Goal: Task Accomplishment & Management: Use online tool/utility

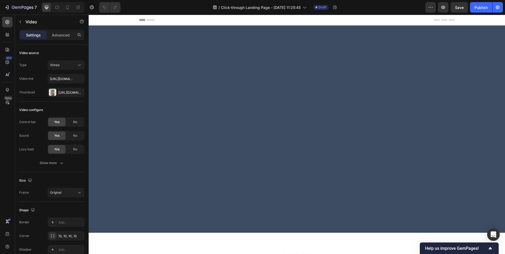
scroll to position [242, 0]
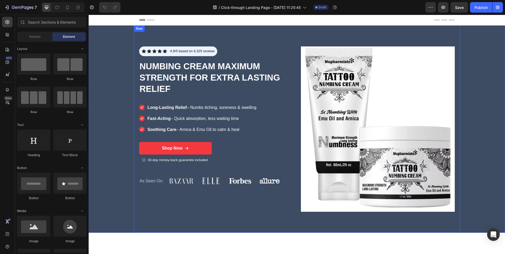
click at [242, 155] on div "Icon Icon Icon Icon Icon Icon List 4.9/5 based on 6,325 reviews Text Block Row …" at bounding box center [216, 130] width 154 height 166
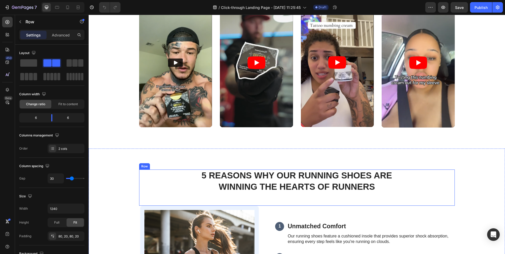
scroll to position [254, 0]
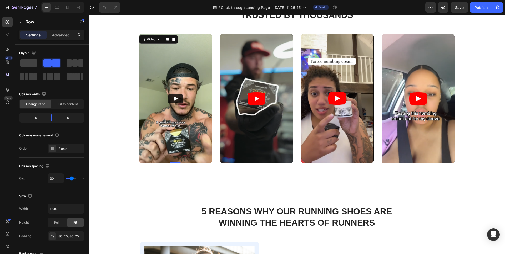
click at [179, 79] on img at bounding box center [175, 98] width 73 height 129
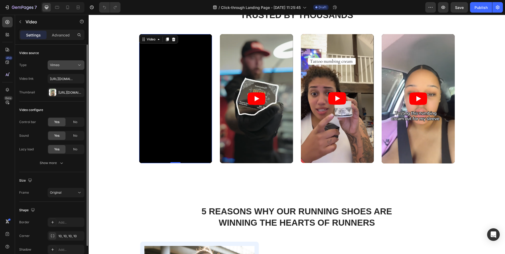
click at [75, 65] on div "Vimeo" at bounding box center [63, 65] width 27 height 5
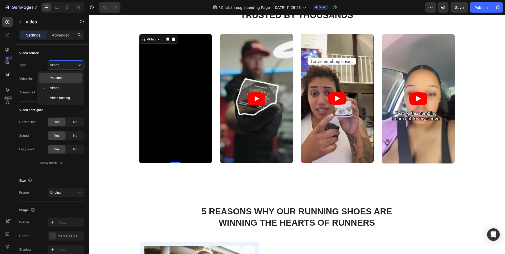
click at [68, 74] on div "YouTube" at bounding box center [60, 78] width 43 height 10
type input "https://www.youtube.com/watch?v=cyzh48XRS4M"
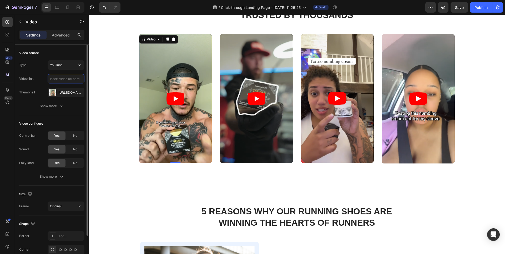
scroll to position [0, 0]
click at [59, 80] on input "text" at bounding box center [66, 78] width 37 height 9
paste input "https://www.youtube.com/shorts/82Lc2vi6_uI"
type input "https://www.youtube.com/shorts/82Lc2vi6_uI"
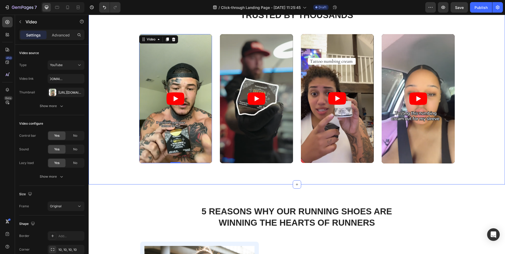
click at [125, 182] on div "Icon Icon Icon Icon Icon Icon List Trusted by Thousands Heading Row Video 0 Vid…" at bounding box center [297, 82] width 416 height 206
click at [249, 57] on article at bounding box center [256, 98] width 73 height 129
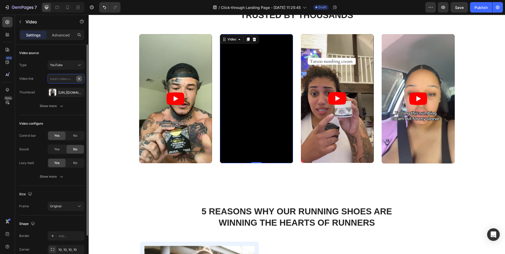
scroll to position [0, 0]
click at [66, 79] on input "text" at bounding box center [66, 78] width 37 height 9
paste input "https://www.youtube.com/shorts/km7KKkgnmKc"
type input "https://www.youtube.com/shorts/km7KKkgnmKc"
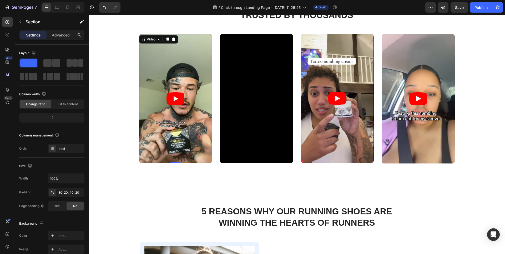
click at [178, 103] on icon "Play" at bounding box center [175, 99] width 18 height 13
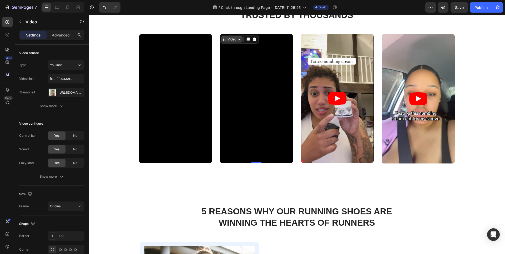
click at [226, 39] on div "Video" at bounding box center [231, 39] width 11 height 5
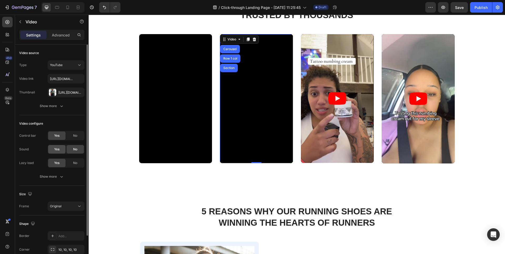
drag, startPoint x: 58, startPoint y: 149, endPoint x: 62, endPoint y: 150, distance: 4.2
click at [58, 149] on span "Yes" at bounding box center [56, 149] width 5 height 5
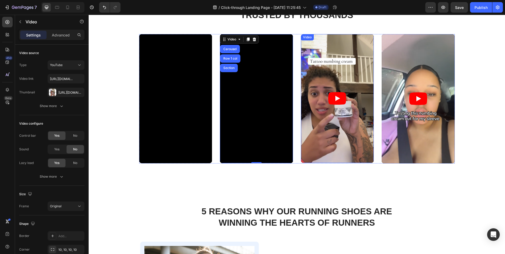
click at [305, 38] on div "Video" at bounding box center [307, 37] width 11 height 5
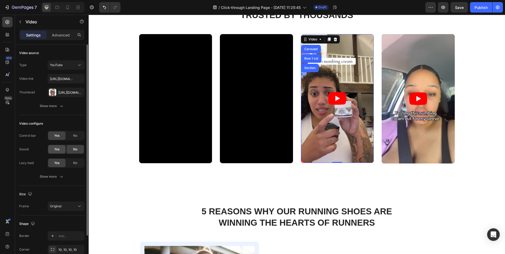
click at [56, 152] on div "Yes" at bounding box center [56, 149] width 17 height 8
drag, startPoint x: 81, startPoint y: 79, endPoint x: 77, endPoint y: 80, distance: 4.0
click at [65, 80] on input "text" at bounding box center [66, 78] width 37 height 9
paste input "https://www.youtube.com/shorts/oHxkwddyxes"
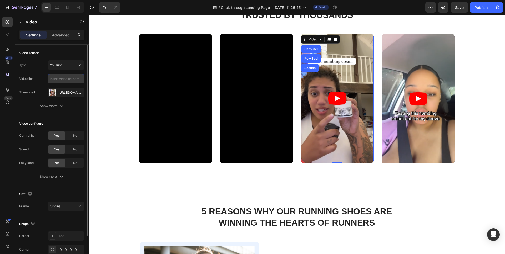
type input "https://www.youtube.com/shorts/oHxkwddyxes"
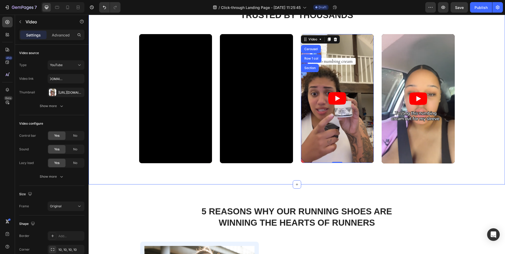
click at [474, 59] on div "Icon Icon Icon Icon Icon Icon List Trusted by Thousands Heading Row Video Video…" at bounding box center [297, 82] width 406 height 164
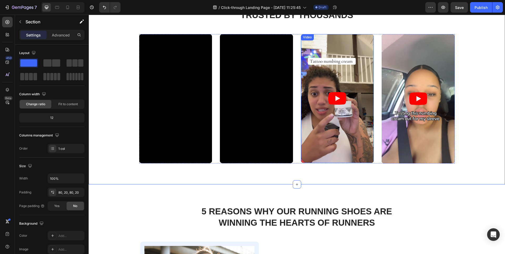
click at [307, 39] on div "Video" at bounding box center [307, 37] width 11 height 5
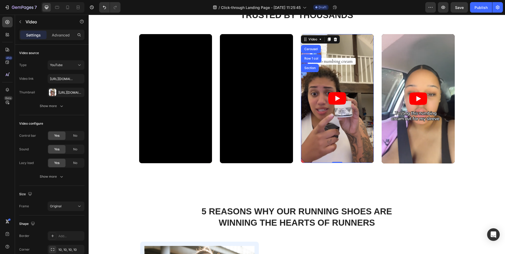
click at [335, 97] on icon "Play" at bounding box center [337, 98] width 5 height 5
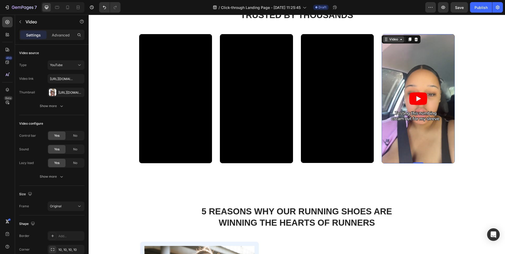
click at [385, 39] on div "Video" at bounding box center [393, 39] width 21 height 6
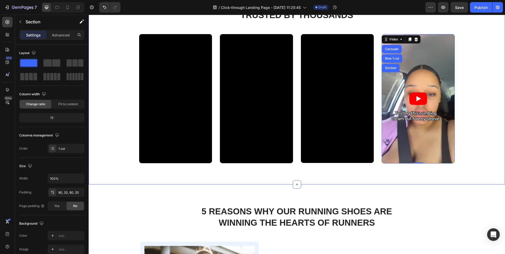
click at [477, 59] on div "Icon Icon Icon Icon Icon Icon List Trusted by Thousands Heading Row Video Video…" at bounding box center [297, 82] width 406 height 164
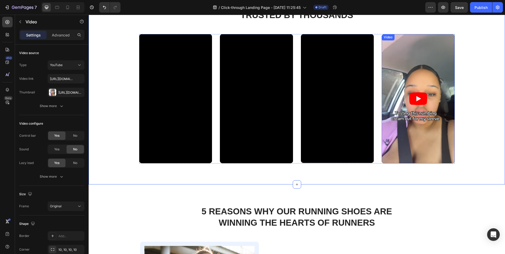
click at [388, 38] on div "Video" at bounding box center [387, 37] width 11 height 5
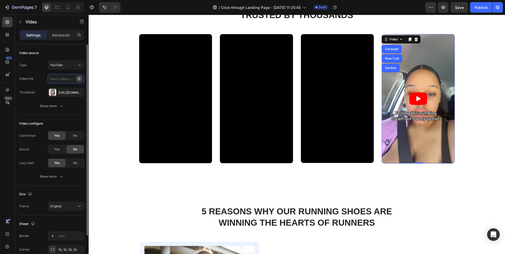
scroll to position [0, 0]
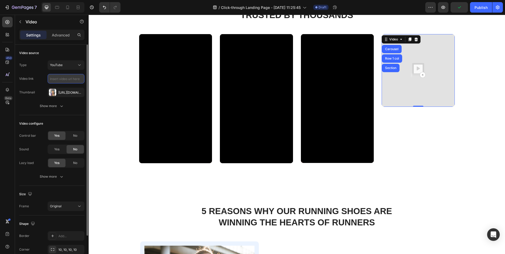
click at [72, 78] on input "text" at bounding box center [66, 78] width 37 height 9
paste input "https://www.youtube.com/shorts/tCKTmFNSNpk"
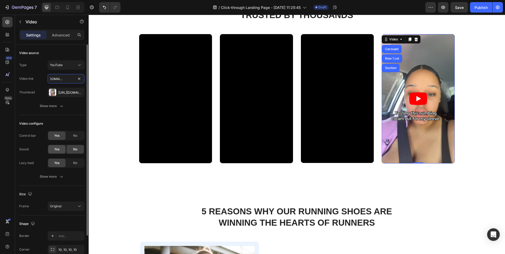
type input "https://www.youtube.com/shorts/tCKTmFNSNpk"
click at [59, 150] on span "Yes" at bounding box center [56, 149] width 5 height 5
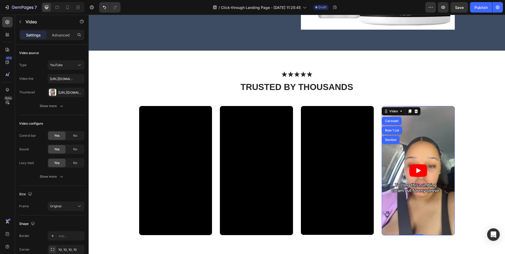
scroll to position [229, 0]
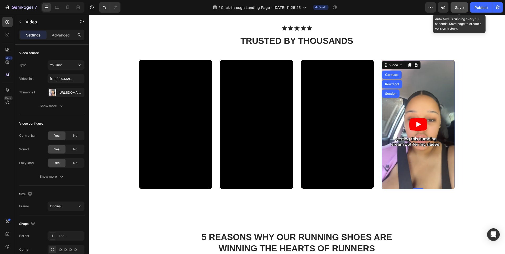
click at [457, 8] on span "Save" at bounding box center [459, 7] width 9 height 4
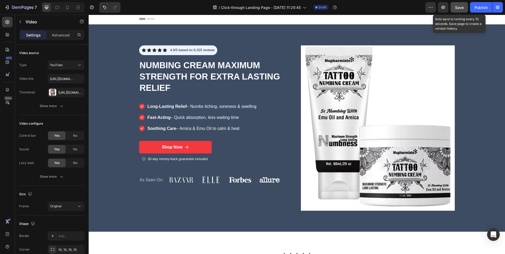
scroll to position [0, 0]
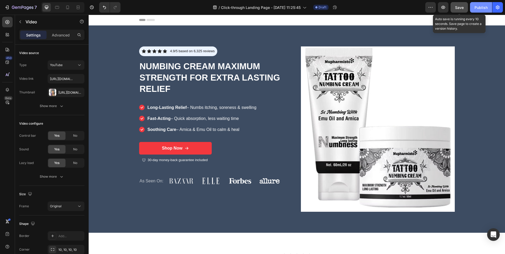
click at [480, 8] on div "Publish" at bounding box center [480, 8] width 13 height 6
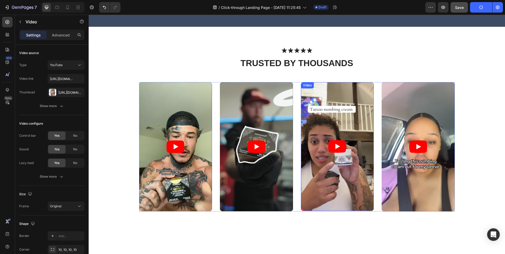
scroll to position [207, 0]
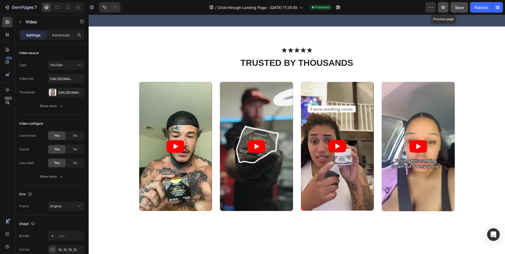
click at [444, 8] on icon "button" at bounding box center [443, 7] width 4 height 3
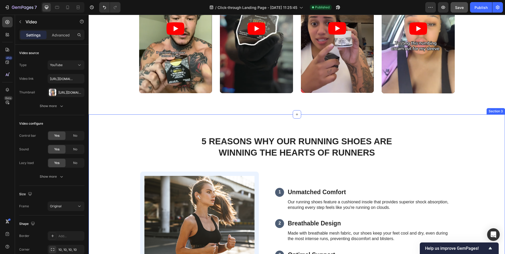
scroll to position [324, 0]
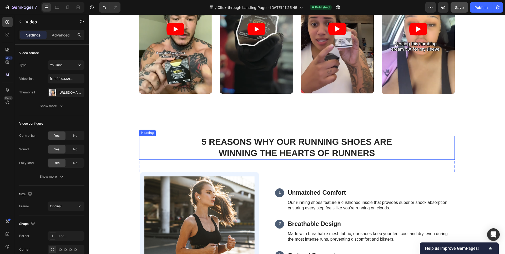
click at [301, 147] on h2 "5 Reasons Why Our Running Shoes Are Winning the Hearts of Runners" at bounding box center [297, 148] width 208 height 24
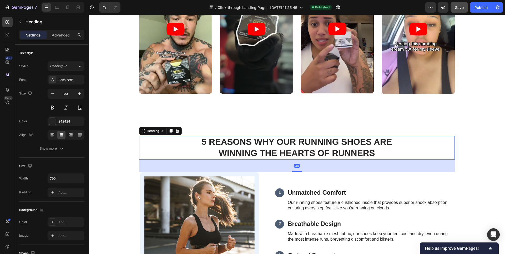
click at [301, 147] on h2 "5 Reasons Why Our Running Shoes Are Winning the Hearts of Runners" at bounding box center [297, 148] width 208 height 24
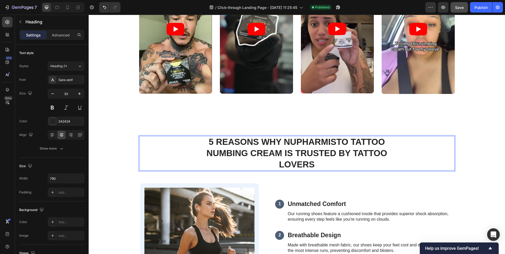
click at [205, 154] on p "5 REASONS WHY NUPHARMISTO TATTOO NUMBING CREAM IS TRUSTED BY TATTOO LOVERS" at bounding box center [296, 154] width 207 height 34
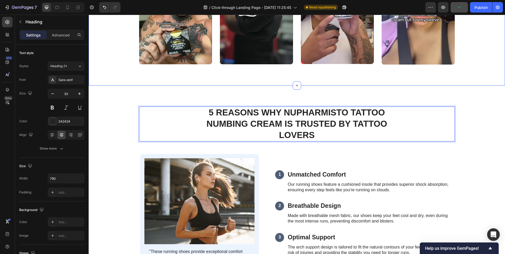
scroll to position [360, 0]
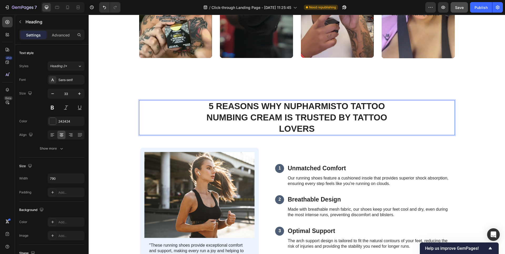
click at [340, 129] on p "5 REASONS WHY NUPHARMISTO TATTOO NUMBING CREAM IS TRUSTED BY TATTOO LOVERS" at bounding box center [296, 118] width 207 height 34
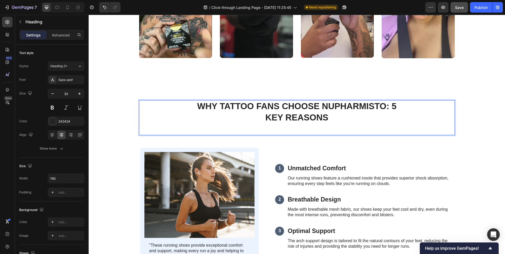
click at [294, 111] on strong "WHY TATTOO FANS CHOOSE NUPHARMISTO: 5 KEY REASONS" at bounding box center [296, 111] width 199 height 21
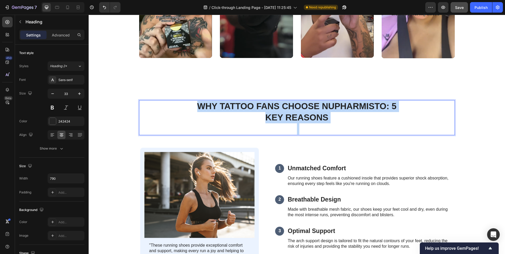
click at [294, 111] on strong "WHY TATTOO FANS CHOOSE NUPHARMISTO: 5 KEY REASONS" at bounding box center [296, 111] width 199 height 21
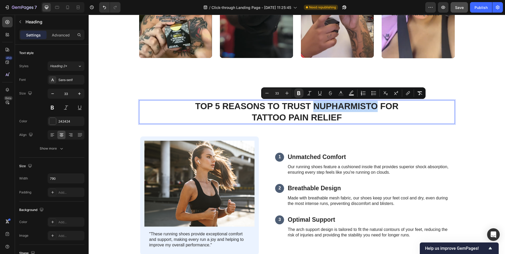
drag, startPoint x: 374, startPoint y: 107, endPoint x: 314, endPoint y: 107, distance: 60.5
click at [314, 107] on strong "TOP 5 REASONS TO TRUST NUPHARMISTO FOR TATTOO PAIN RELIEF" at bounding box center [296, 111] width 203 height 21
click at [297, 94] on icon "Editor contextual toolbar" at bounding box center [298, 93] width 3 height 4
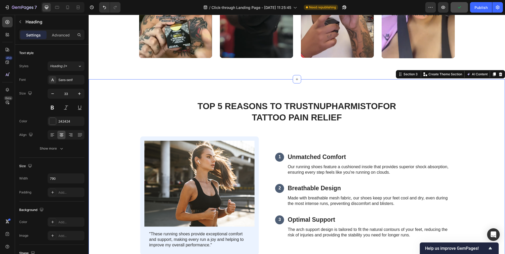
click at [487, 140] on div "⁠⁠⁠⁠⁠⁠⁠ TOP 5 REASONS TO TRUST NUPHARMISTO FOR TATTOO PAIN RELIEF Heading Row I…" at bounding box center [297, 251] width 406 height 303
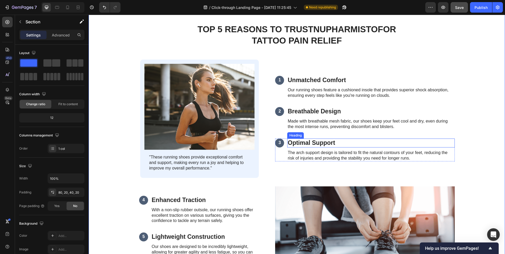
scroll to position [438, 0]
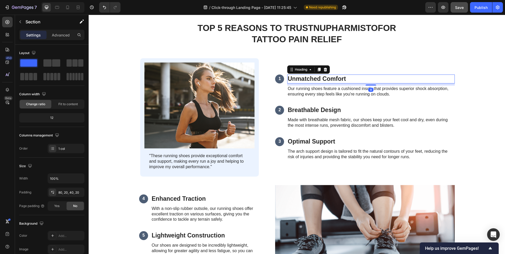
click at [314, 78] on h3 "Unmatched Comfort" at bounding box center [370, 79] width 167 height 9
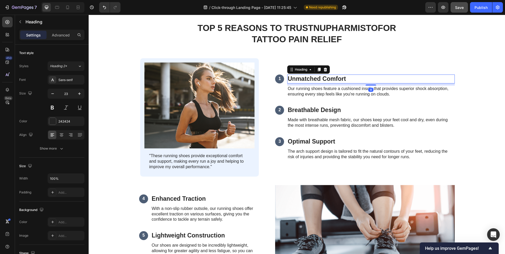
click at [314, 78] on h3 "Unmatched Comfort" at bounding box center [370, 79] width 167 height 9
click at [314, 78] on p "Unmatched Comfort" at bounding box center [371, 79] width 166 height 8
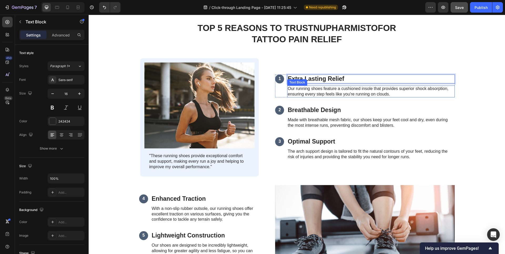
click at [314, 91] on p "Our running shoes feature a cushioned insole that provides superior shock absor…" at bounding box center [371, 91] width 166 height 11
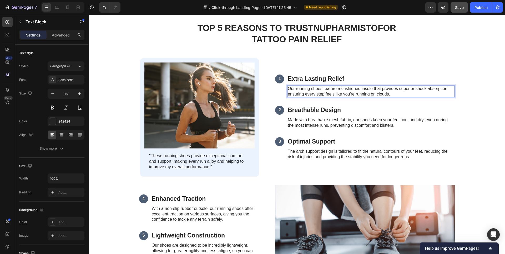
click at [345, 93] on p "Our running shoes feature a cushioned insole that provides superior shock absor…" at bounding box center [371, 91] width 166 height 11
click at [346, 93] on p "Our running shoes feature a cushioned insole that provides superior shock absor…" at bounding box center [371, 91] width 166 height 11
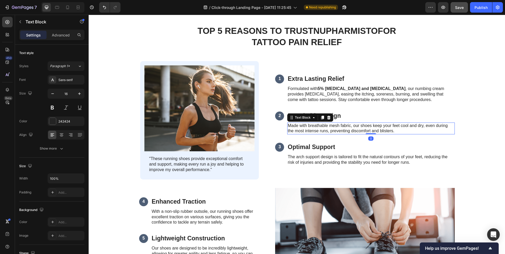
click at [337, 128] on p "Made with breathable mesh fabric, our shoes keep your feet cool and dry, even d…" at bounding box center [371, 128] width 166 height 11
click at [341, 115] on h3 "Breathable Design" at bounding box center [370, 116] width 167 height 9
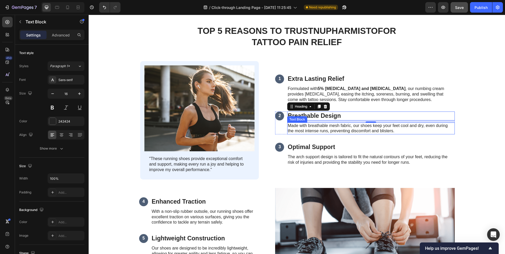
click at [329, 130] on p "Made with breathable mesh fabric, our shoes keep your feet cool and dry, even d…" at bounding box center [371, 128] width 166 height 11
click at [347, 117] on h3 "Breathable Design" at bounding box center [370, 116] width 167 height 9
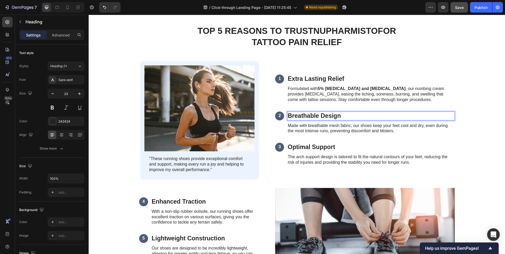
click at [347, 117] on h3 "Breathable Design" at bounding box center [370, 116] width 167 height 9
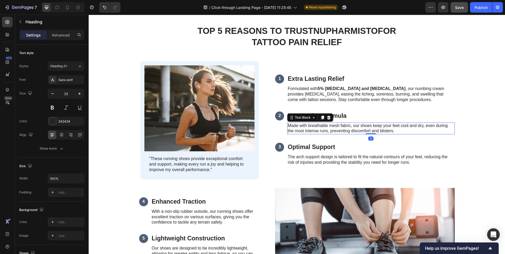
click at [322, 130] on p "Made with breathable mesh fabric, our shoes keep your feet cool and dry, even d…" at bounding box center [371, 128] width 166 height 11
click at [324, 130] on p "Made with breathable mesh fabric, our shoes keep your feet cool and dry, even d…" at bounding box center [371, 128] width 166 height 11
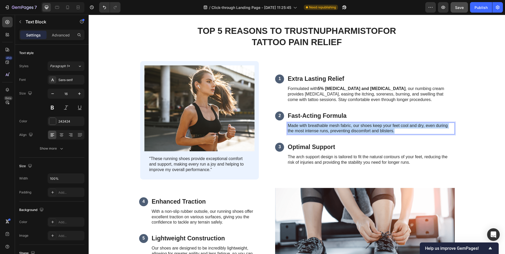
click at [324, 130] on p "Made with breathable mesh fabric, our shoes keep your feet cool and dry, even d…" at bounding box center [371, 128] width 166 height 11
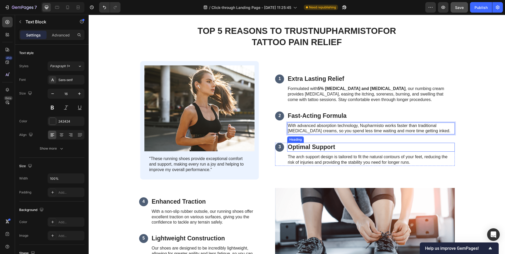
click at [320, 147] on h3 "Optimal Support" at bounding box center [370, 147] width 167 height 9
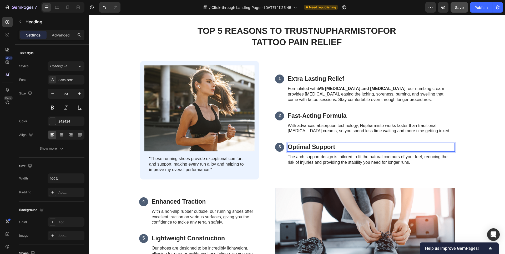
click at [331, 147] on h3 "Optimal Support" at bounding box center [370, 147] width 167 height 9
click at [331, 147] on p "Optimal Support" at bounding box center [371, 148] width 166 height 8
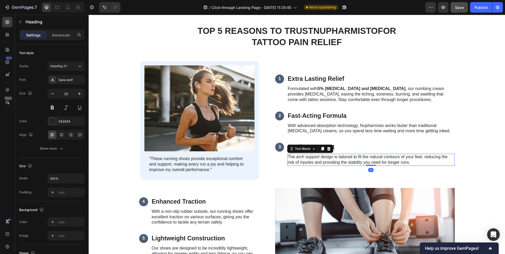
click at [324, 165] on p "The arch support design is tailored to fit the natural contours of your feet, r…" at bounding box center [371, 160] width 166 height 11
click at [336, 158] on p "The arch support design is tailored to fit the natural contours of your feet, r…" at bounding box center [371, 160] width 166 height 11
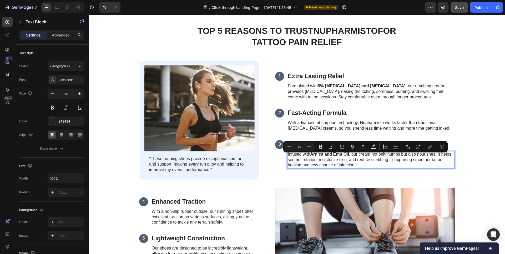
scroll to position [433, 0]
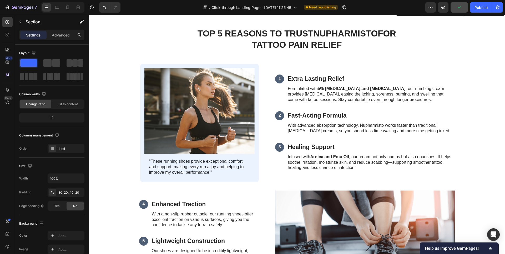
click at [466, 130] on div "⁠⁠⁠⁠⁠⁠⁠ TOP 5 REASONS TO TRUST NUPHARMISTO FOR TATTOO PAIN RELIEF Heading Row I…" at bounding box center [297, 179] width 406 height 303
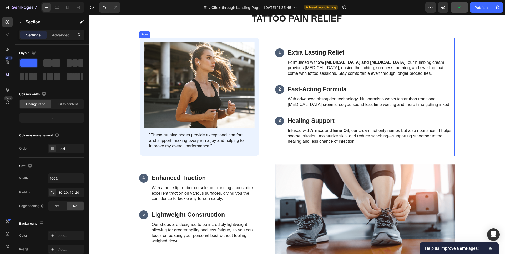
scroll to position [477, 0]
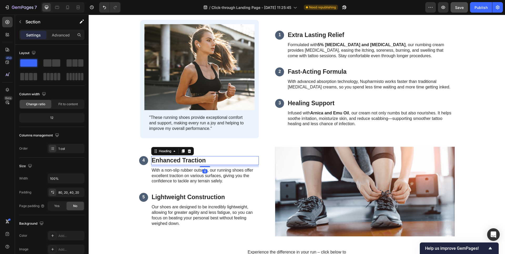
click at [192, 161] on h3 "Enhanced Traction" at bounding box center [205, 160] width 108 height 9
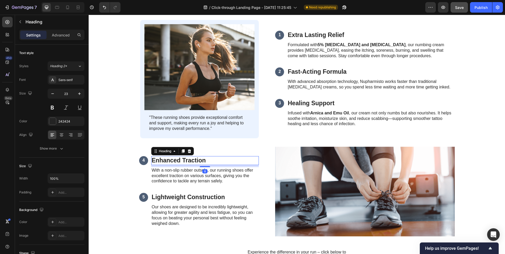
click at [192, 161] on h3 "Enhanced Traction" at bounding box center [205, 160] width 108 height 9
click at [186, 173] on p "With a non-slip rubber outsole, our running shoes offer excellent traction on v…" at bounding box center [205, 176] width 107 height 16
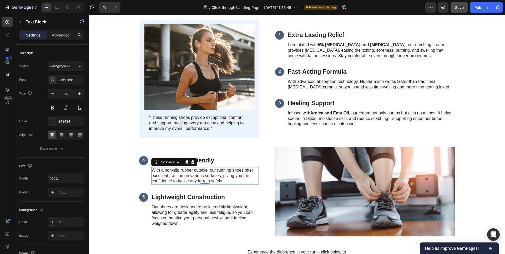
click at [213, 176] on p "With a non-slip rubber outsole, our running shoes offer excellent traction on v…" at bounding box center [205, 176] width 107 height 16
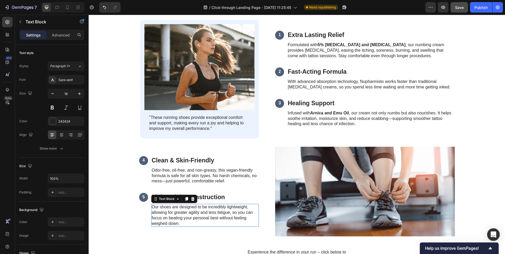
click at [185, 210] on p "Our shoes are designed to be incredibly lightweight, allowing for greater agili…" at bounding box center [205, 216] width 107 height 22
click at [219, 197] on h3 "Lightweight Construction" at bounding box center [205, 197] width 108 height 9
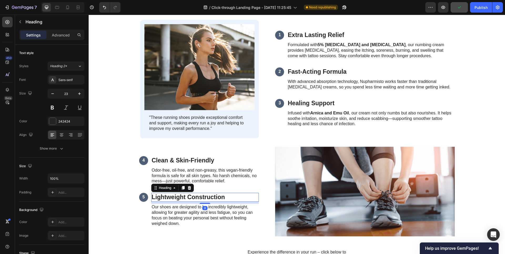
click at [219, 197] on h3 "Lightweight Construction" at bounding box center [205, 197] width 108 height 9
click at [202, 215] on p "Our shoes are designed to be incredibly lightweight, allowing for greater agili…" at bounding box center [205, 216] width 107 height 22
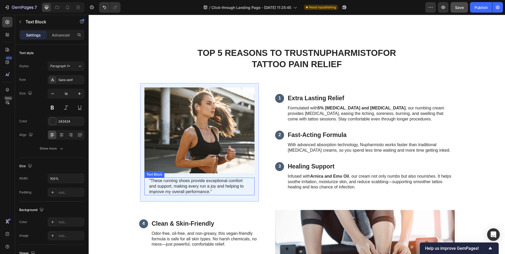
scroll to position [529, 0]
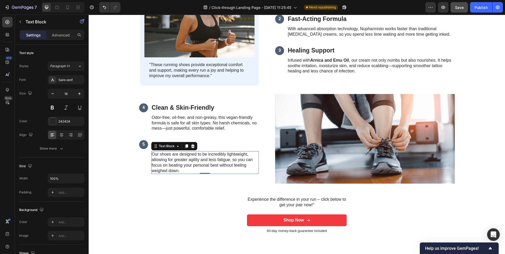
click at [221, 162] on p "Our shoes are designed to be incredibly lightweight, allowing for greater agili…" at bounding box center [205, 163] width 107 height 22
click at [202, 165] on p "Our shoes are designed to be incredibly lightweight, allowing for greater agili…" at bounding box center [205, 163] width 107 height 22
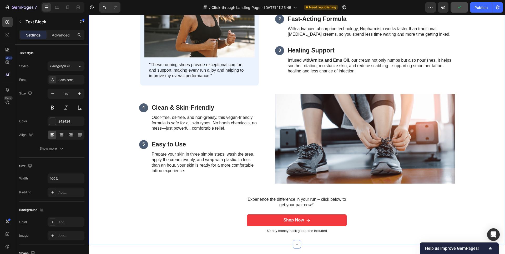
click at [182, 198] on div "⁠⁠⁠⁠⁠⁠⁠ TOP 5 REASONS TO TRUST NUPHARMISTO FOR TATTOO PAIN RELIEF Heading Row I…" at bounding box center [297, 82] width 406 height 303
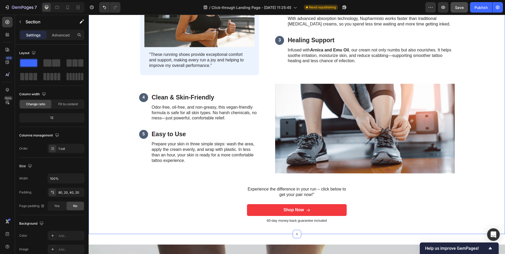
scroll to position [539, 0]
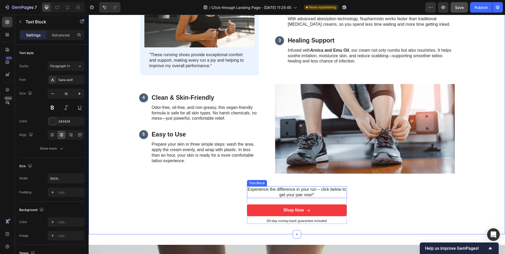
click at [275, 190] on p "Experience the difference in your run – click below to get your pair now!"" at bounding box center [296, 192] width 99 height 11
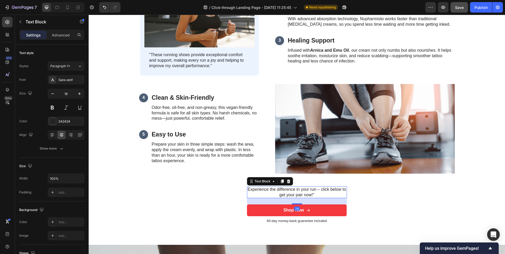
click at [275, 190] on p "Experience the difference in your run – click below to get your pair now!"" at bounding box center [296, 192] width 99 height 11
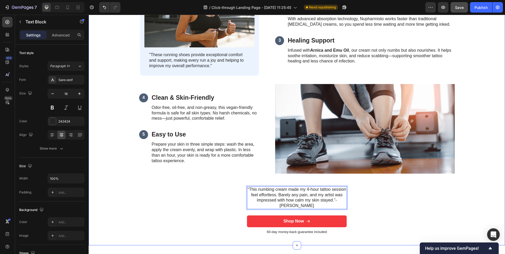
click at [382, 202] on div "⁠⁠⁠⁠⁠⁠⁠ TOP 5 REASONS TO TRUST NUPHARMISTO FOR TATTOO PAIN RELIEF Heading Row I…" at bounding box center [297, 78] width 406 height 314
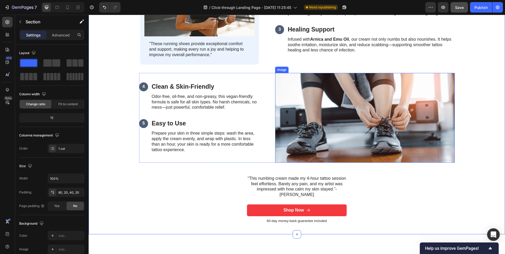
scroll to position [558, 0]
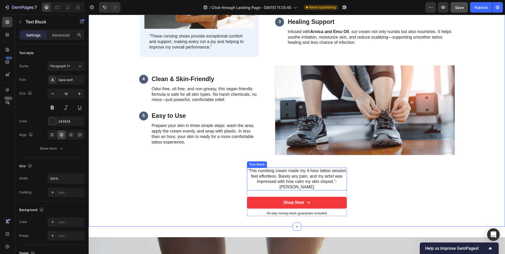
click at [332, 182] on p "“This numbing cream made my 4-hour tattoo session feel effortless. Barely any p…" at bounding box center [296, 179] width 99 height 22
click at [330, 181] on p "“This numbing cream made my 4-hour tattoo session feel effortless. Barely any p…" at bounding box center [296, 179] width 99 height 22
click at [408, 179] on div "⁠⁠⁠⁠⁠⁠⁠ TOP 5 REASONS TO TRUST NUPHARMISTO FOR TATTOO PAIN RELIEF Heading Row I…" at bounding box center [297, 59] width 406 height 314
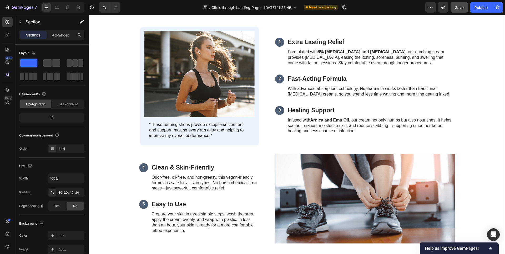
scroll to position [629, 0]
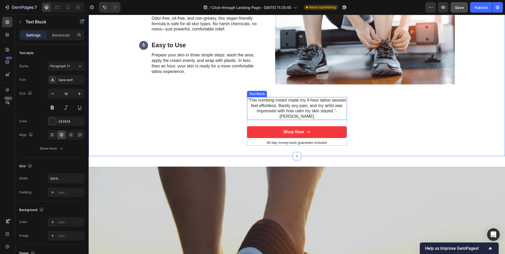
click at [331, 113] on p "“This numbing cream made my 4-hour tattoo session feel effortless. Barely any p…" at bounding box center [296, 109] width 99 height 22
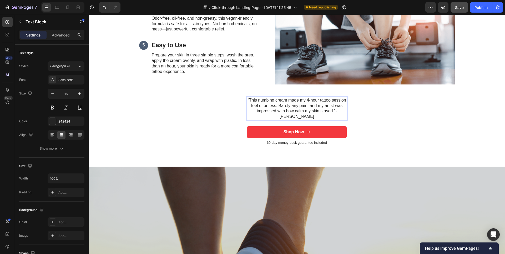
click at [329, 111] on p "“This numbing cream made my 4-hour tattoo session feel effortless. Barely any p…" at bounding box center [296, 109] width 99 height 22
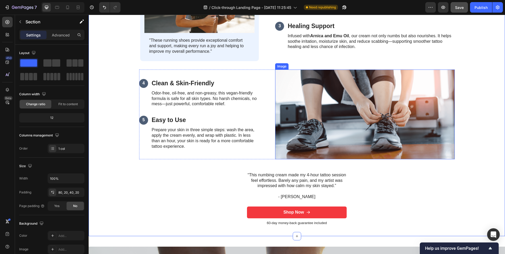
scroll to position [552, 0]
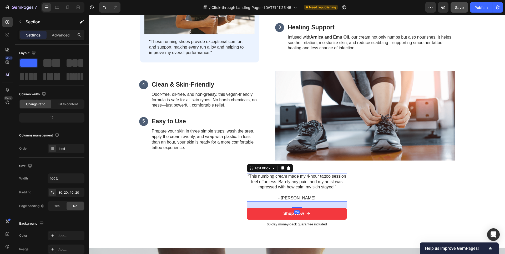
click at [301, 197] on p "- Erica" at bounding box center [296, 199] width 99 height 6
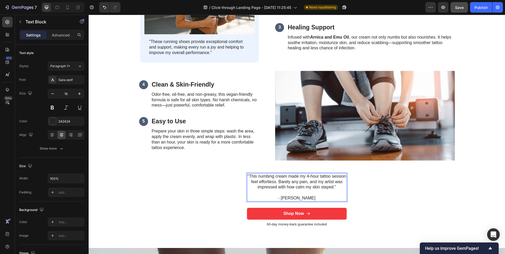
click at [298, 198] on p "- Erica" at bounding box center [296, 199] width 99 height 6
copy p "Erica"
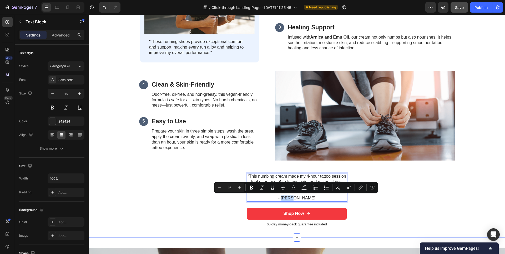
click at [440, 197] on div "⁠⁠⁠⁠⁠⁠⁠ TOP 5 REASONS TO TRUST NUPHARMISTO FOR TATTOO PAIN RELIEF Heading Row I…" at bounding box center [297, 68] width 406 height 320
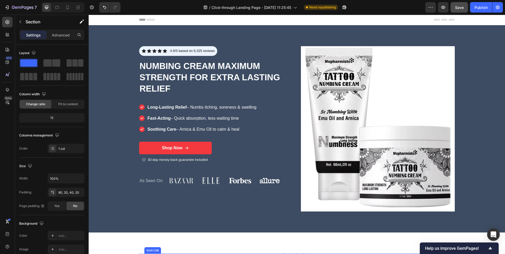
scroll to position [0, 0]
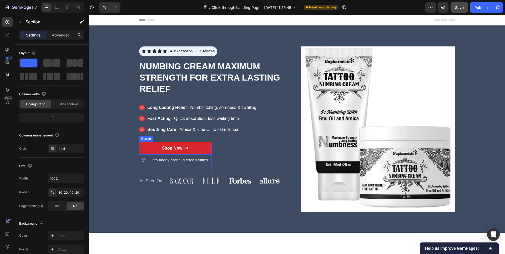
click at [199, 146] on link "Shop Now" at bounding box center [175, 148] width 73 height 13
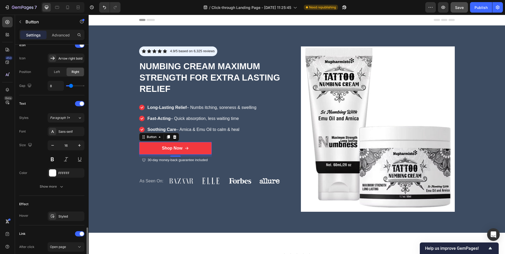
scroll to position [235, 0]
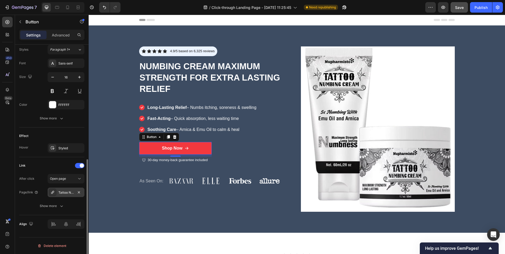
click at [65, 194] on div "Tattoo Numbing Cream - Long-Lasting Relief for Tattoos & Cosmetic Procedures" at bounding box center [65, 193] width 15 height 5
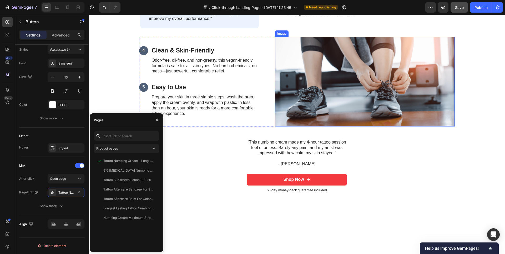
scroll to position [637, 0]
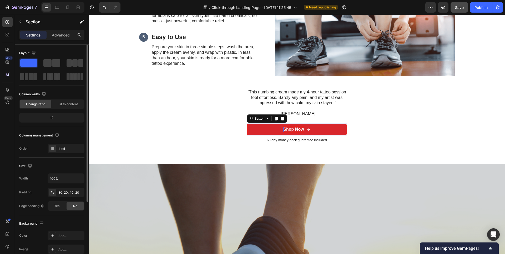
click at [295, 129] on div "Shop Now" at bounding box center [293, 130] width 21 height 6
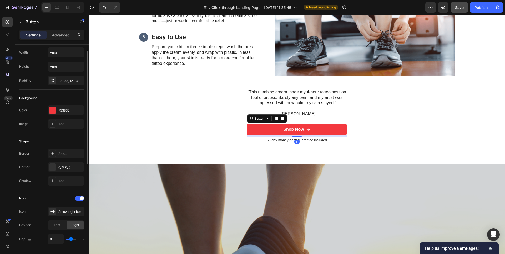
scroll to position [99, 0]
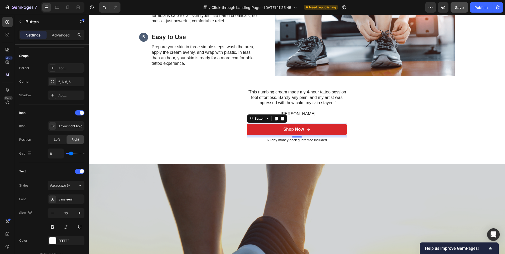
click at [319, 130] on link "Shop Now" at bounding box center [296, 130] width 99 height 12
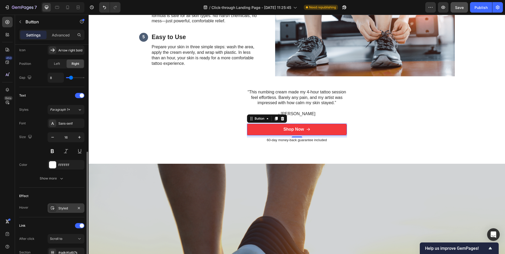
scroll to position [221, 0]
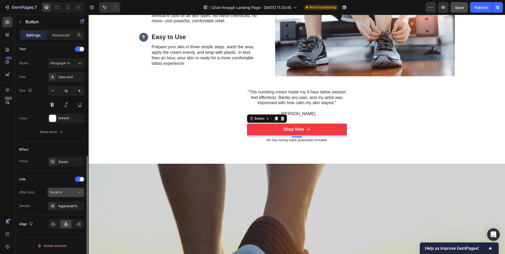
click at [65, 192] on div "Scroll to" at bounding box center [63, 192] width 27 height 5
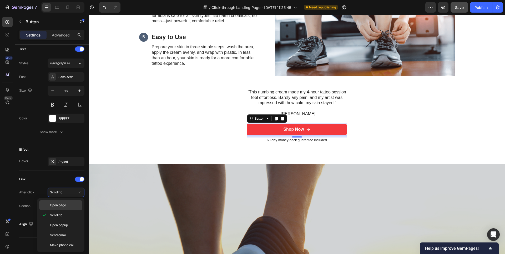
click at [67, 208] on div "Open page" at bounding box center [60, 206] width 43 height 10
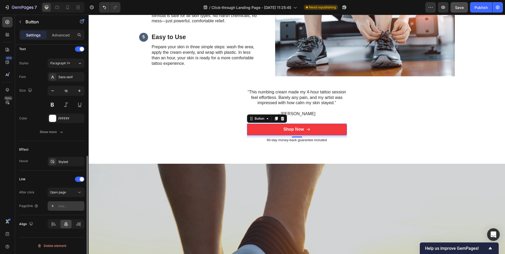
click at [64, 208] on div "Add..." at bounding box center [70, 206] width 25 height 5
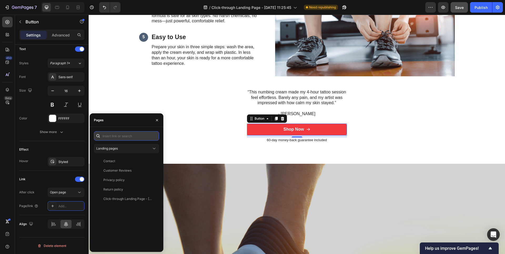
click at [123, 134] on input "text" at bounding box center [126, 135] width 65 height 9
type input "t"
click at [138, 150] on div "Landing pages" at bounding box center [123, 148] width 55 height 5
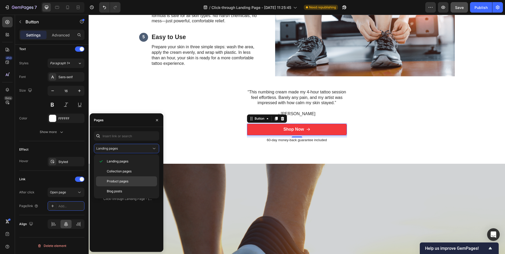
click at [129, 184] on p "Product pages" at bounding box center [131, 181] width 48 height 5
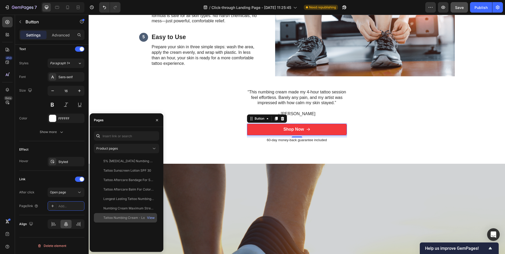
click at [131, 218] on div "Tattoo Numbing Cream - Long-Lasting Relief for Tattoos & Cosmetic Procedures" at bounding box center [128, 218] width 50 height 5
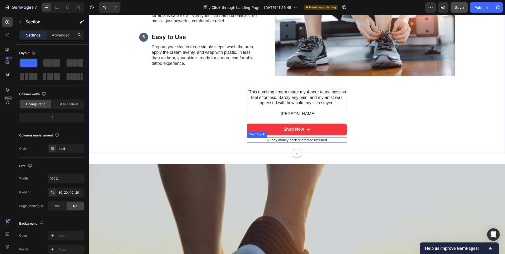
click at [299, 141] on p "60-day money-back guarantee included" at bounding box center [296, 140] width 99 height 4
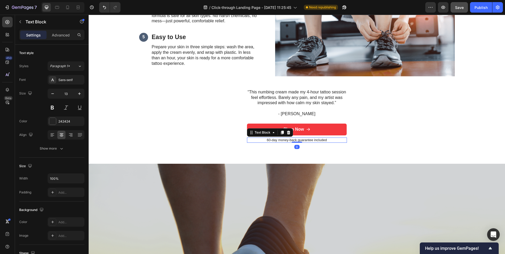
click at [299, 141] on p "60-day money-back guarantee included" at bounding box center [296, 140] width 99 height 4
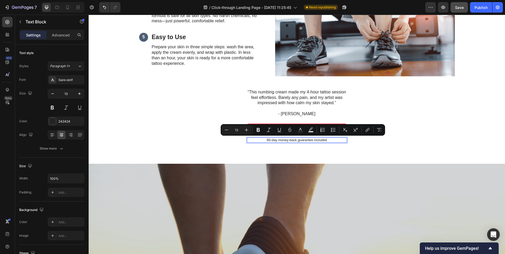
click at [275, 141] on p "60-day money-back guarantee included" at bounding box center [296, 140] width 99 height 4
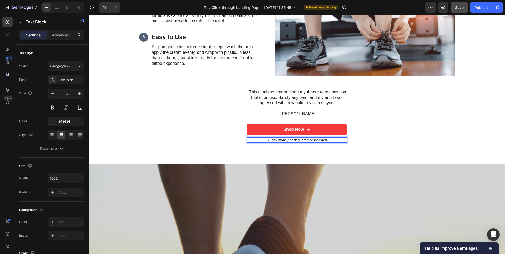
drag, startPoint x: 266, startPoint y: 141, endPoint x: 268, endPoint y: 142, distance: 2.8
click at [266, 141] on p "60-day money-back guarantee included" at bounding box center [296, 140] width 99 height 4
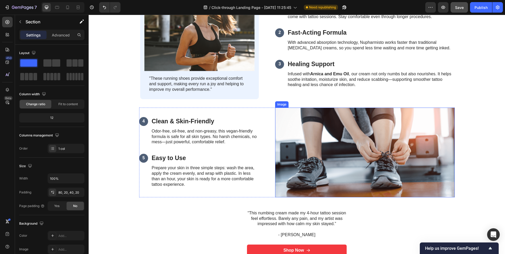
scroll to position [716, 0]
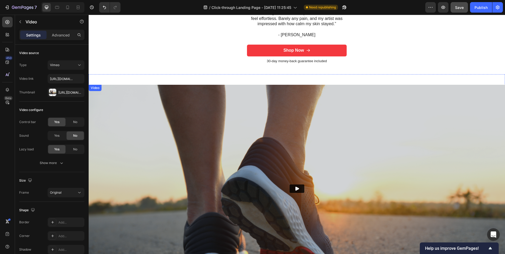
click at [236, 104] on img at bounding box center [297, 189] width 416 height 208
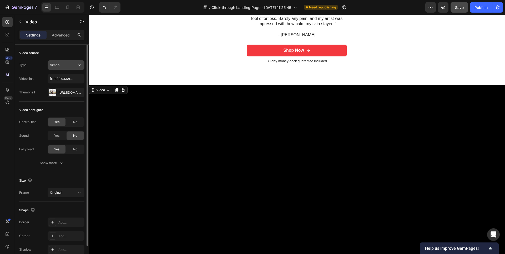
click at [79, 66] on icon at bounding box center [79, 65] width 5 height 5
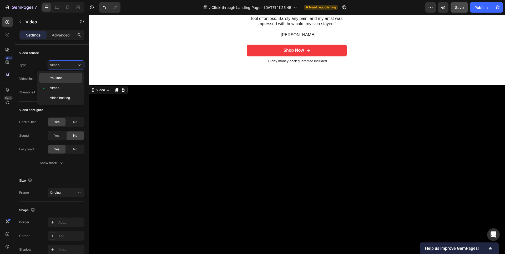
click at [65, 75] on div "YouTube" at bounding box center [60, 78] width 43 height 10
type input "[URL][DOMAIN_NAME]"
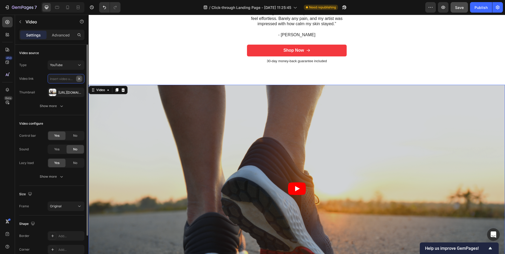
scroll to position [0, 0]
click at [69, 79] on input "text" at bounding box center [66, 78] width 37 height 9
paste input "[URL][DOMAIN_NAME]"
type input "[URL][DOMAIN_NAME]"
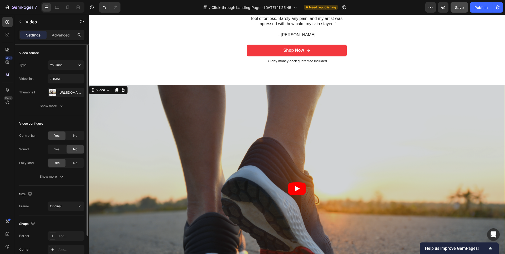
scroll to position [0, 0]
click at [32, 80] on div "Video link" at bounding box center [26, 78] width 14 height 5
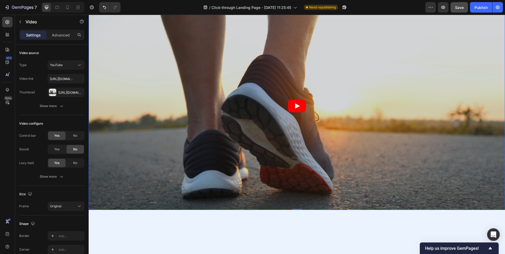
scroll to position [802, 0]
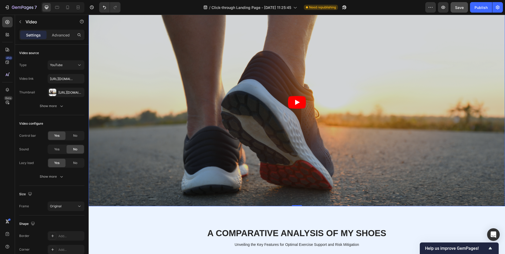
click at [295, 103] on icon "Play" at bounding box center [297, 102] width 18 height 13
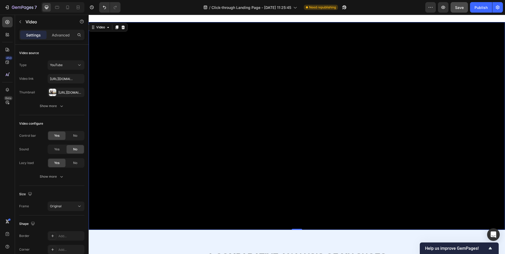
scroll to position [774, 0]
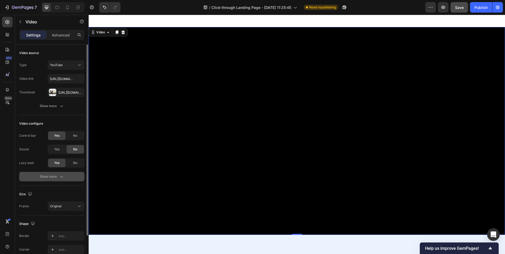
click at [45, 176] on div "Show more" at bounding box center [52, 176] width 24 height 5
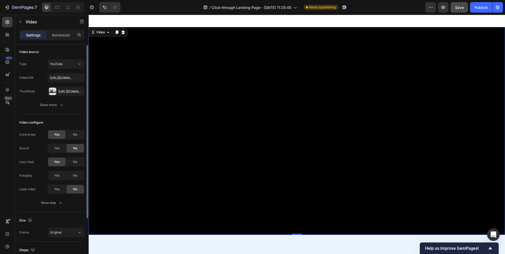
scroll to position [10, 0]
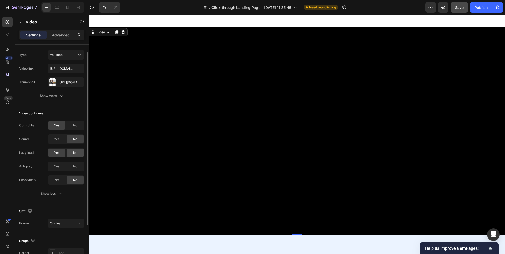
click at [79, 153] on div "No" at bounding box center [74, 153] width 17 height 8
click at [60, 170] on div "Yes" at bounding box center [56, 166] width 17 height 8
click at [58, 141] on span "Yes" at bounding box center [56, 139] width 5 height 5
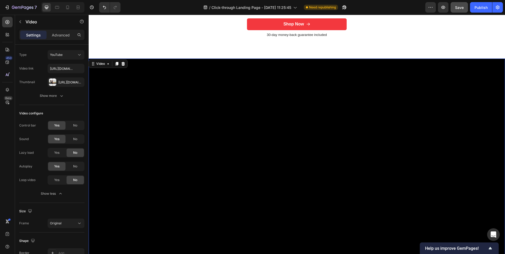
scroll to position [701, 0]
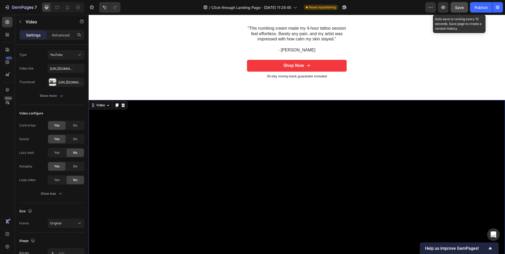
click at [462, 8] on span "Save" at bounding box center [459, 7] width 9 height 4
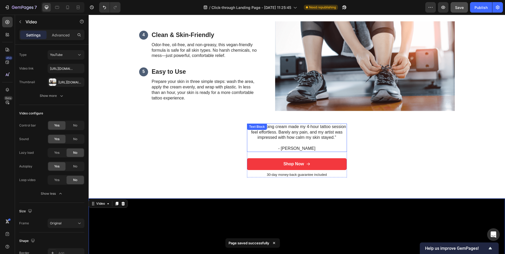
scroll to position [398, 0]
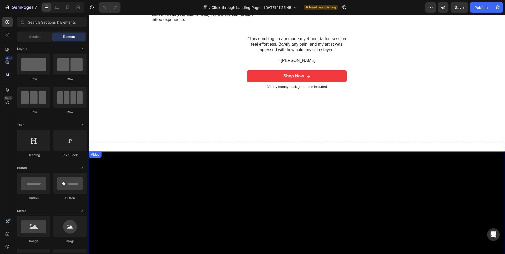
scroll to position [697, 0]
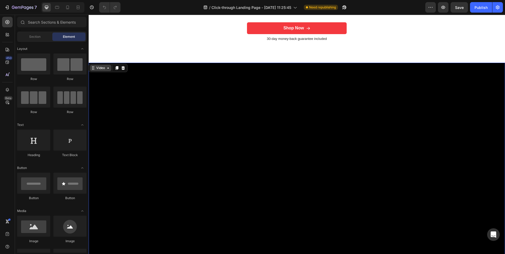
click at [99, 70] on div "Video" at bounding box center [100, 68] width 11 height 5
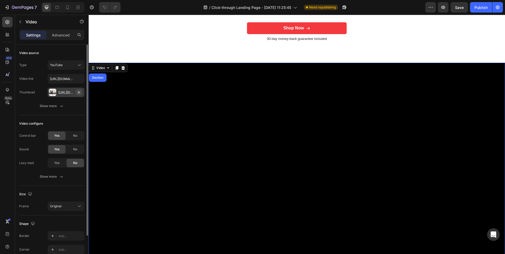
click at [79, 93] on icon "button" at bounding box center [79, 92] width 2 height 2
click at [62, 92] on div "Add..." at bounding box center [70, 92] width 25 height 5
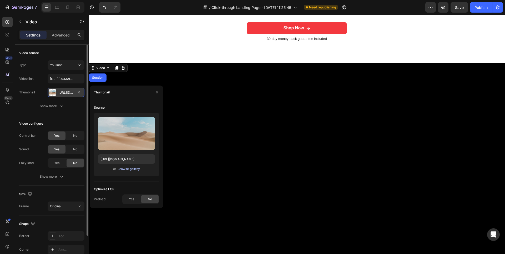
click at [125, 170] on div "Browse gallery" at bounding box center [128, 169] width 22 height 5
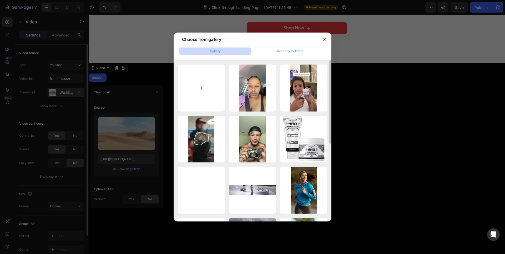
click at [188, 81] on input "file" at bounding box center [201, 88] width 47 height 47
type input "C:\fakepath\pexels-cottonbro-4125674.jpg"
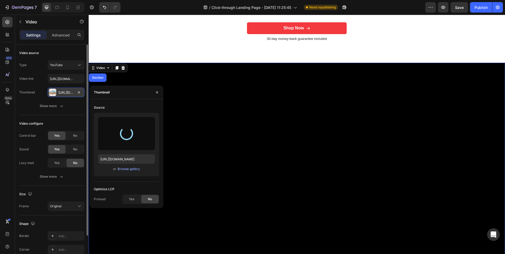
type input "https://cdn.shopify.com/s/files/1/0649/0200/4909/files/gempages_585998800137487…"
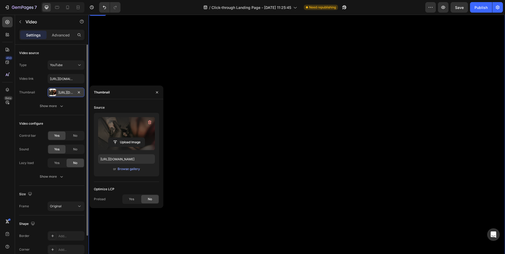
scroll to position [761, 0]
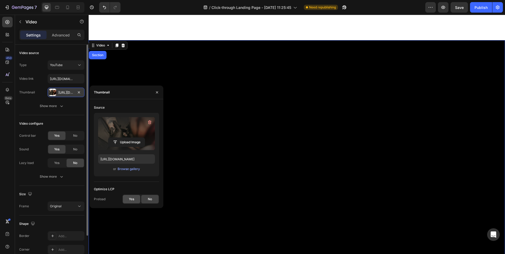
click at [135, 199] on div "Yes" at bounding box center [131, 199] width 17 height 8
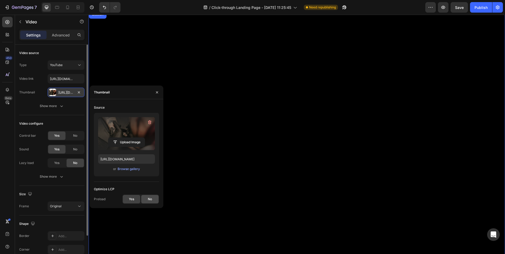
click at [148, 200] on span "No" at bounding box center [150, 199] width 4 height 5
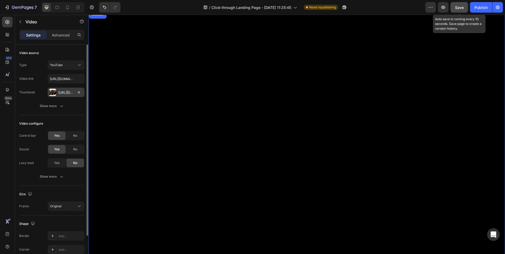
click at [461, 8] on span "Save" at bounding box center [459, 7] width 9 height 4
click at [461, 10] on div "Save" at bounding box center [459, 8] width 9 height 6
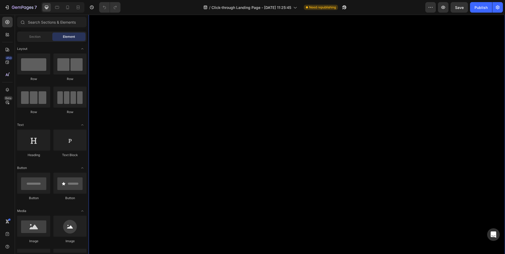
scroll to position [766, 0]
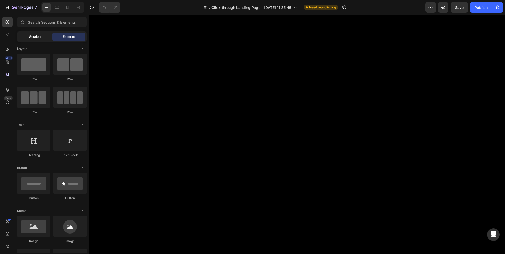
click at [37, 39] on div "Section" at bounding box center [34, 37] width 33 height 8
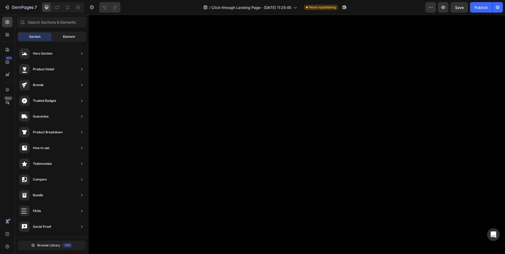
click at [73, 36] on span "Element" at bounding box center [69, 36] width 12 height 5
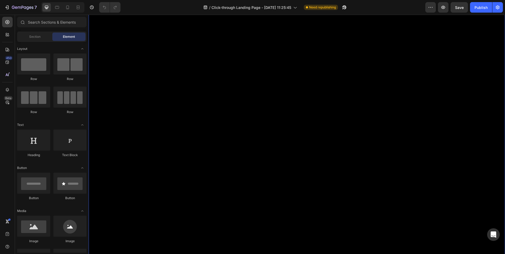
scroll to position [749, 0]
click at [97, 19] on div "Video" at bounding box center [100, 16] width 11 height 5
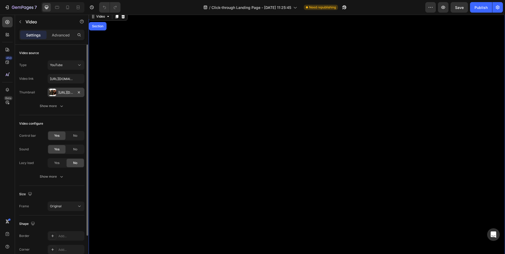
click at [65, 94] on div "Https://cdn.Shopify.Com/s/files/1/0649/0200/4909/files/gempages_585998800137487…" at bounding box center [65, 92] width 15 height 5
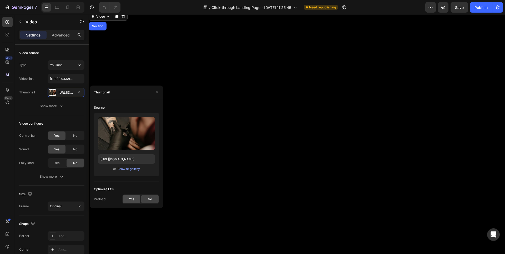
click at [133, 201] on span "Yes" at bounding box center [131, 199] width 5 height 5
click at [457, 9] on span "Save" at bounding box center [459, 7] width 9 height 4
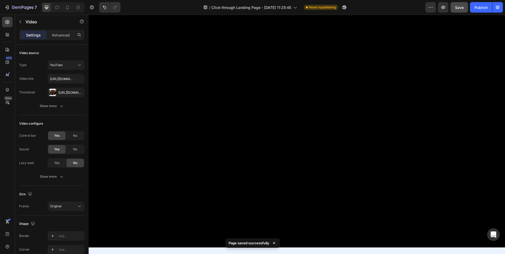
scroll to position [780, 0]
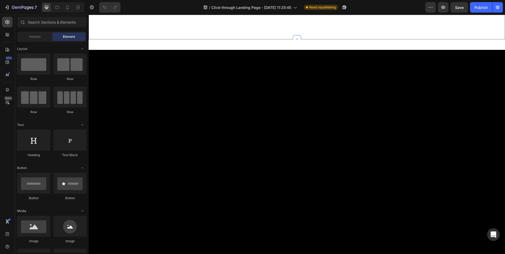
scroll to position [751, 0]
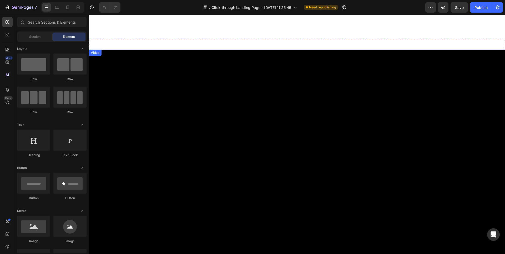
click at [96, 54] on div "Video" at bounding box center [95, 52] width 11 height 5
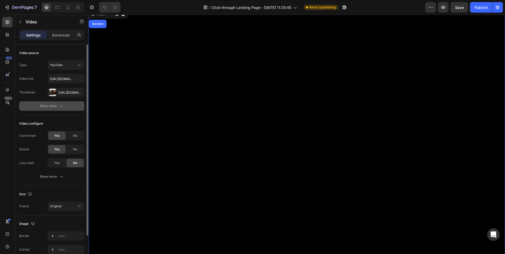
click at [53, 106] on div "Show more" at bounding box center [52, 106] width 24 height 5
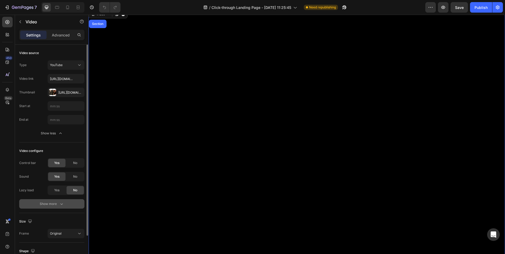
click at [59, 203] on icon "button" at bounding box center [61, 204] width 5 height 5
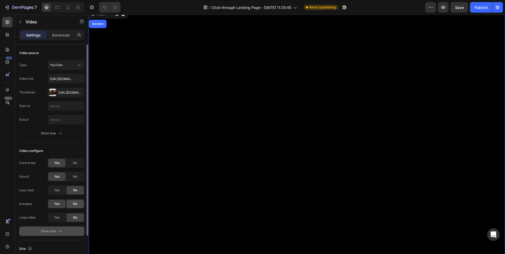
click at [77, 206] on span "No" at bounding box center [75, 204] width 4 height 5
click at [57, 192] on span "Yes" at bounding box center [56, 190] width 5 height 5
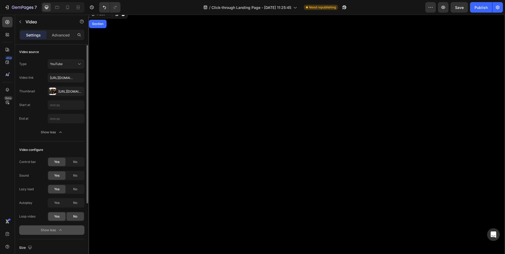
click at [55, 219] on span "Yes" at bounding box center [56, 216] width 5 height 5
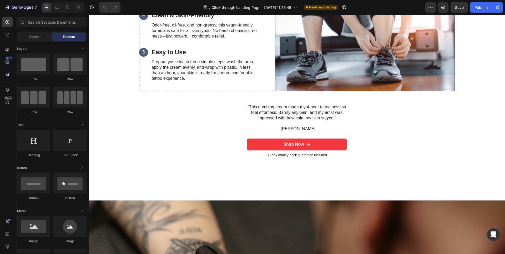
scroll to position [689, 0]
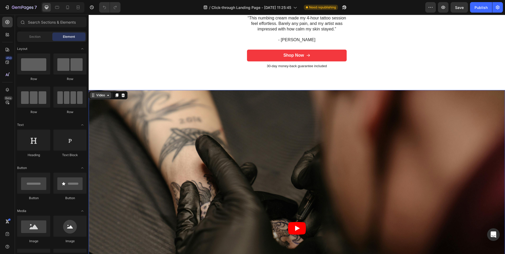
click at [94, 99] on div "Video" at bounding box center [100, 95] width 21 height 6
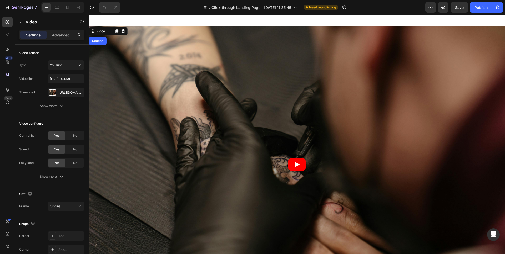
scroll to position [778, 0]
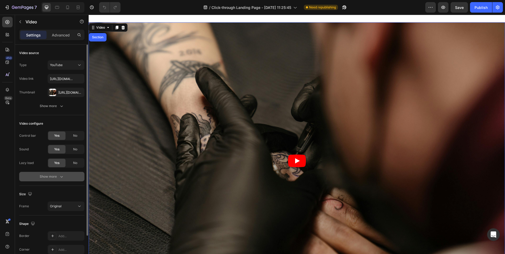
click at [54, 179] on div "Show more" at bounding box center [52, 176] width 24 height 5
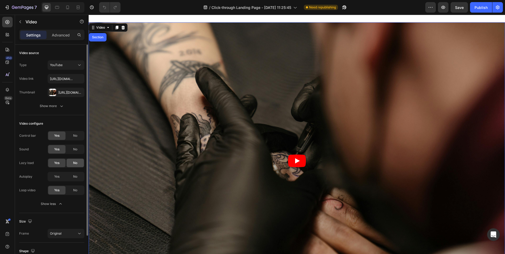
click at [78, 166] on div "No" at bounding box center [74, 163] width 17 height 8
click at [57, 180] on div "Yes" at bounding box center [56, 177] width 17 height 8
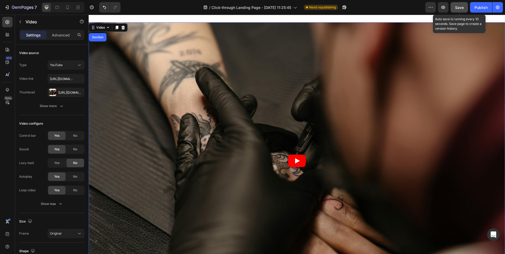
click at [457, 8] on span "Save" at bounding box center [459, 7] width 9 height 4
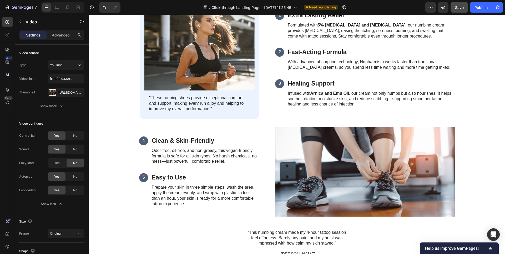
scroll to position [442, 0]
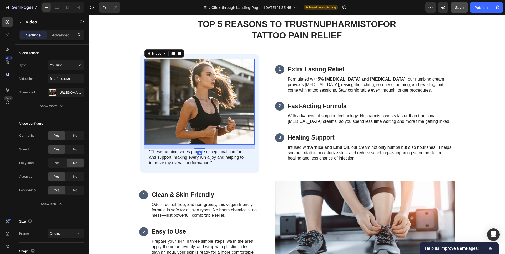
click at [201, 101] on img at bounding box center [199, 102] width 110 height 86
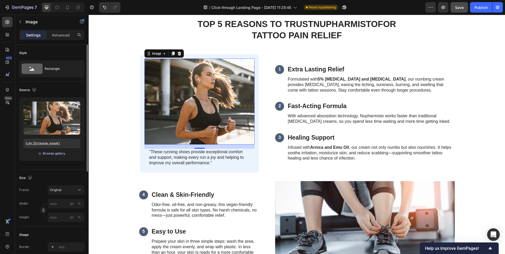
click at [52, 156] on div "Browse gallery" at bounding box center [54, 153] width 22 height 5
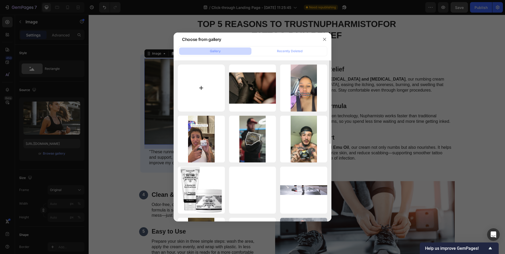
click at [193, 88] on input "file" at bounding box center [201, 88] width 47 height 47
type input "C:\fakepath\marlon-schmeiski-WAP7pptXasg-unsplash.jpg"
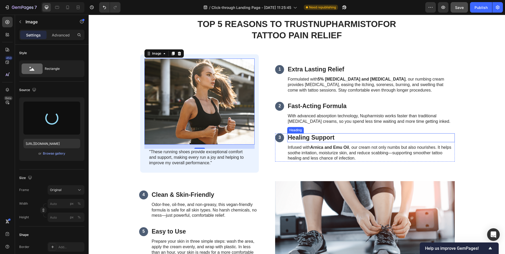
type input "https://cdn.shopify.com/s/files/1/0649/0200/4909/files/gempages_585998800137487…"
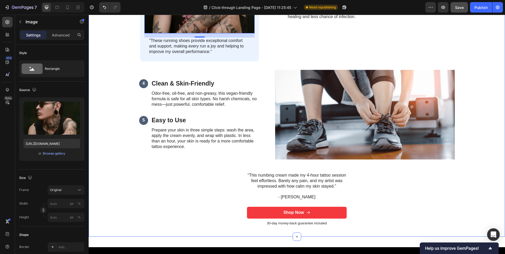
scroll to position [674, 0]
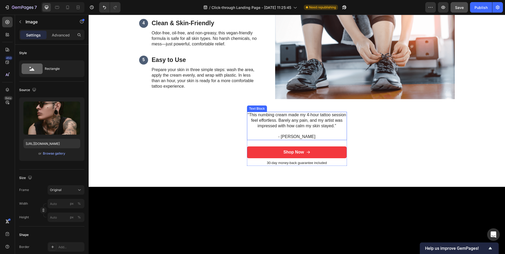
click at [306, 125] on p "“This numbing cream made my 4-hour tattoo session feel effortless. Barely any p…" at bounding box center [296, 120] width 99 height 16
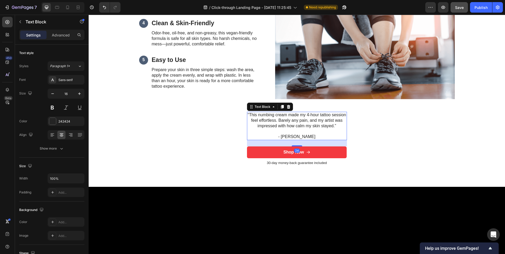
click at [306, 125] on p "“This numbing cream made my 4-hour tattoo session feel effortless. Barely any p…" at bounding box center [296, 120] width 99 height 16
click at [326, 123] on p "“This numbing cream made my 4-hour tattoo session feel effortless. Barely any p…" at bounding box center [296, 120] width 99 height 16
click at [334, 126] on p "“This numbing cream made my 4-hour tattoo session feel effortless. Barely any p…" at bounding box center [296, 120] width 99 height 16
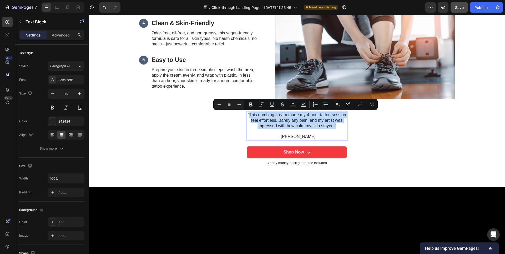
drag, startPoint x: 335, startPoint y: 126, endPoint x: 247, endPoint y: 117, distance: 88.5
click at [247, 117] on p "“This numbing cream made my 4-hour tattoo session feel effortless. Barely any p…" at bounding box center [296, 120] width 99 height 16
click at [325, 125] on p "“This numbing cream made my 4-hour tattoo session feel effortless. Barely any p…" at bounding box center [296, 120] width 99 height 16
drag, startPoint x: 332, startPoint y: 126, endPoint x: 247, endPoint y: 116, distance: 85.5
click at [247, 116] on p "“This numbing cream made my 4-hour tattoo session feel effortless. Barely any p…" at bounding box center [296, 120] width 99 height 16
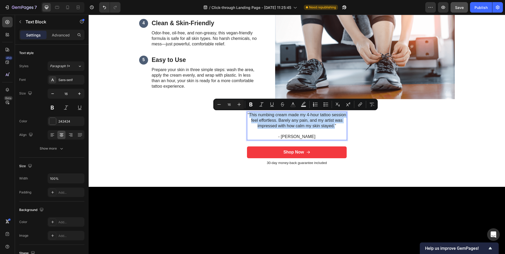
click at [315, 119] on p "“This numbing cream made my 4-hour tattoo session feel effortless. Barely any p…" at bounding box center [296, 120] width 99 height 16
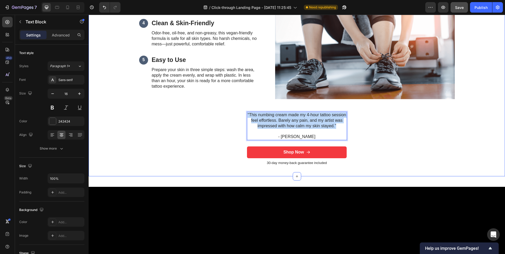
drag, startPoint x: 339, startPoint y: 124, endPoint x: 238, endPoint y: 111, distance: 101.6
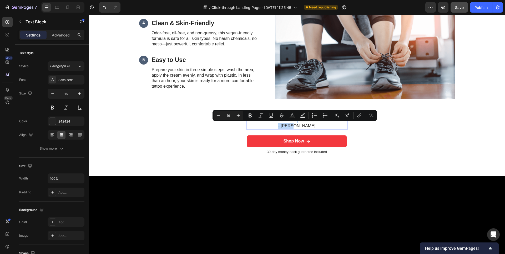
drag, startPoint x: 310, startPoint y: 124, endPoint x: 269, endPoint y: 119, distance: 40.8
click at [269, 119] on div "- Erica" at bounding box center [297, 120] width 100 height 17
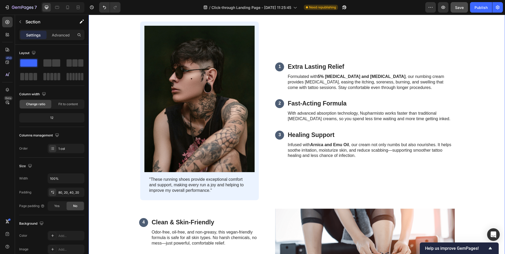
scroll to position [532, 0]
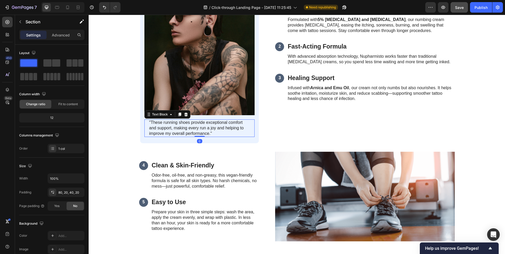
click at [201, 131] on p ""These running shoes provide exceptional comfort and support, making every run …" at bounding box center [199, 128] width 101 height 16
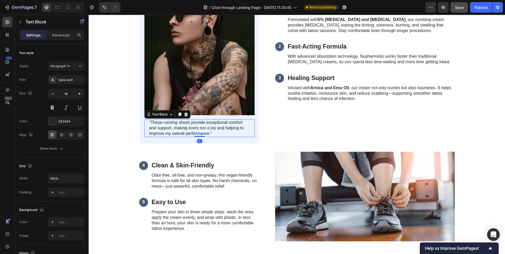
click at [201, 131] on p ""These running shoes provide exceptional comfort and support, making every run …" at bounding box center [199, 128] width 101 height 16
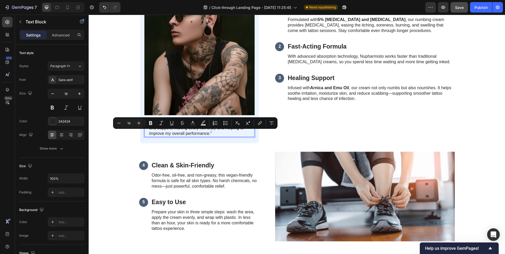
click at [217, 131] on p ""These running shoes provide exceptional comfort and support, making every run …" at bounding box center [199, 128] width 101 height 16
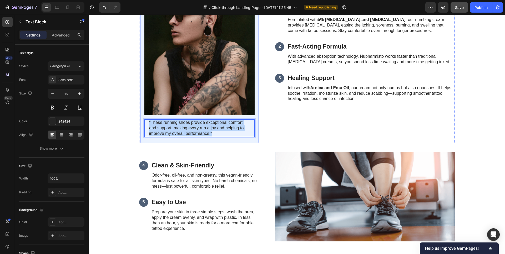
drag, startPoint x: 212, startPoint y: 132, endPoint x: 136, endPoint y: 122, distance: 76.6
click at [139, 122] on div "Image "These running shoes provide exceptional comfort and support, making ever…" at bounding box center [203, 54] width 128 height 179
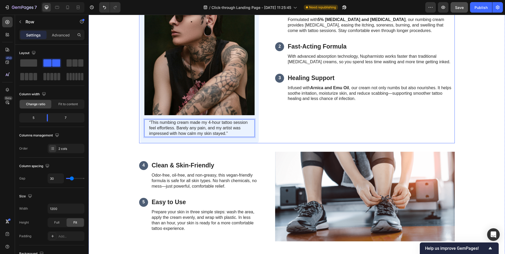
click at [323, 123] on div "1 Text Block Extra Lasting Relief Heading Formulated with 5% Lidocaine and Ment…" at bounding box center [365, 54] width 180 height 179
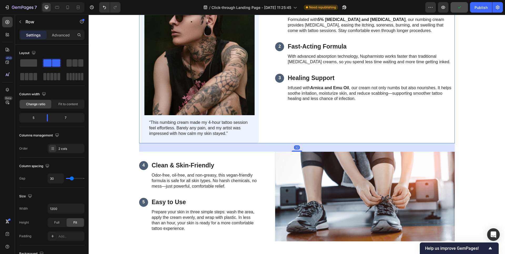
click at [342, 108] on div "1 Text Block Extra Lasting Relief Heading Formulated with 5% Lidocaine and Ment…" at bounding box center [365, 54] width 180 height 179
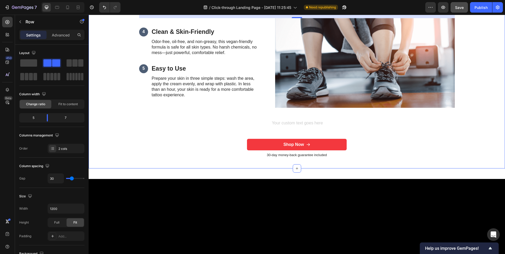
scroll to position [583, 0]
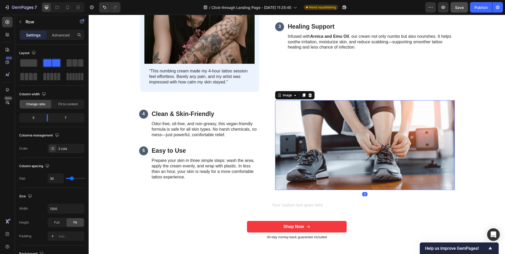
click at [357, 124] on img at bounding box center [365, 145] width 180 height 90
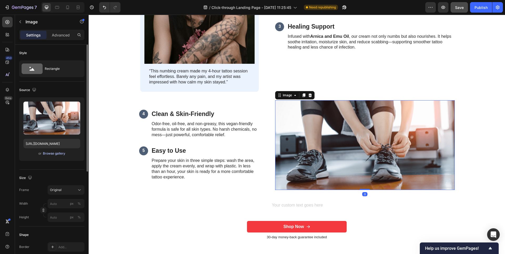
click at [58, 154] on div "Browse gallery" at bounding box center [54, 153] width 22 height 5
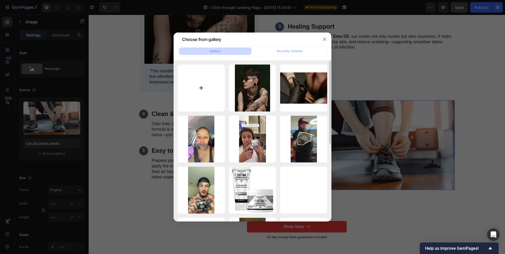
click at [203, 89] on input "file" at bounding box center [201, 88] width 47 height 47
type input "C:\fakepath\screenshot-20250926-144149.png"
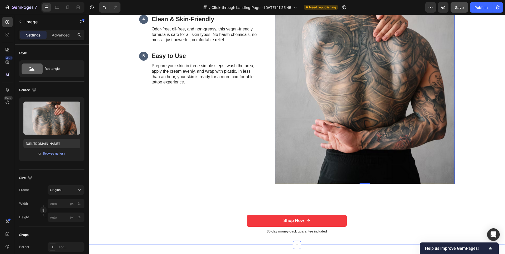
scroll to position [645, 0]
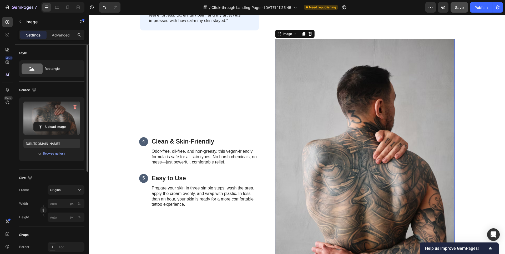
click at [53, 106] on label at bounding box center [51, 118] width 57 height 33
click at [53, 122] on input "file" at bounding box center [52, 126] width 36 height 9
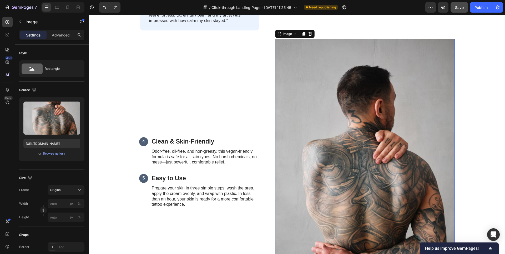
type input "https://cdn.shopify.com/s/files/1/0649/0200/4909/files/gempages_585998800137487…"
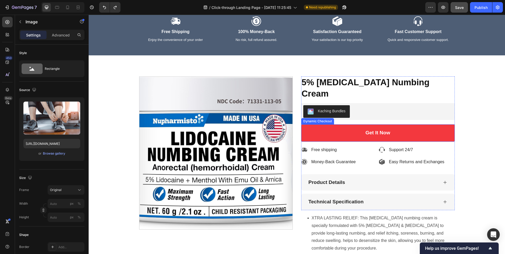
scroll to position [1297, 0]
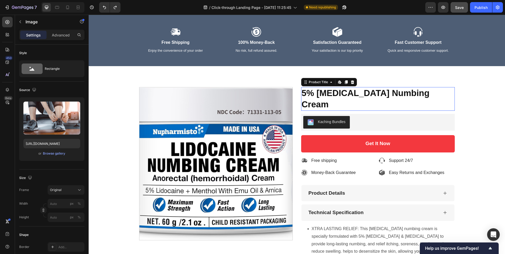
click at [325, 93] on h1 "5% [MEDICAL_DATA] Numbing Cream" at bounding box center [377, 99] width 153 height 24
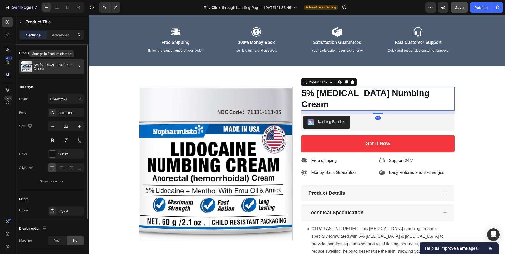
click at [53, 68] on p "5% [MEDICAL_DATA] Numbing Cream" at bounding box center [58, 66] width 48 height 7
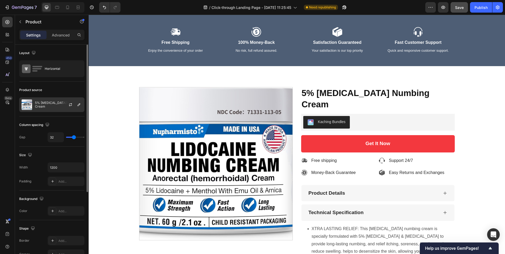
click at [64, 104] on div at bounding box center [72, 105] width 23 height 14
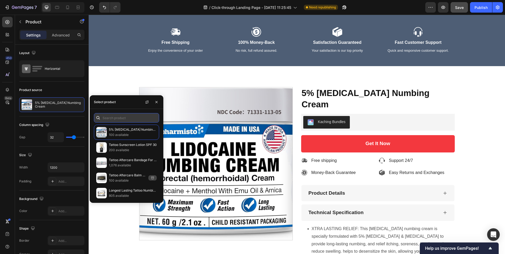
click at [125, 117] on input "text" at bounding box center [126, 117] width 65 height 9
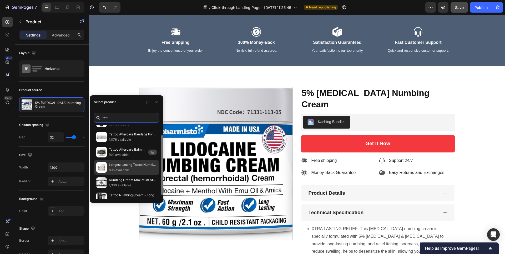
scroll to position [12, 0]
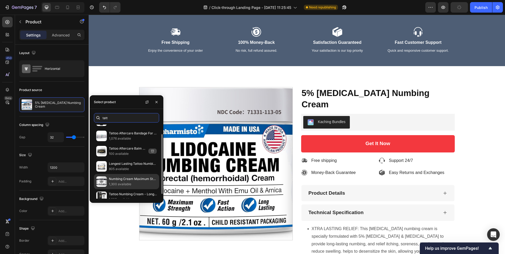
type input "tatt"
click at [126, 182] on p "1,300 available" at bounding box center [133, 184] width 48 height 5
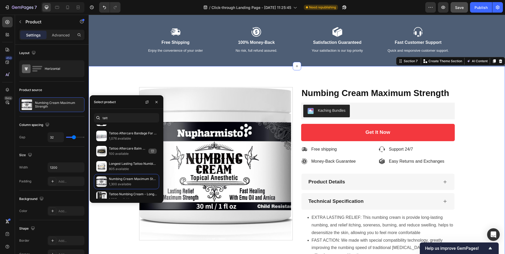
click at [482, 128] on div "Product Images Numbing Cream Maximum Strength Product Title Kaching Bundles Kac…" at bounding box center [297, 198] width 406 height 223
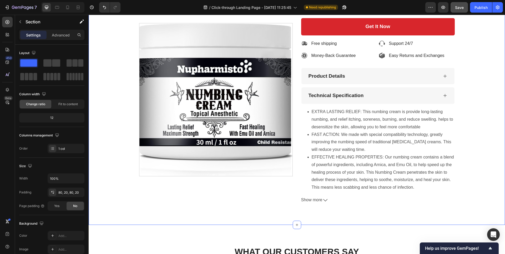
scroll to position [1329, 0]
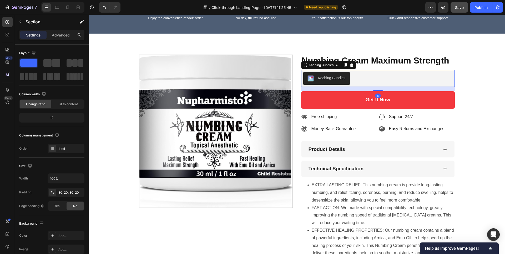
click at [336, 78] on div "Kaching Bundles" at bounding box center [332, 78] width 28 height 6
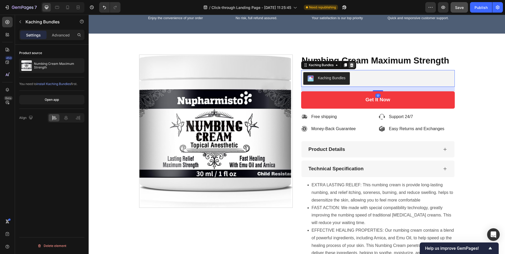
click at [351, 66] on icon at bounding box center [351, 65] width 4 height 4
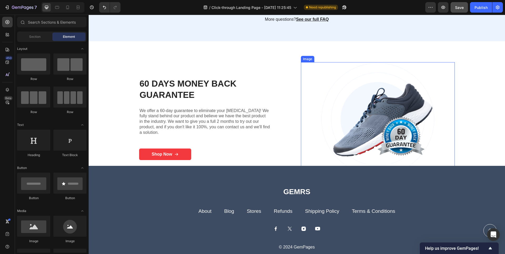
scroll to position [2181, 0]
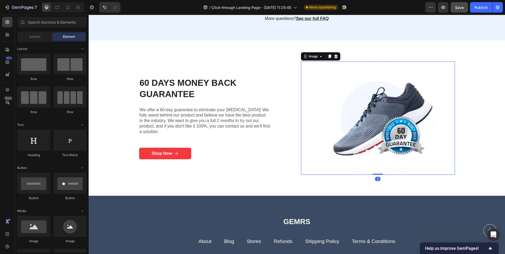
click at [391, 112] on img at bounding box center [378, 119] width 132 height 114
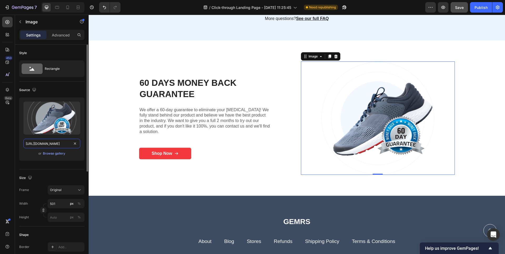
click at [61, 145] on input "https://cdn.shopify.com/s/files/1/0649/0200/4909/files/gempages_585998800137487…" at bounding box center [51, 143] width 57 height 9
click at [57, 153] on div "Browse gallery" at bounding box center [54, 153] width 22 height 5
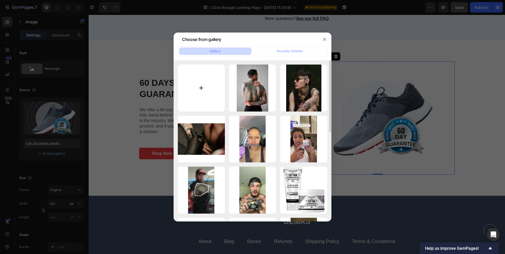
click at [202, 88] on input "file" at bounding box center [201, 88] width 47 height 47
type input "C:\fakepath\screenshot-20250926-144455.png"
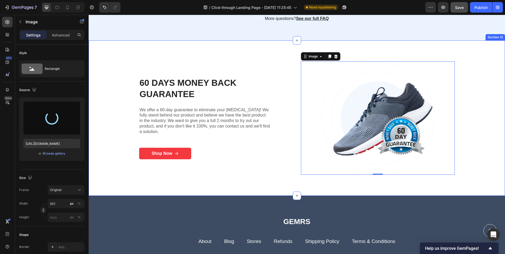
type input "https://cdn.shopify.com/s/files/1/0649/0200/4909/files/gempages_585998800137487…"
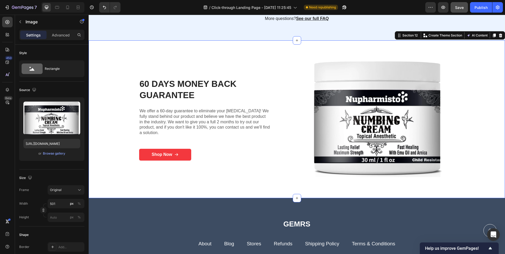
click at [483, 108] on div "60 Days Money Back Guarantee Heading We offer a 60-day guarantee to eliminate y…" at bounding box center [297, 120] width 406 height 116
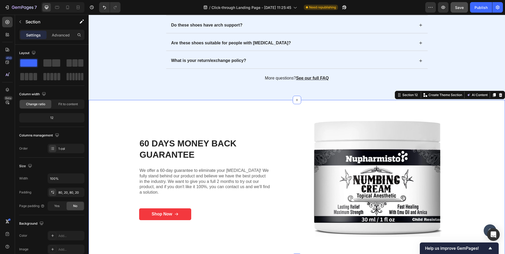
scroll to position [2120, 0]
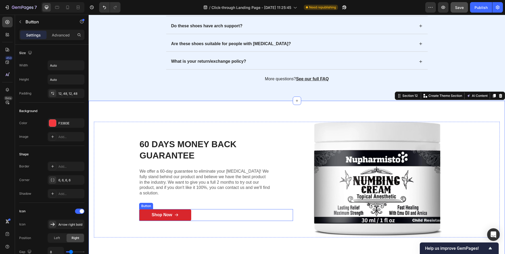
click at [179, 213] on link "Shop Now" at bounding box center [165, 215] width 52 height 12
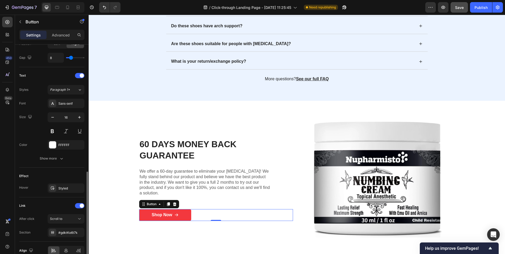
scroll to position [221, 0]
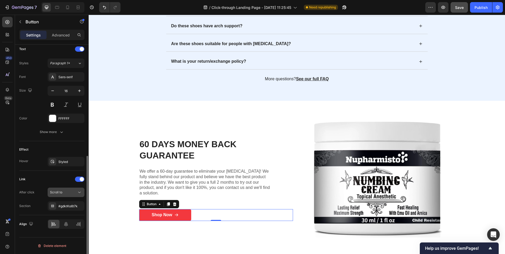
click at [71, 193] on div "Scroll to" at bounding box center [63, 192] width 27 height 5
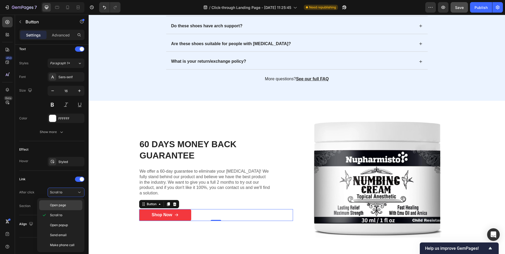
click at [67, 206] on p "Open page" at bounding box center [65, 205] width 30 height 5
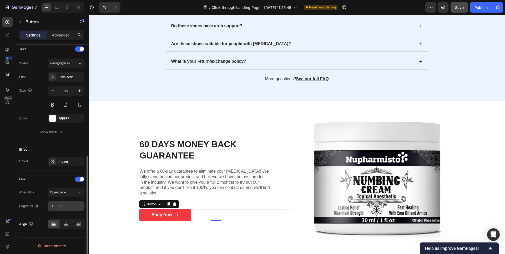
click at [66, 207] on div "Add..." at bounding box center [70, 206] width 25 height 5
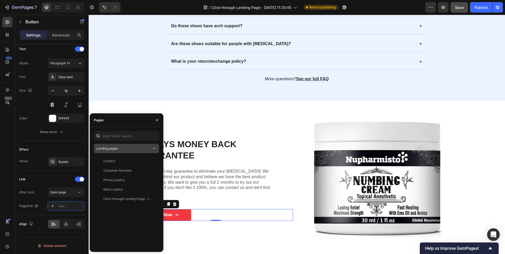
click at [123, 150] on div "Landing pages" at bounding box center [123, 148] width 55 height 5
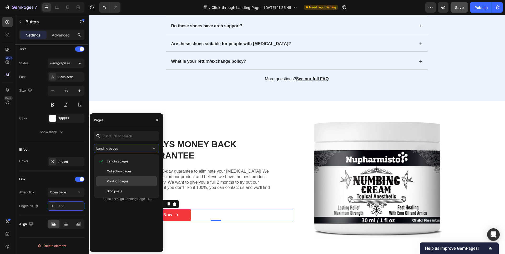
click at [117, 181] on span "Product pages" at bounding box center [118, 181] width 22 height 5
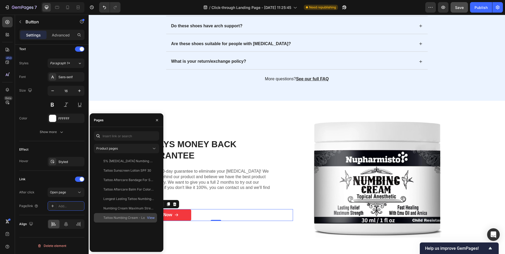
click at [125, 218] on div "Tattoo Numbing Cream - Long-Lasting Relief for Tattoos & Cosmetic Procedures" at bounding box center [128, 218] width 50 height 5
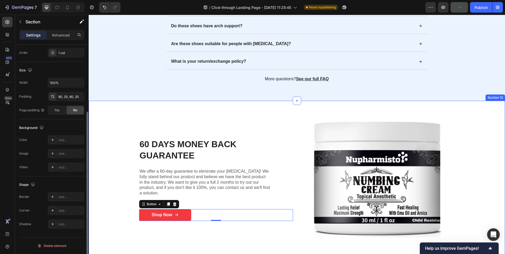
click at [256, 118] on div "60 Days Money Back Guarantee Heading We offer a 60-day guarantee to eliminate y…" at bounding box center [297, 180] width 416 height 158
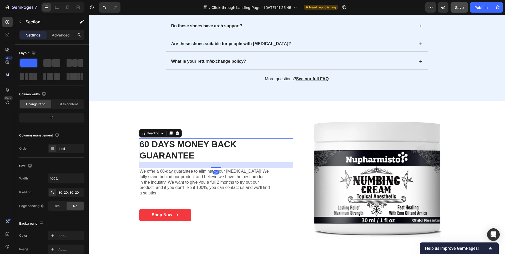
click at [175, 146] on h2 "60 Days Money Back Guarantee" at bounding box center [216, 151] width 154 height 24
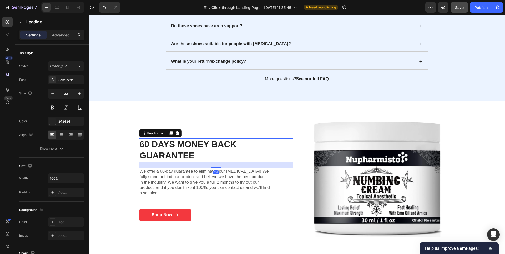
click at [175, 147] on h2 "60 Days Money Back Guarantee" at bounding box center [216, 151] width 154 height 24
click at [150, 144] on p "60 Days Money Back Guarantee" at bounding box center [216, 150] width 153 height 23
click at [142, 144] on p "60 Days Money Back Guarantee" at bounding box center [216, 150] width 153 height 23
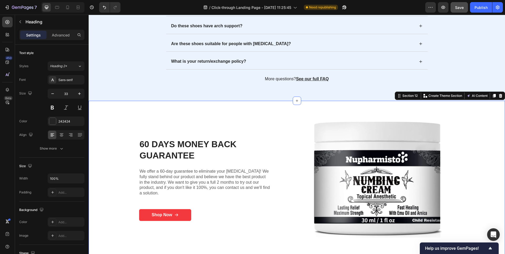
click at [480, 128] on div "60 Days Money Back Guarantee Heading We offer a 60-day guarantee to eliminate y…" at bounding box center [297, 180] width 406 height 116
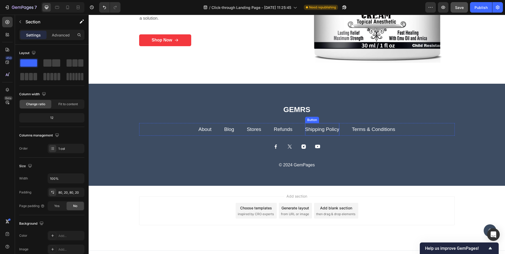
scroll to position [2303, 0]
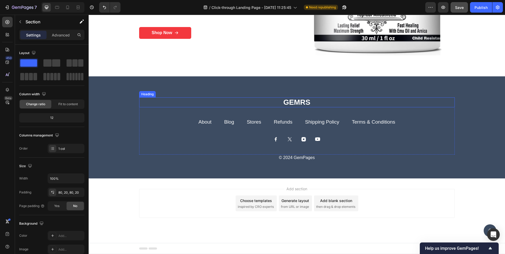
click at [294, 101] on h2 "GEMRS" at bounding box center [296, 103] width 315 height 10
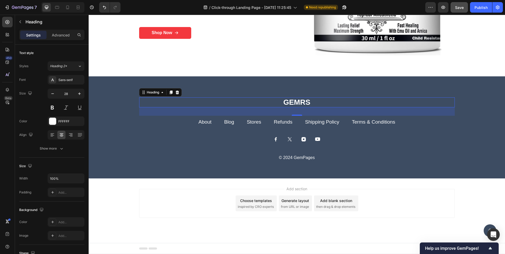
click at [298, 102] on h2 "GEMRS" at bounding box center [296, 103] width 315 height 10
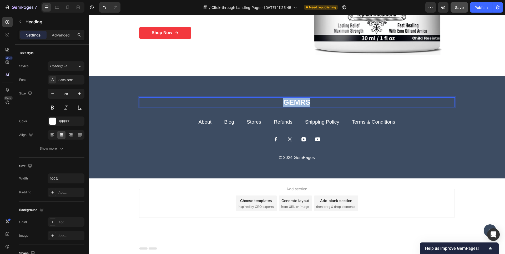
click at [298, 102] on p "GEMRS" at bounding box center [297, 102] width 314 height 9
click at [307, 102] on p "Nupharmisto" at bounding box center [297, 102] width 314 height 9
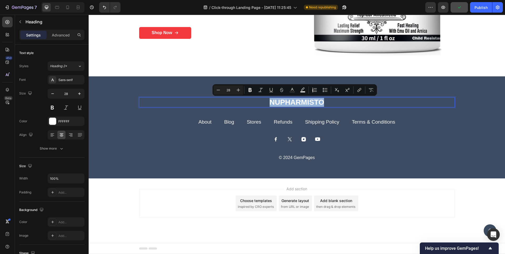
copy p "Nupharmisto"
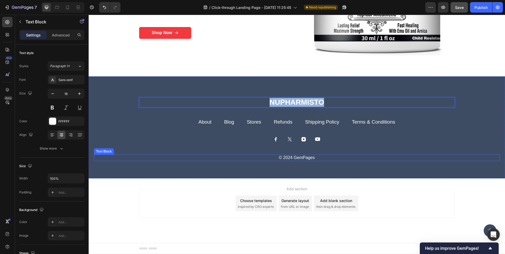
click at [303, 157] on p "© 2024 GemPages" at bounding box center [296, 158] width 404 height 6
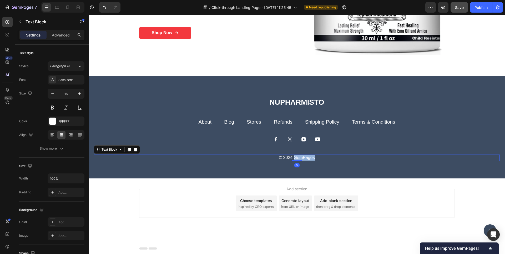
click at [303, 157] on p "© 2024 GemPages" at bounding box center [296, 158] width 404 height 6
drag, startPoint x: 289, startPoint y: 158, endPoint x: 316, endPoint y: 168, distance: 29.0
click at [289, 158] on p "© 2024 Nupharmisto" at bounding box center [296, 158] width 404 height 6
click at [403, 199] on div "Add section Choose templates inspired by CRO experts Generate layout from URL o…" at bounding box center [296, 203] width 315 height 29
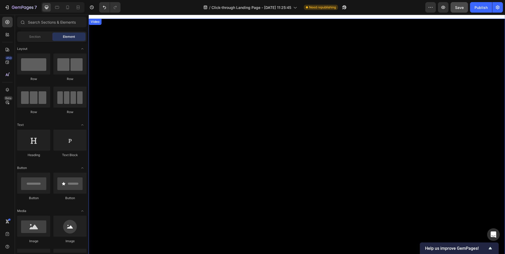
scroll to position [771, 0]
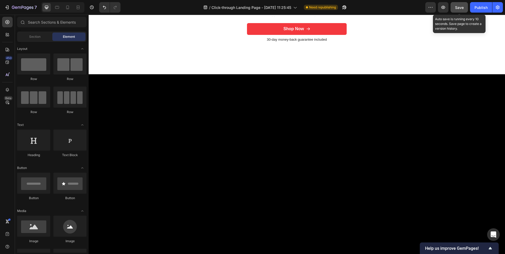
click at [459, 12] on button "Save" at bounding box center [458, 7] width 17 height 11
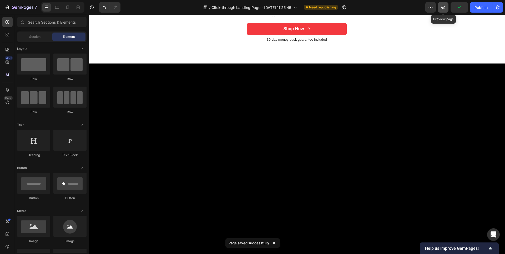
click at [445, 9] on icon "button" at bounding box center [442, 7] width 5 height 5
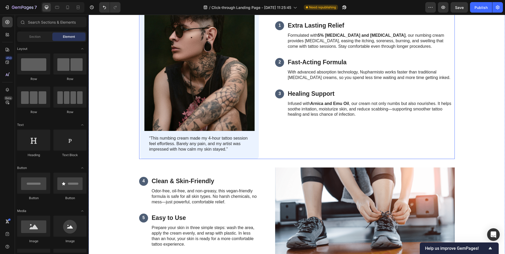
scroll to position [561, 0]
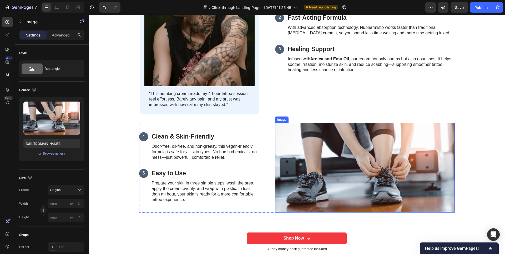
click at [376, 174] on img at bounding box center [365, 168] width 180 height 90
click at [52, 155] on div "Browse gallery" at bounding box center [54, 153] width 22 height 5
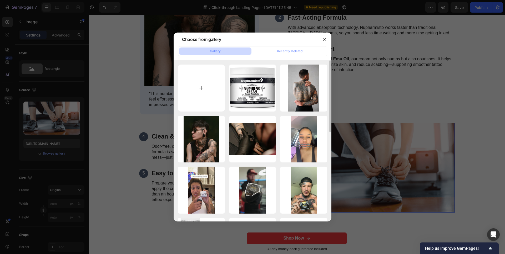
click at [206, 92] on input "file" at bounding box center [201, 88] width 47 height 47
click at [204, 94] on input "file" at bounding box center [201, 88] width 47 height 47
type input "C:\fakepath\screenshot-20250926-144801.png"
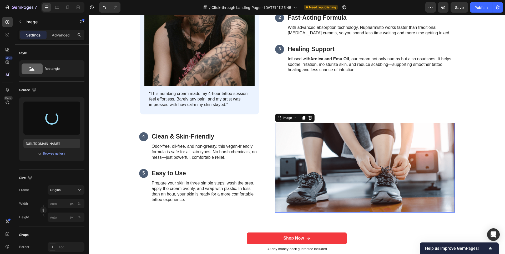
type input "https://cdn.shopify.com/s/files/1/0649/0200/4909/files/gempages_585998800137487…"
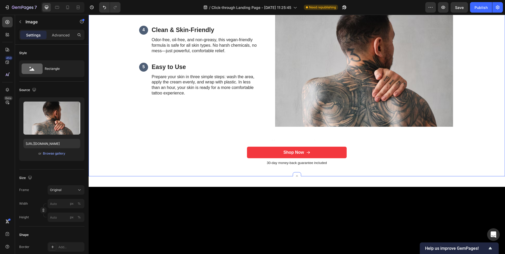
scroll to position [695, 0]
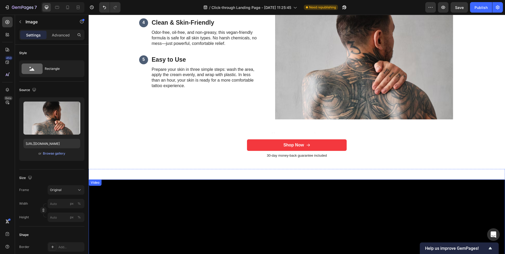
click at [94, 186] on div "Video" at bounding box center [95, 183] width 13 height 6
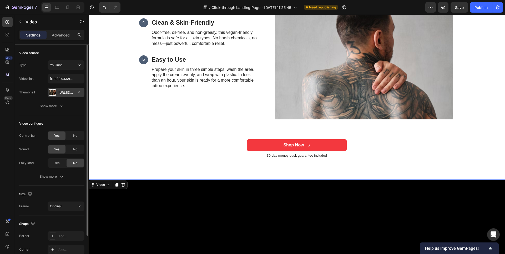
click at [62, 95] on div "[URL][DOMAIN_NAME]" at bounding box center [65, 92] width 15 height 5
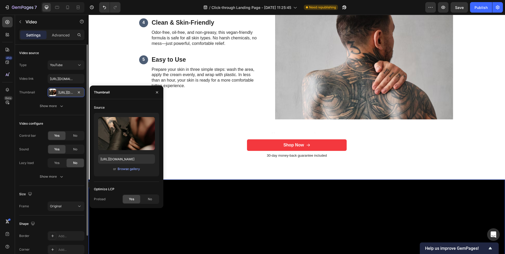
click at [62, 95] on div "[URL][DOMAIN_NAME]" at bounding box center [65, 92] width 15 height 5
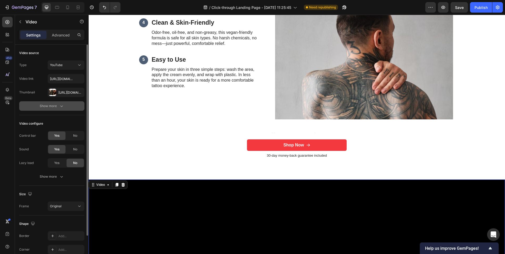
click at [55, 106] on div "Show more" at bounding box center [52, 106] width 24 height 5
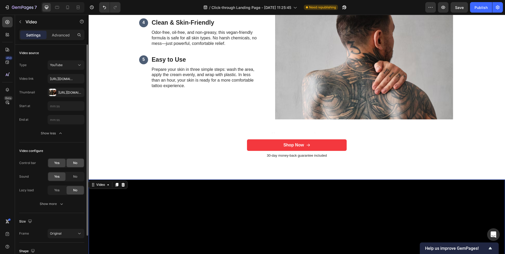
click at [75, 163] on span "No" at bounding box center [75, 163] width 4 height 5
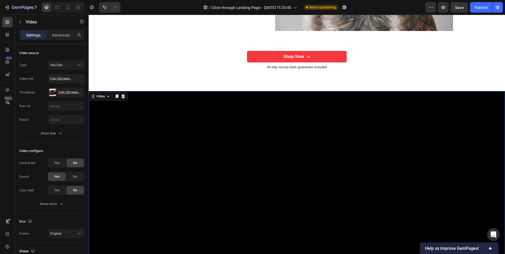
scroll to position [843, 0]
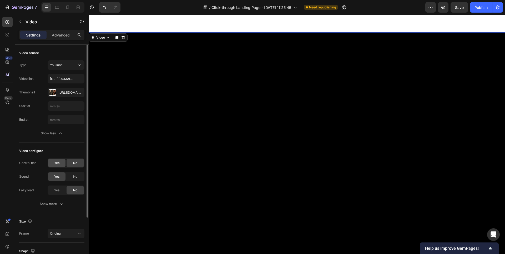
click at [56, 163] on span "Yes" at bounding box center [56, 163] width 5 height 5
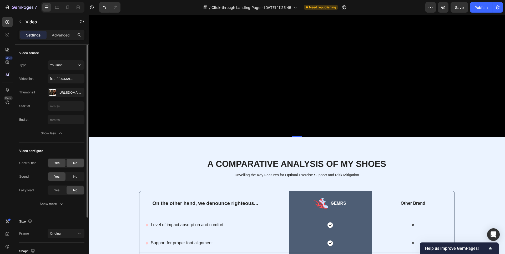
click at [75, 163] on span "No" at bounding box center [75, 163] width 4 height 5
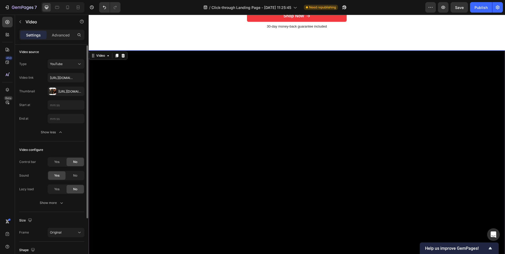
scroll to position [2, 0]
click at [53, 203] on div "Show more" at bounding box center [52, 201] width 24 height 5
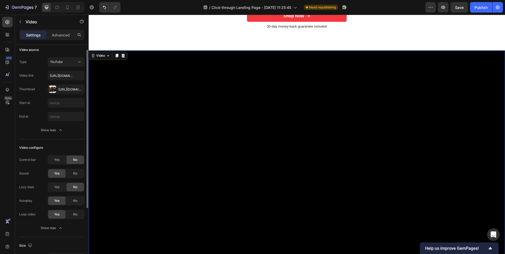
scroll to position [5, 0]
click at [74, 200] on span "No" at bounding box center [75, 199] width 4 height 5
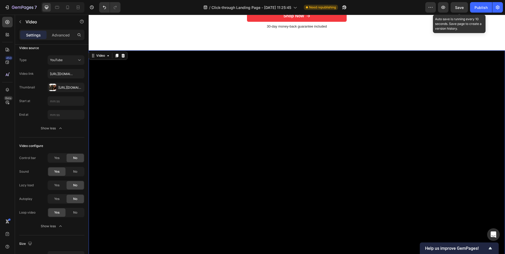
click at [460, 9] on span "Save" at bounding box center [459, 7] width 9 height 4
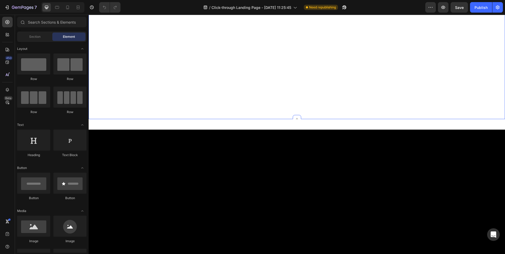
scroll to position [836, 0]
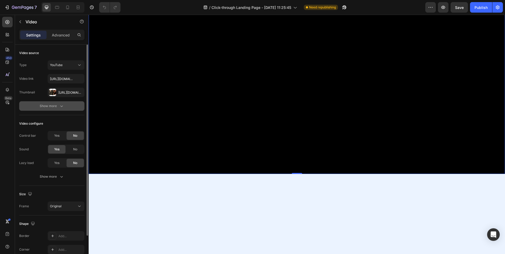
click at [59, 107] on icon "button" at bounding box center [61, 106] width 5 height 5
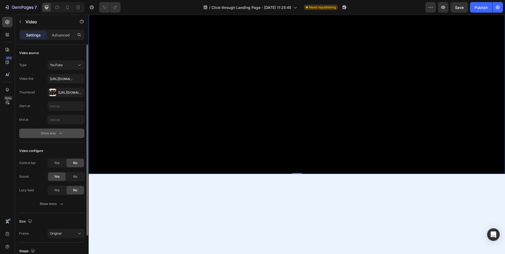
click at [57, 189] on span "Yes" at bounding box center [56, 190] width 5 height 5
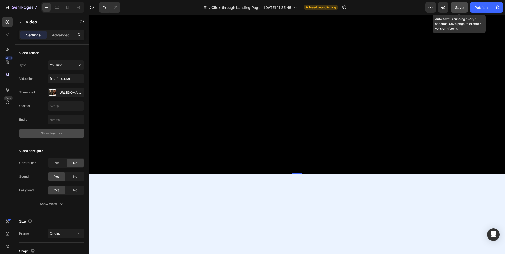
click at [464, 11] on button "Save" at bounding box center [458, 7] width 17 height 11
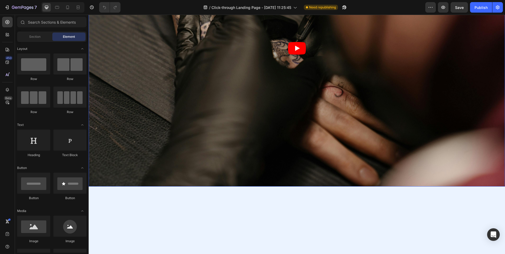
scroll to position [831, 0]
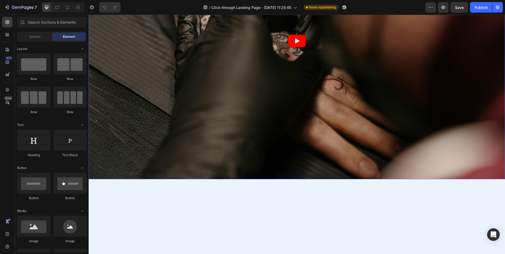
click at [296, 47] on icon "Play" at bounding box center [297, 41] width 18 height 13
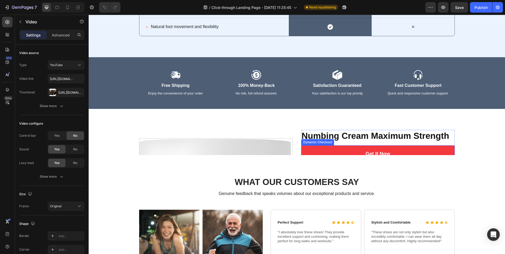
scroll to position [1484, 0]
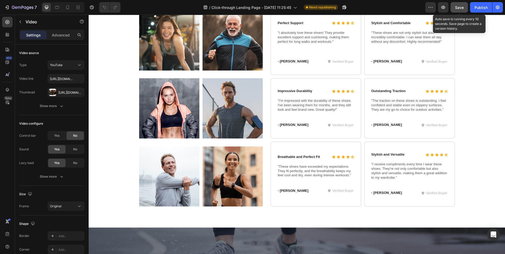
click at [461, 10] on div "Save" at bounding box center [459, 8] width 9 height 6
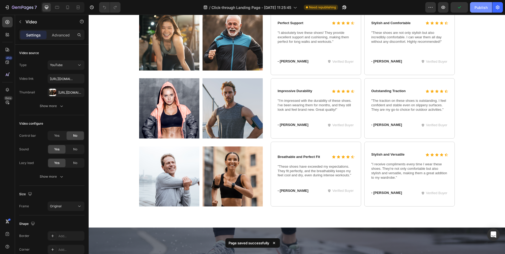
click at [479, 8] on div "Publish" at bounding box center [480, 8] width 13 height 6
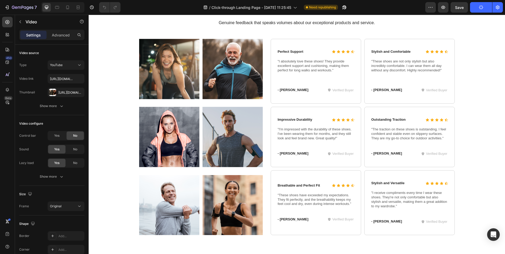
scroll to position [1454, 0]
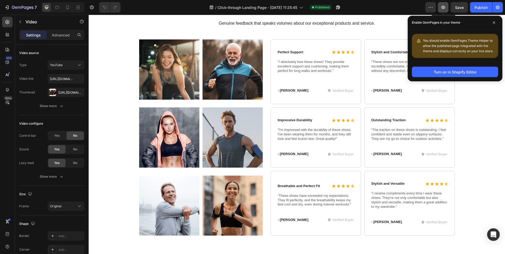
click at [442, 8] on icon "button" at bounding box center [443, 7] width 4 height 3
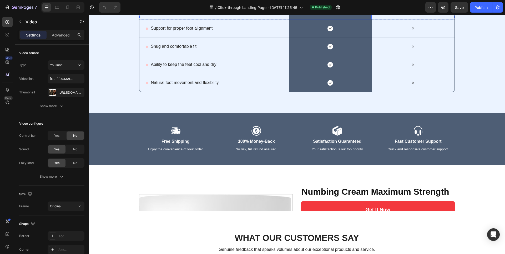
scroll to position [1201, 0]
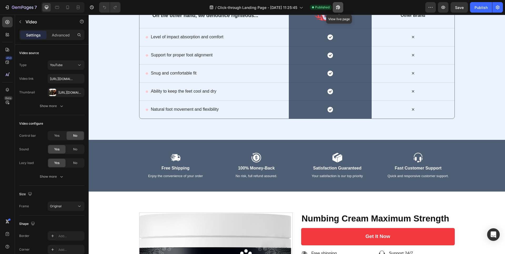
click at [340, 6] on icon "button" at bounding box center [337, 7] width 5 height 5
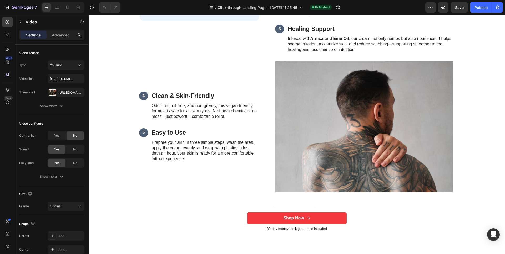
scroll to position [428, 0]
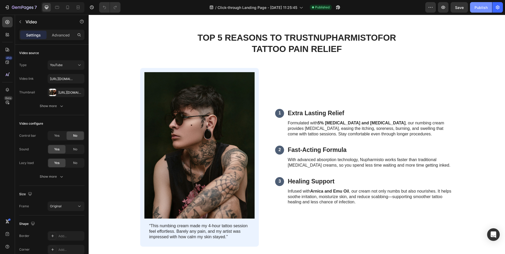
click at [481, 9] on div "Publish" at bounding box center [480, 8] width 13 height 6
click at [337, 9] on icon "button" at bounding box center [337, 7] width 5 height 5
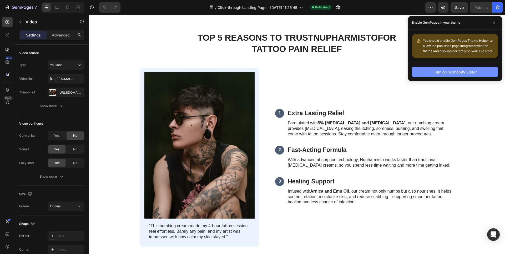
click at [442, 71] on div "Turn on in Shopify Editor" at bounding box center [454, 72] width 43 height 6
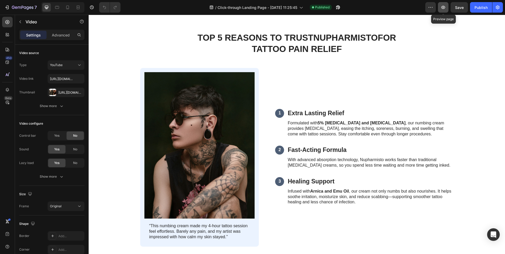
click at [442, 8] on icon "button" at bounding box center [442, 7] width 5 height 5
click at [480, 8] on div "Publish" at bounding box center [480, 8] width 13 height 6
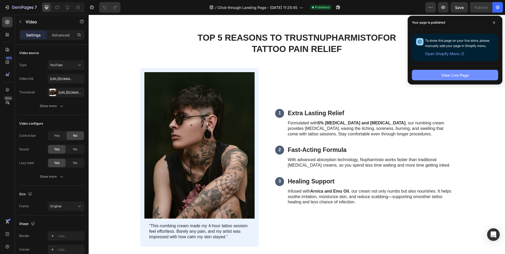
click at [456, 75] on div "View Live Page" at bounding box center [454, 76] width 27 height 6
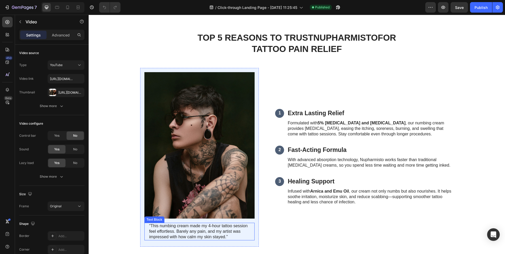
click at [245, 232] on p "“This numbing cream made my 4-hour tattoo session feel effortless. Barely any p…" at bounding box center [199, 232] width 101 height 16
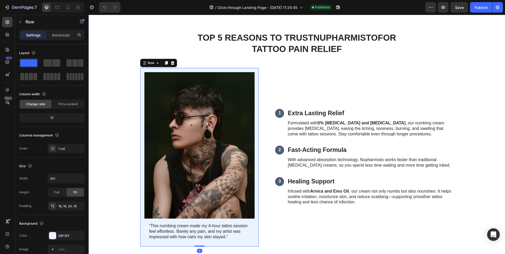
click at [181, 69] on div "Image “This numbing cream made my 4-hour tattoo session feel effortless. Barely…" at bounding box center [199, 157] width 119 height 179
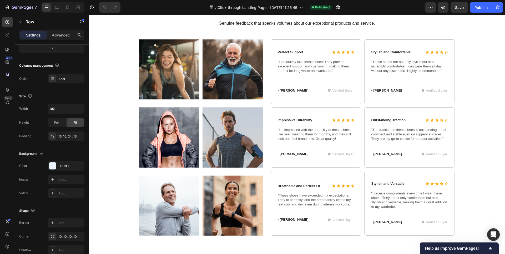
scroll to position [1609, 0]
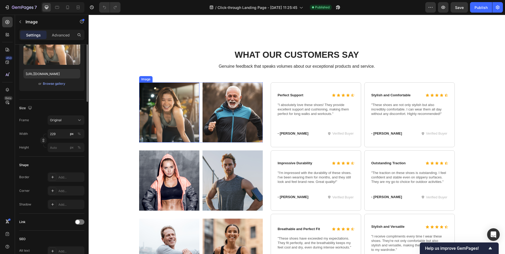
click at [147, 81] on div "Image" at bounding box center [145, 79] width 13 height 6
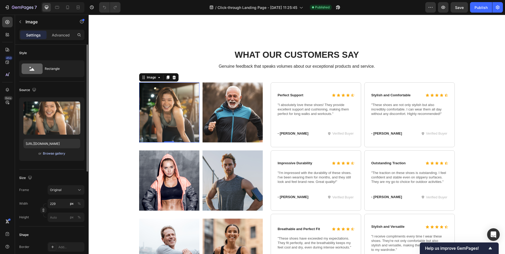
click at [53, 153] on div "Browse gallery" at bounding box center [54, 153] width 22 height 5
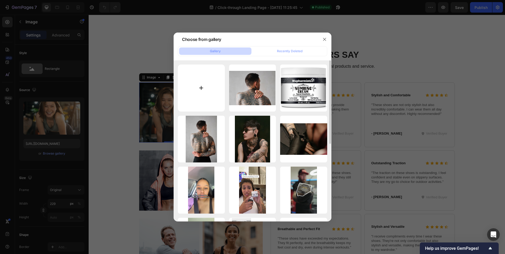
click at [201, 75] on input "file" at bounding box center [201, 88] width 47 height 47
type input "C:\fakepath\71sfd9y-VGL.webp"
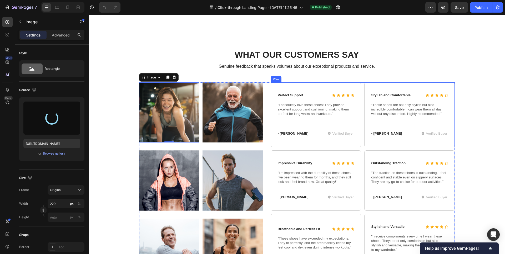
type input "https://cdn.shopify.com/s/files/1/0649/0200/4909/files/gempages_585998800137487…"
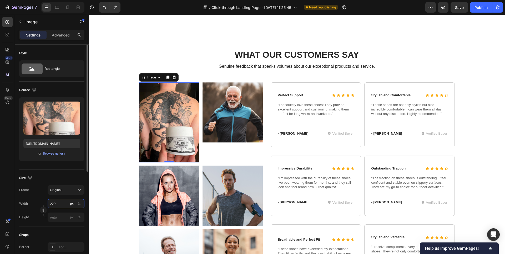
click at [62, 206] on input "229" at bounding box center [66, 203] width 37 height 9
type input "230"
click at [57, 217] on input "px %" at bounding box center [66, 217] width 37 height 9
click at [58, 218] on input "px %" at bounding box center [66, 217] width 37 height 9
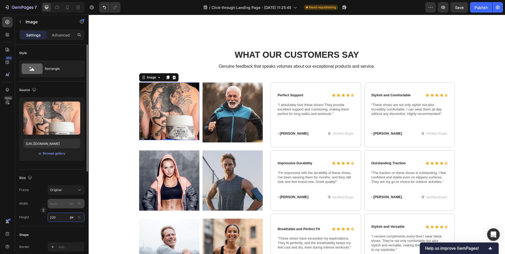
type input "220"
click at [58, 204] on input "px %" at bounding box center [66, 203] width 37 height 9
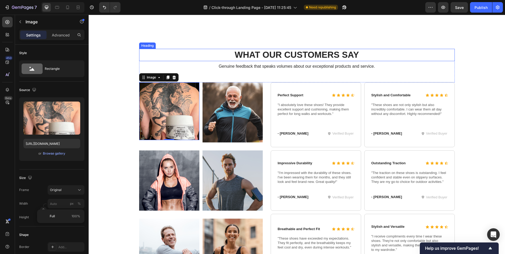
click at [209, 52] on h2 "What Our Customers Say" at bounding box center [296, 55] width 315 height 12
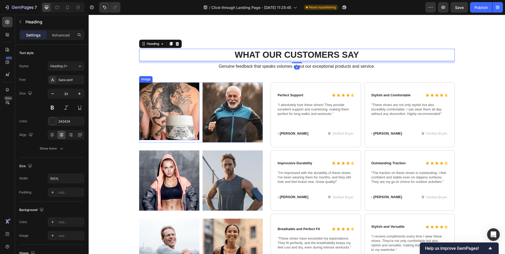
click at [175, 115] on img at bounding box center [169, 112] width 60 height 58
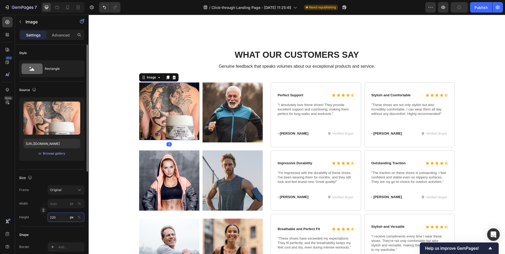
click at [59, 222] on input "220" at bounding box center [66, 217] width 37 height 9
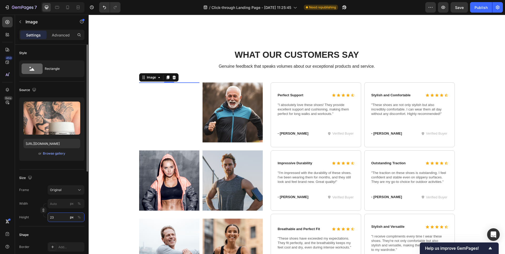
type input "230"
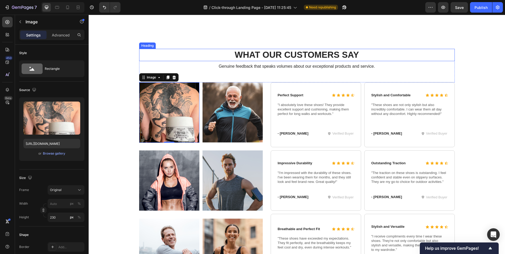
click at [416, 55] on h2 "What Our Customers Say" at bounding box center [296, 55] width 315 height 12
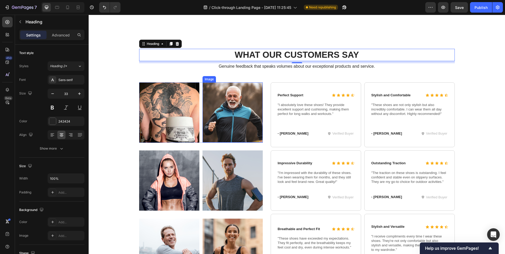
click at [240, 111] on img at bounding box center [232, 113] width 60 height 60
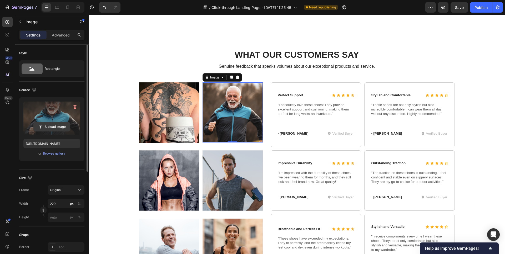
click at [55, 128] on input "file" at bounding box center [52, 126] width 36 height 9
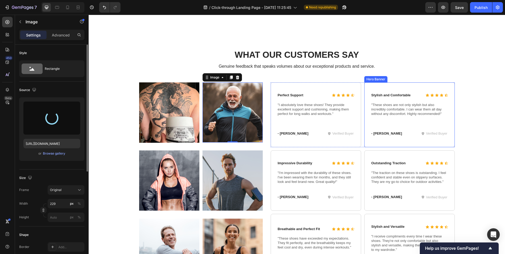
type input "https://cdn.shopify.com/s/files/1/0649/0200/4909/files/gempages_585998800137487…"
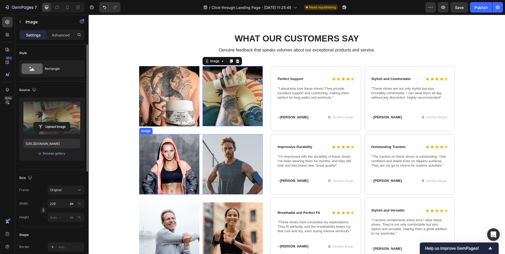
scroll to position [1632, 0]
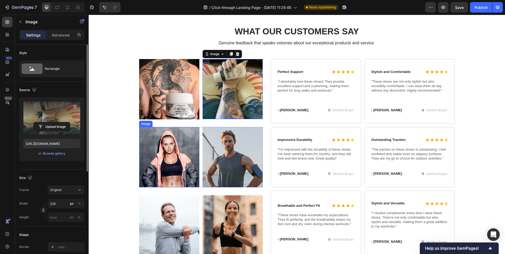
click at [172, 159] on img at bounding box center [169, 157] width 60 height 60
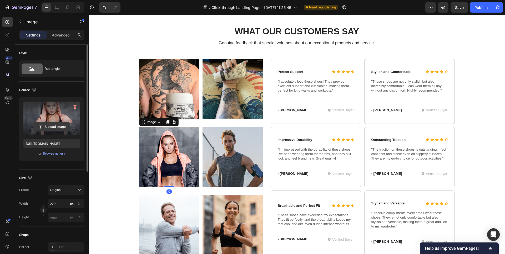
click at [53, 127] on input "file" at bounding box center [52, 126] width 36 height 9
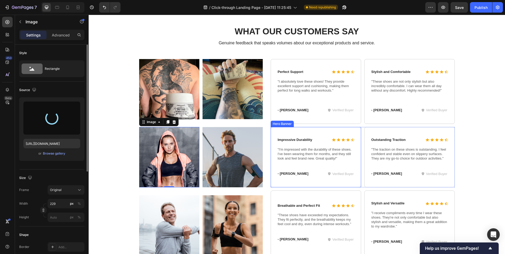
type input "https://cdn.shopify.com/s/files/1/0649/0200/4909/files/gempages_585998800137487…"
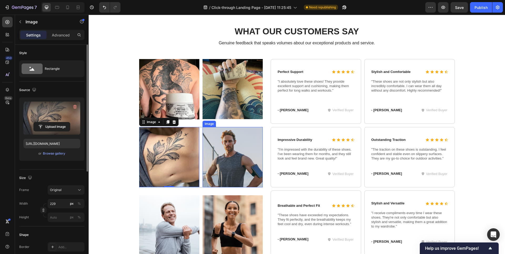
click at [235, 158] on img at bounding box center [232, 157] width 60 height 60
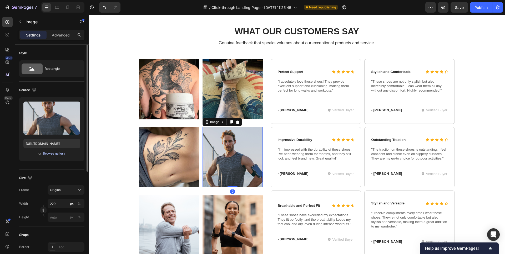
click at [54, 154] on div "Browse gallery" at bounding box center [54, 153] width 22 height 5
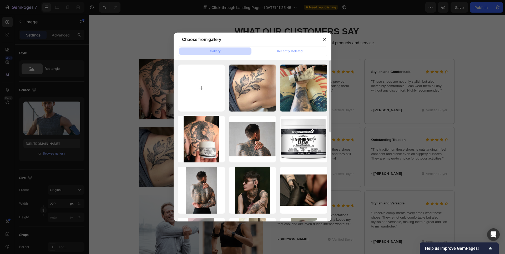
click at [204, 81] on input "file" at bounding box center [201, 88] width 47 height 47
type input "C:\fakepath\71Z7O2_O3IL.webp"
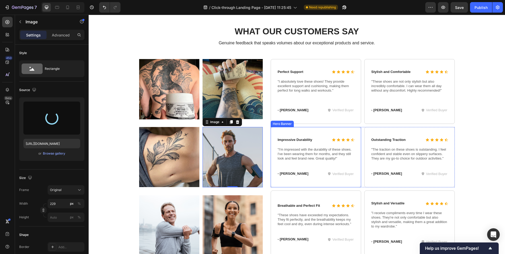
type input "https://cdn.shopify.com/s/files/1/0649/0200/4909/files/gempages_585998800137487…"
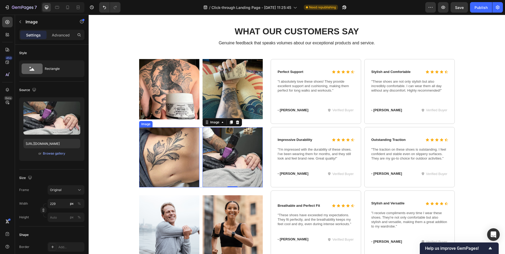
scroll to position [1703, 0]
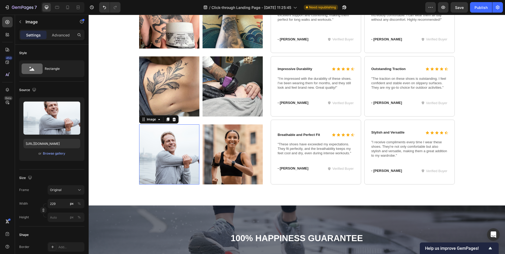
click at [169, 147] on img at bounding box center [169, 155] width 60 height 60
click at [53, 154] on div "Browse gallery" at bounding box center [54, 153] width 22 height 5
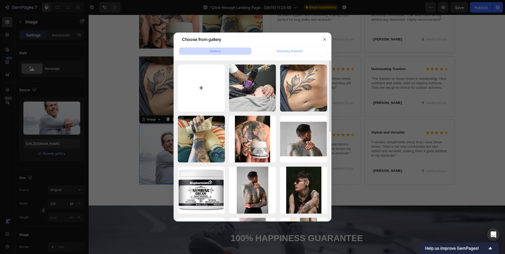
click at [203, 87] on input "file" at bounding box center [201, 88] width 47 height 47
type input "C:\fakepath\71sSVKy7dFL.webp"
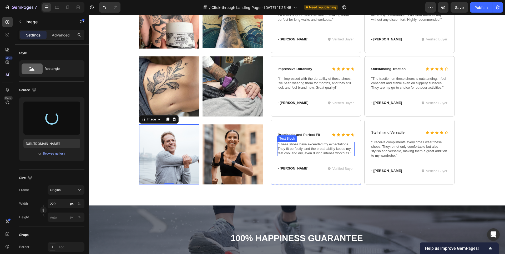
type input "https://cdn.shopify.com/s/files/1/0649/0200/4909/files/gempages_585998800137487…"
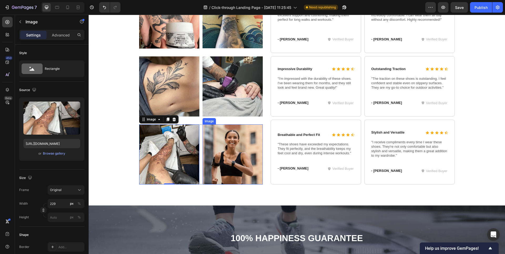
click at [237, 150] on img at bounding box center [232, 155] width 60 height 60
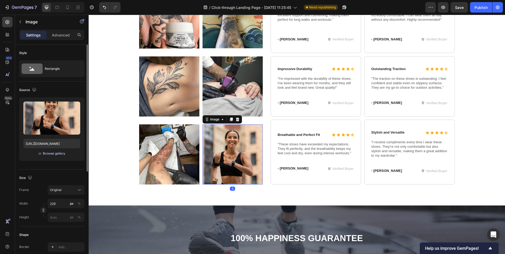
click at [51, 155] on div "Browse gallery" at bounding box center [54, 153] width 22 height 5
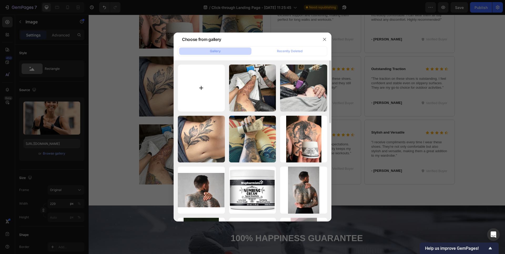
click at [209, 85] on input "file" at bounding box center [201, 88] width 47 height 47
type input "C:\fakepath\71YBEUnEmiL.webp"
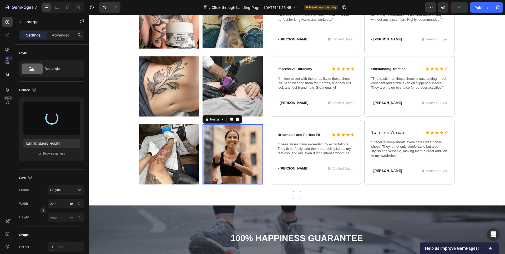
type input "https://cdn.shopify.com/s/files/1/0649/0200/4909/files/gempages_585998800137487…"
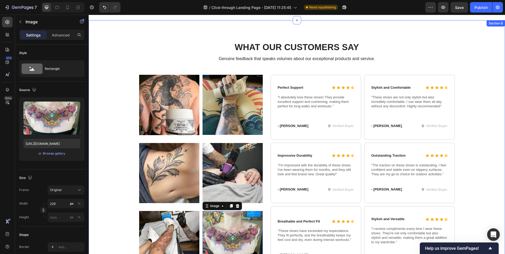
scroll to position [1616, 0]
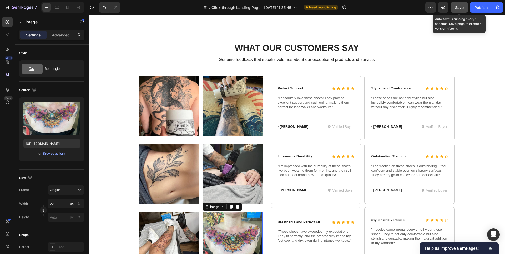
click at [456, 8] on span "Save" at bounding box center [459, 7] width 9 height 4
click at [458, 9] on icon "button" at bounding box center [458, 7] width 5 height 5
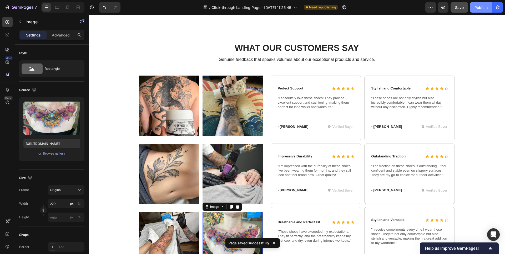
click at [478, 10] on button "Publish" at bounding box center [481, 7] width 22 height 11
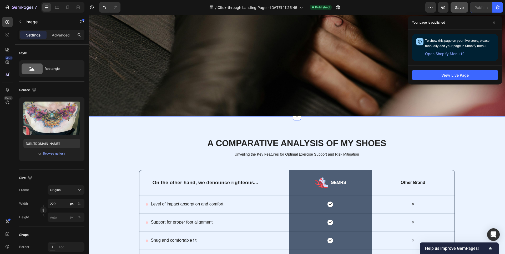
scroll to position [1037, 0]
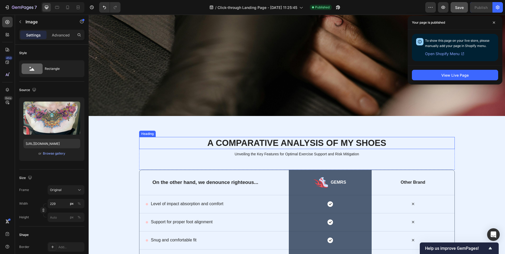
click at [300, 137] on h2 "A Comparative Analysis of My Shoes" at bounding box center [296, 143] width 315 height 12
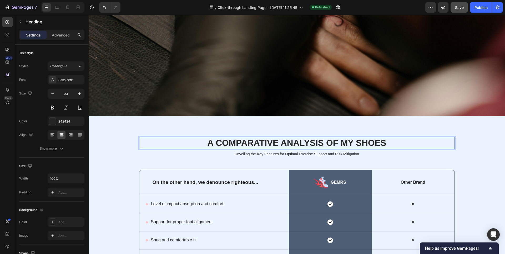
click at [300, 137] on h2 "A Comparative Analysis of My Shoes" at bounding box center [296, 143] width 315 height 12
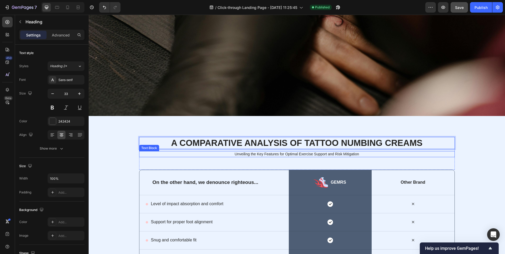
click at [288, 152] on p "Unveiling the Key Features for Optimal Exercise Support and Risk Mitigation" at bounding box center [297, 154] width 314 height 5
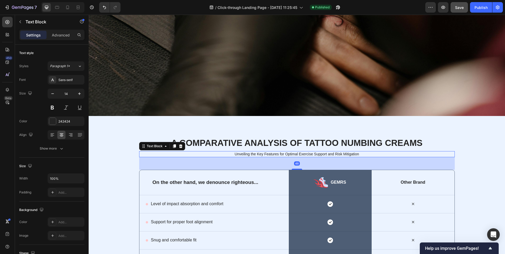
click at [288, 152] on p "Unveiling the Key Features for Optimal Exercise Support and Risk Mitigation" at bounding box center [297, 154] width 314 height 5
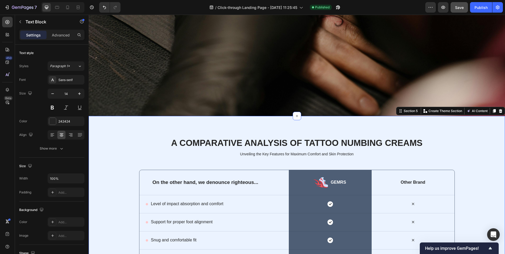
click at [477, 166] on div "A COMPARATIVE ANALYSIS OF TATTOO NUMBING CREAMS Heading Unveiling the Key Featu…" at bounding box center [297, 211] width 406 height 149
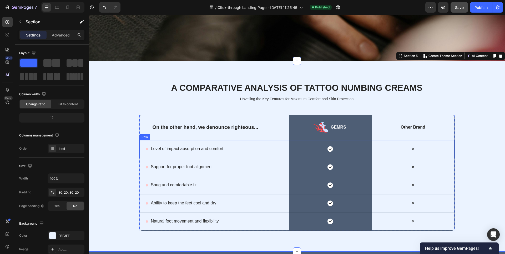
scroll to position [1102, 0]
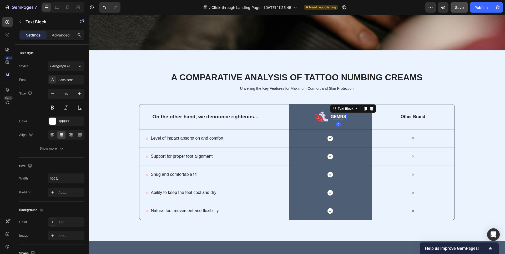
click at [343, 115] on p "GEMRS" at bounding box center [338, 117] width 16 height 6
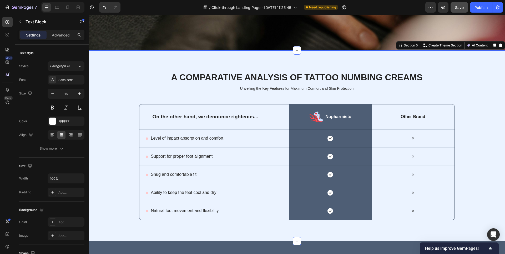
click at [470, 115] on div "A COMPARATIVE ANALYSIS OF TATTOO NUMBING CREAMS Heading Unveiling the Key Featu…" at bounding box center [297, 145] width 406 height 149
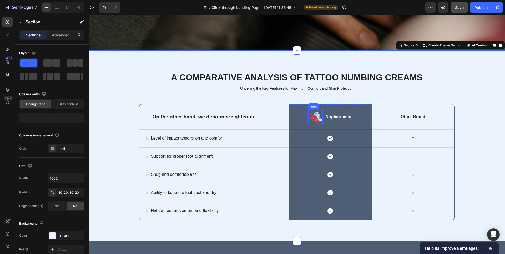
click at [312, 116] on icon at bounding box center [313, 118] width 10 height 8
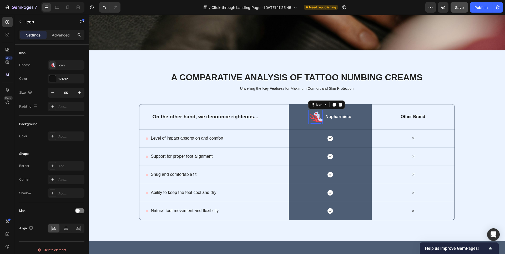
click at [313, 116] on icon at bounding box center [313, 118] width 10 height 8
click at [59, 64] on div "Icon" at bounding box center [70, 65] width 25 height 5
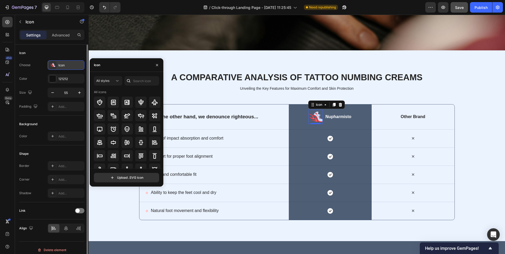
click at [68, 66] on div "Icon" at bounding box center [70, 65] width 25 height 5
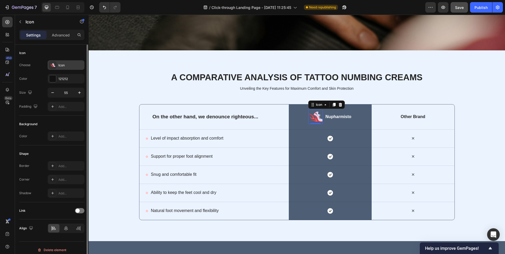
click at [68, 66] on div "Icon" at bounding box center [70, 65] width 25 height 5
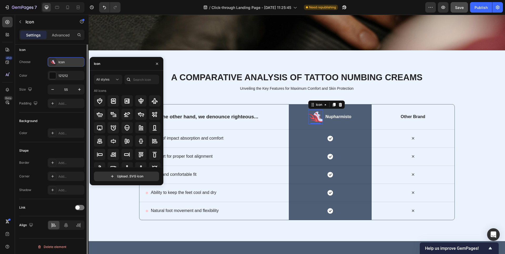
scroll to position [0, 0]
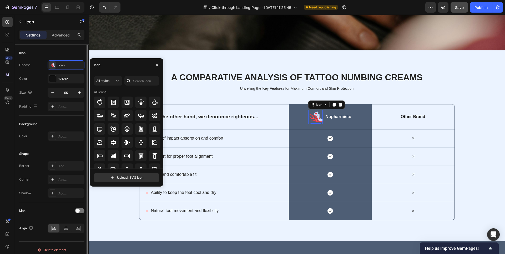
click at [41, 125] on div "Background" at bounding box center [51, 124] width 65 height 8
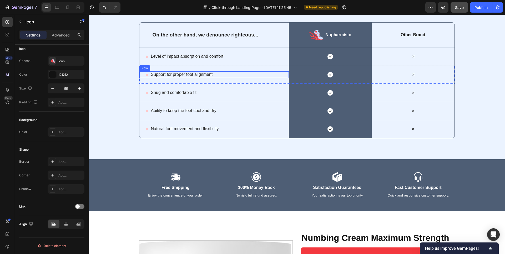
scroll to position [1124, 0]
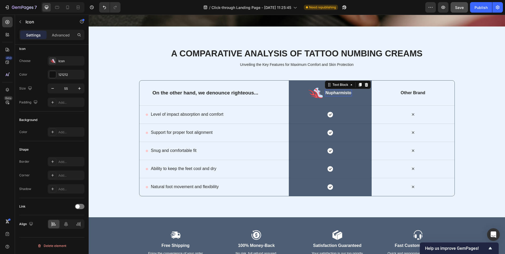
click at [335, 94] on p "Nupharmisto" at bounding box center [338, 93] width 26 height 6
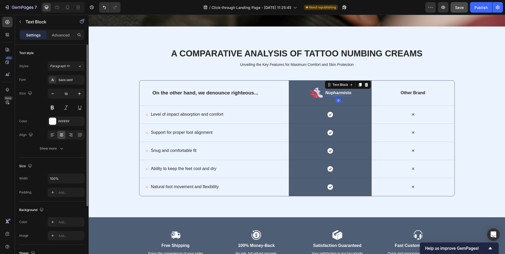
click at [330, 93] on p "Nupharmisto" at bounding box center [338, 93] width 26 height 6
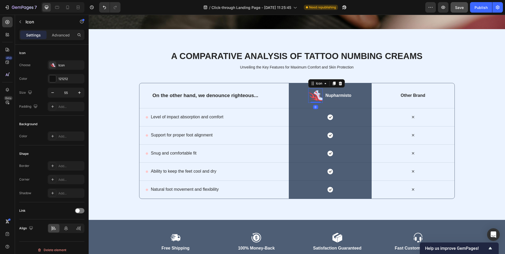
click at [319, 94] on icon at bounding box center [315, 96] width 14 height 14
click at [339, 82] on icon at bounding box center [340, 84] width 3 height 4
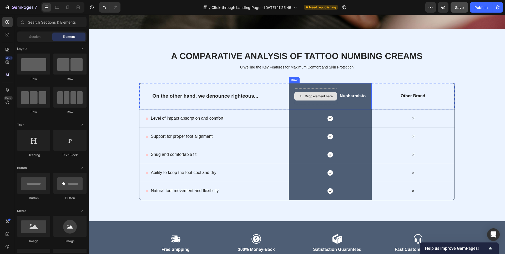
click at [321, 96] on div "Drop element here" at bounding box center [319, 96] width 28 height 4
click at [331, 89] on div "Drop element here" at bounding box center [315, 97] width 43 height 16
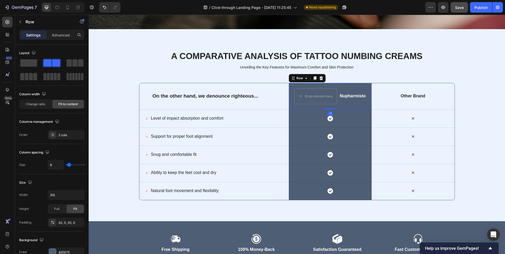
click at [321, 77] on div at bounding box center [321, 78] width 6 height 6
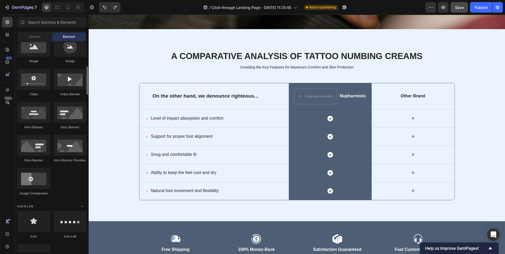
scroll to position [191, 0]
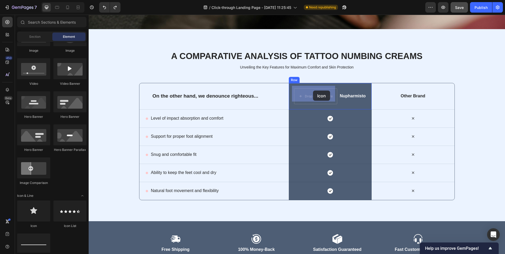
drag, startPoint x: 121, startPoint y: 230, endPoint x: 313, endPoint y: 91, distance: 236.5
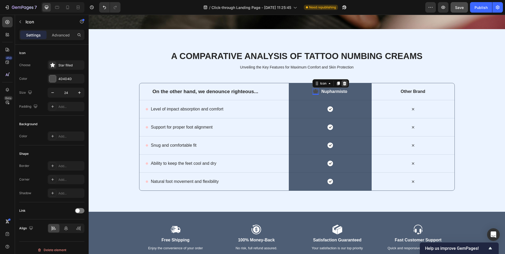
click at [343, 81] on icon at bounding box center [344, 83] width 4 height 4
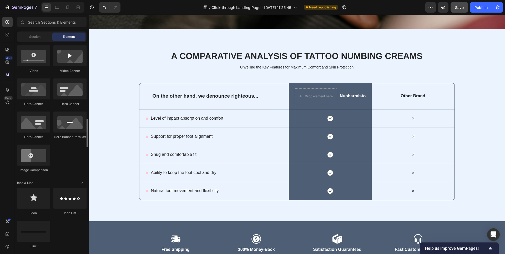
scroll to position [247, 0]
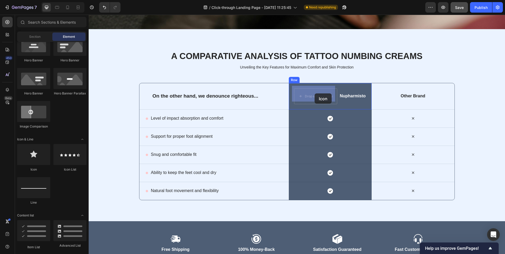
drag, startPoint x: 123, startPoint y: 174, endPoint x: 314, endPoint y: 94, distance: 207.6
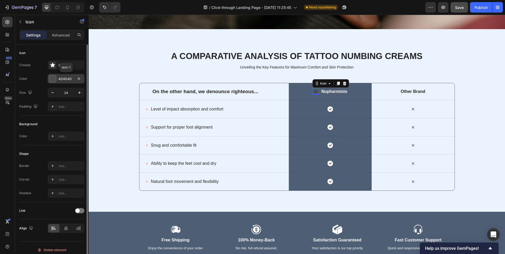
click at [61, 77] on div "4D4D4D" at bounding box center [65, 79] width 15 height 5
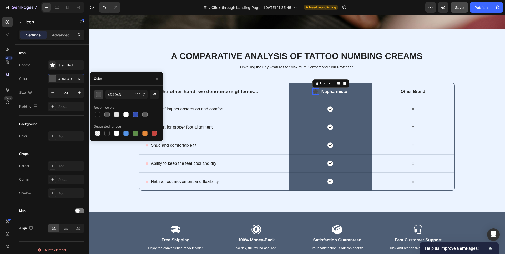
click at [100, 95] on div "button" at bounding box center [98, 94] width 5 height 5
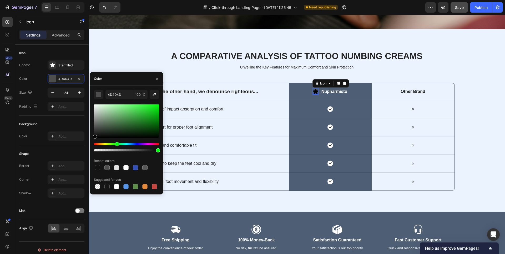
drag, startPoint x: 95, startPoint y: 144, endPoint x: 116, endPoint y: 145, distance: 21.6
click at [116, 145] on div "Hue" at bounding box center [117, 144] width 4 height 4
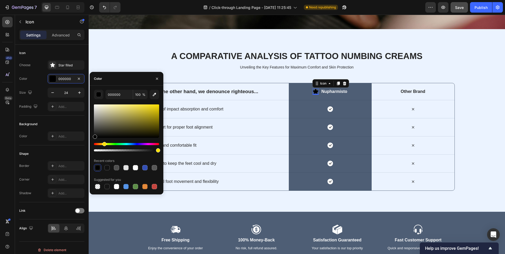
drag, startPoint x: 116, startPoint y: 144, endPoint x: 103, endPoint y: 144, distance: 13.1
click at [103, 144] on div "Hue" at bounding box center [104, 144] width 4 height 4
click at [109, 144] on div "Hue" at bounding box center [126, 144] width 65 height 2
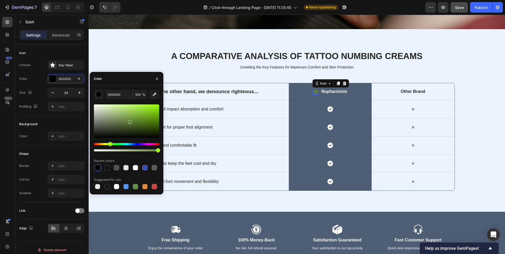
click at [129, 121] on div at bounding box center [126, 121] width 65 height 33
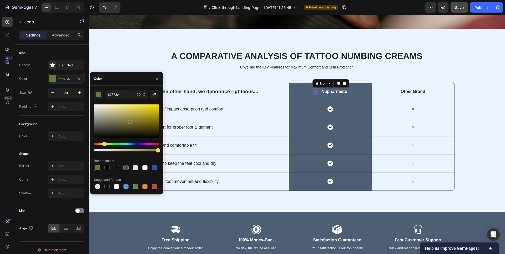
drag, startPoint x: 109, startPoint y: 145, endPoint x: 104, endPoint y: 145, distance: 5.5
click at [104, 145] on div "Hue" at bounding box center [104, 144] width 4 height 4
click at [156, 106] on div at bounding box center [126, 121] width 65 height 33
type input "F4D90E"
click at [463, 68] on div "A COMPARATIVE ANALYSIS OF TATTOO NUMBING CREAMS Heading Unveiling the Key Featu…" at bounding box center [297, 120] width 406 height 141
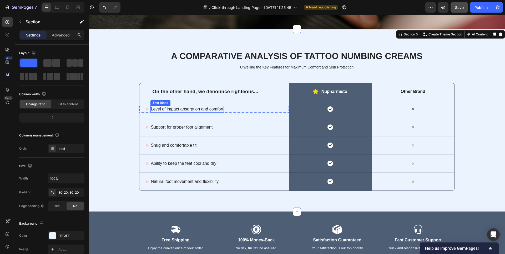
click at [221, 108] on div "Level of impact absorption and comfort" at bounding box center [187, 109] width 74 height 7
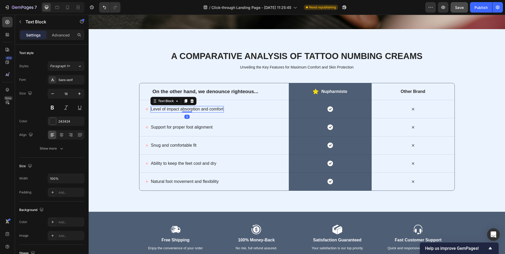
click at [221, 108] on div "Level of impact absorption and comfort" at bounding box center [187, 109] width 74 height 7
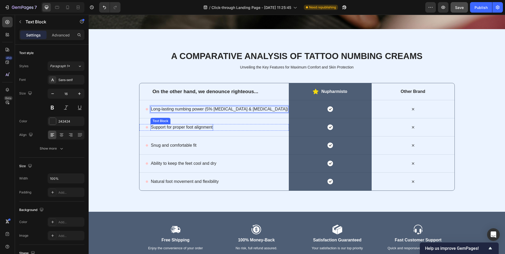
click at [207, 126] on p "Support for proper foot alignment" at bounding box center [182, 128] width 62 height 6
click at [200, 126] on p "Support for proper foot alignment" at bounding box center [182, 128] width 62 height 6
click at [200, 125] on p "Support for proper foot alignment" at bounding box center [182, 128] width 62 height 6
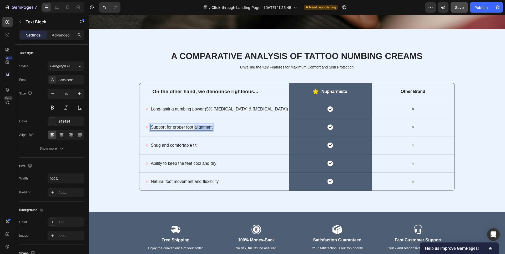
click at [200, 125] on p "Support for proper foot alignment" at bounding box center [182, 128] width 62 height 6
click at [178, 146] on div "Snug and comfortable fit" at bounding box center [173, 145] width 47 height 7
click at [183, 143] on p "Snug and comfortable fit" at bounding box center [173, 146] width 45 height 6
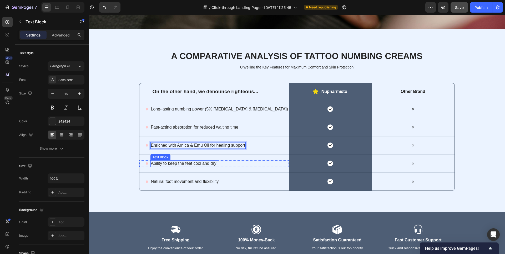
click at [182, 162] on p "Ability to keep the feet cool and dry" at bounding box center [183, 164] width 65 height 6
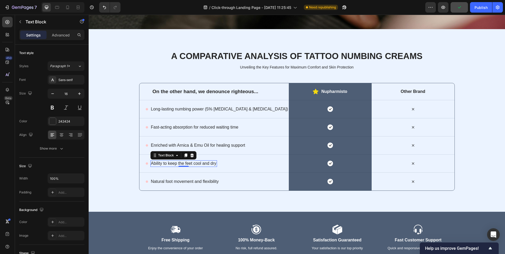
click at [180, 161] on p "Ability to keep the feet cool and dry" at bounding box center [183, 164] width 65 height 6
click at [175, 179] on p "Natural foot movement and flexibility" at bounding box center [185, 182] width 68 height 6
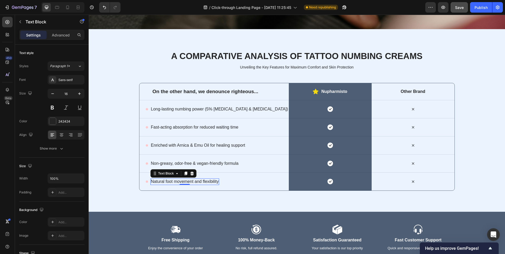
click at [189, 179] on p "Natural foot movement and flexibility" at bounding box center [185, 182] width 68 height 6
click at [120, 161] on div "A COMPARATIVE ANALYSIS OF TATTOO NUMBING CREAMS Heading Unveiling the Key Featu…" at bounding box center [297, 120] width 406 height 141
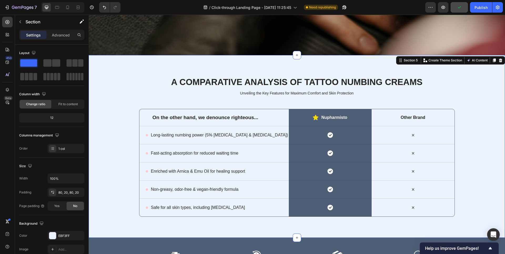
scroll to position [1097, 0]
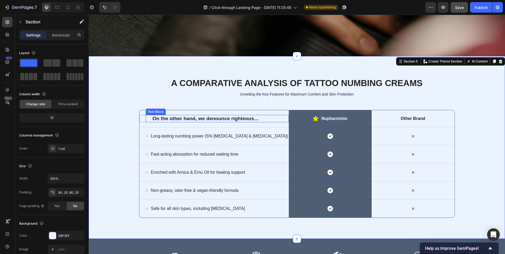
click at [231, 116] on p "On the other hand, we denounce righteous..." at bounding box center [220, 119] width 136 height 7
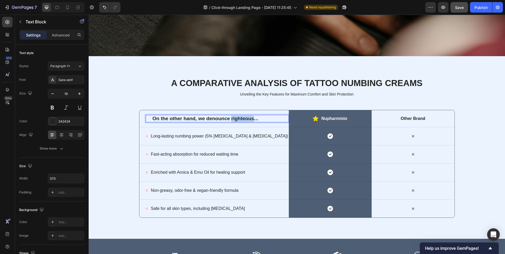
click at [231, 116] on p "On the other hand, we denounce righteous..." at bounding box center [220, 119] width 136 height 7
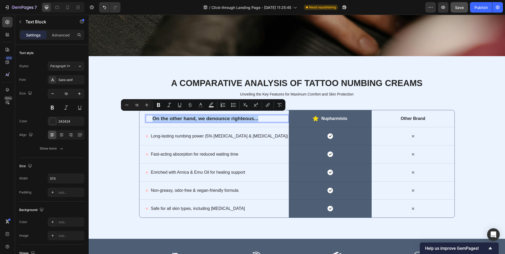
copy p "On the other hand, we denounce righteous..."
click at [237, 117] on p "On the other hand, we denounce righteous..." at bounding box center [220, 119] width 136 height 7
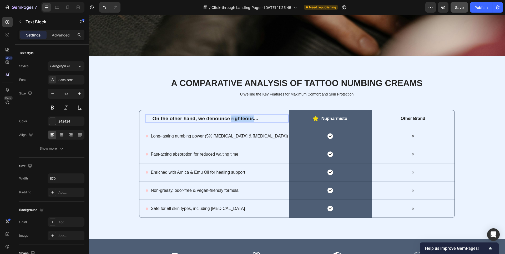
click at [237, 117] on p "On the other hand, we denounce righteous..." at bounding box center [220, 119] width 136 height 7
click at [468, 110] on div "A COMPARATIVE ANALYSIS OF TATTOO NUMBING CREAMS Heading Unveiling the Key Featu…" at bounding box center [297, 147] width 406 height 141
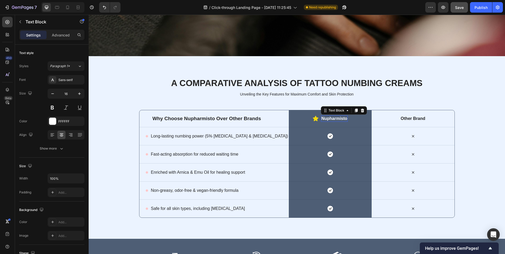
click at [333, 116] on p "Nupharmisto" at bounding box center [334, 119] width 26 height 6
click at [77, 92] on icon "button" at bounding box center [79, 93] width 5 height 5
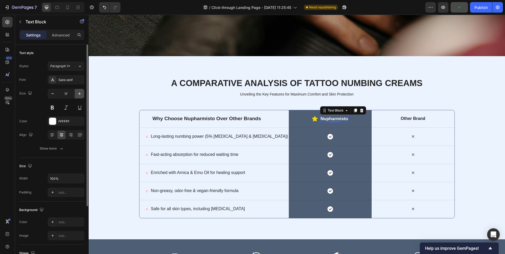
click at [77, 92] on icon "button" at bounding box center [79, 93] width 5 height 5
type input "18"
click at [50, 107] on button at bounding box center [52, 107] width 9 height 9
click at [467, 101] on div "A COMPARATIVE ANALYSIS OF TATTOO NUMBING CREAMS Heading Unveiling the Key Featu…" at bounding box center [297, 148] width 406 height 142
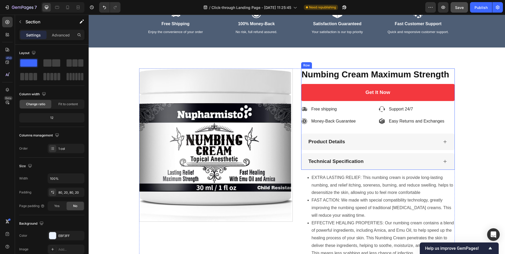
scroll to position [1352, 0]
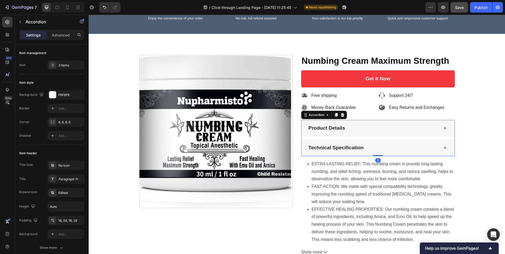
click at [436, 127] on div "Product Details" at bounding box center [377, 128] width 153 height 17
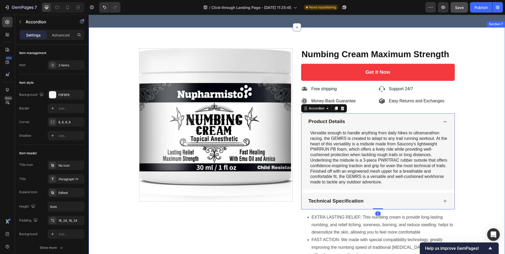
scroll to position [1359, 0]
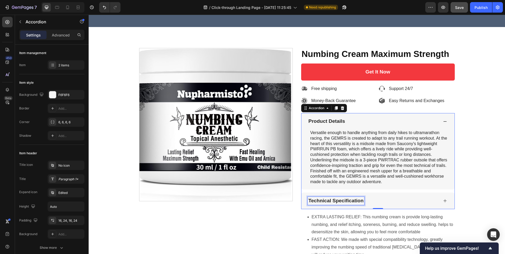
click at [347, 200] on p "Technical Specification" at bounding box center [335, 201] width 55 height 7
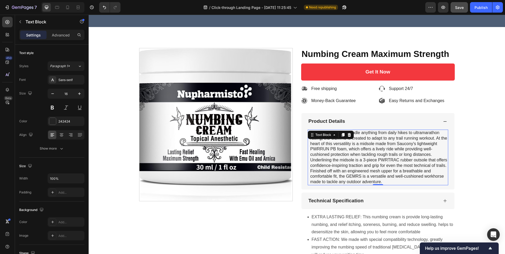
click at [372, 167] on p "Versatile enough to handle anything from daily hikes to ultramarathon racing, t…" at bounding box center [378, 157] width 137 height 55
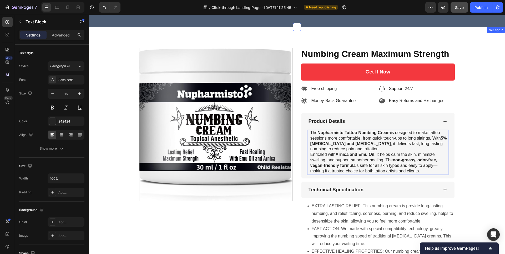
click at [471, 160] on div "Product Images Numbing Cream Maximum Strength Product Title Get It Now Dynamic …" at bounding box center [297, 173] width 406 height 250
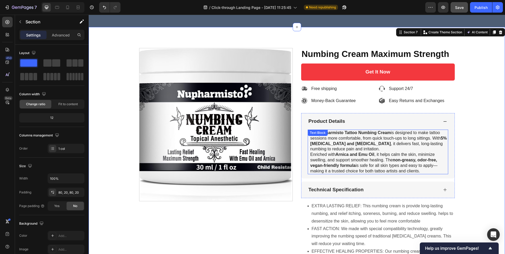
click at [409, 167] on p "Enriched with Arnica and Emu Oil , it helps calm the skin, minimize swelling, a…" at bounding box center [378, 163] width 137 height 22
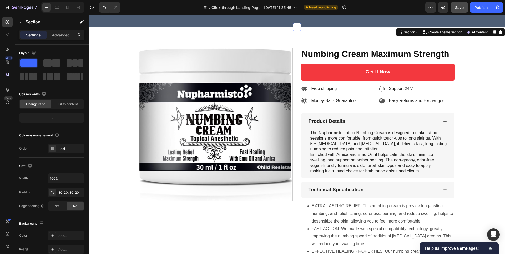
click at [476, 153] on div "Product Images Numbing Cream Maximum Strength Product Title Get It Now Dynamic …" at bounding box center [297, 173] width 406 height 250
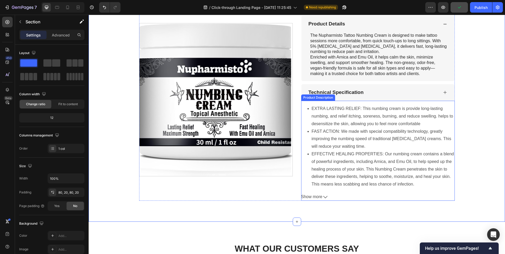
scroll to position [1449, 0]
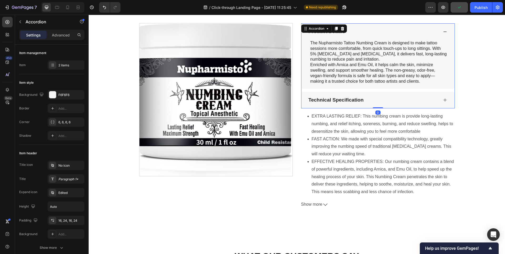
click at [358, 101] on p "Technical Specification" at bounding box center [335, 100] width 55 height 7
click at [319, 204] on span "Show more" at bounding box center [311, 205] width 21 height 8
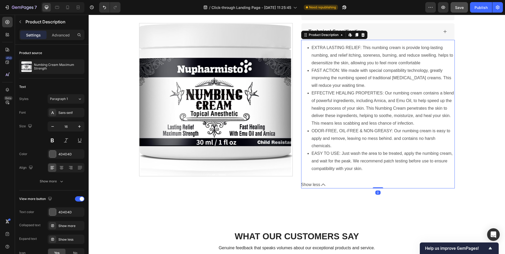
scroll to position [1508, 0]
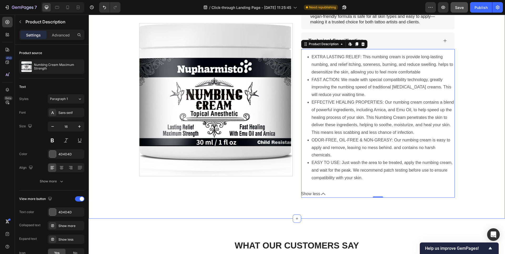
click at [485, 100] on div "Product Images Numbing Cream Maximum Strength Product Title Get It Now Dynamic …" at bounding box center [297, 48] width 406 height 299
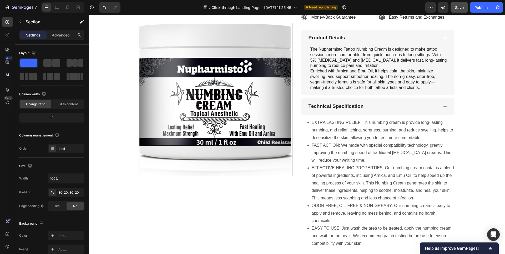
scroll to position [1482, 0]
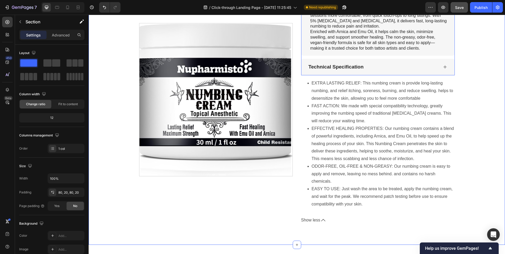
click at [355, 66] on p "Technical Specification" at bounding box center [335, 67] width 55 height 7
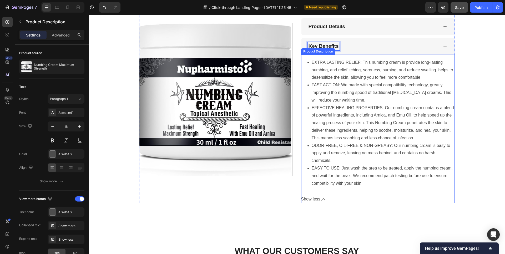
click at [372, 100] on ul "EXTRA LASTING RELIEF: This numbing cream is provide long-lasting numbing, and r…" at bounding box center [377, 123] width 153 height 129
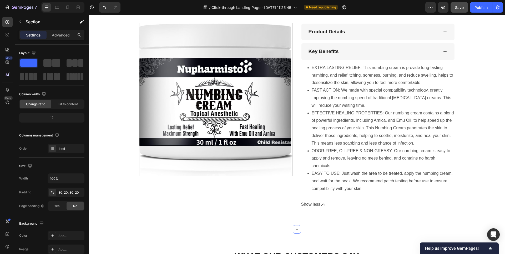
click at [471, 91] on div "Product Images Numbing Cream Maximum Strength Product Title Get It Now Dynamic …" at bounding box center [297, 83] width 406 height 250
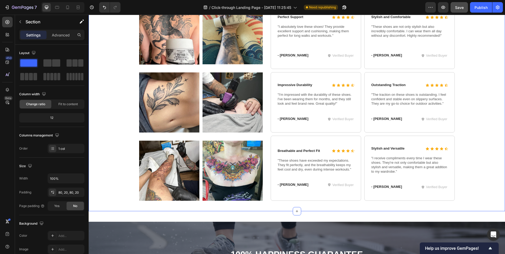
scroll to position [1731, 0]
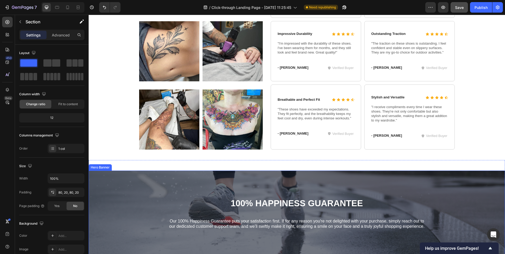
click at [188, 187] on div "100% Happiness Guarantee Heading Our 100% Happiness Guarantee puts your satisfa…" at bounding box center [297, 214] width 416 height 75
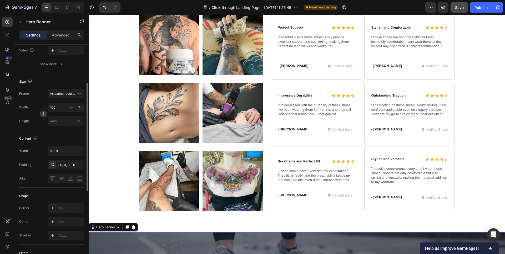
scroll to position [0, 0]
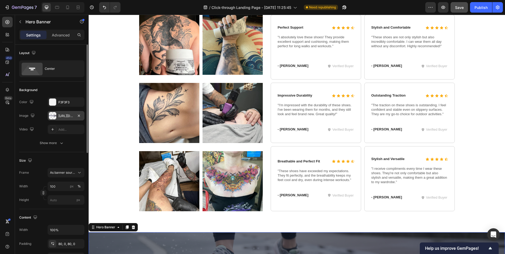
click at [66, 116] on div "https://cdn.shopify.com/s/files/1/0649/0200/4909/files/gempages_585998800137487…" at bounding box center [65, 116] width 15 height 5
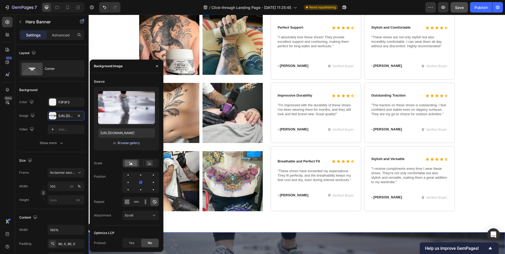
click at [134, 145] on div "Browse gallery" at bounding box center [128, 143] width 22 height 5
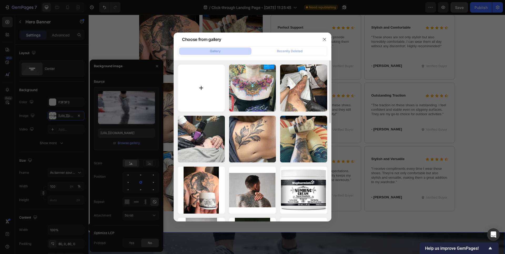
click at [193, 88] on input "file" at bounding box center [201, 88] width 47 height 47
type input "C:\fakepath\NUPHARMISTO_Brand Store (1)1(2).jpg"
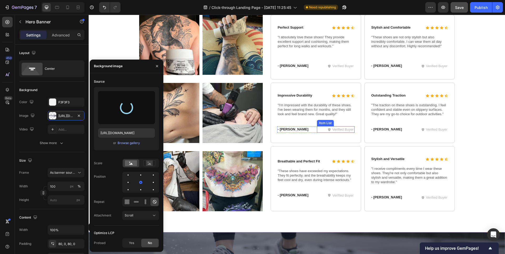
type input "https://cdn.shopify.com/s/files/1/0649/0200/4909/files/gempages_585998800137487…"
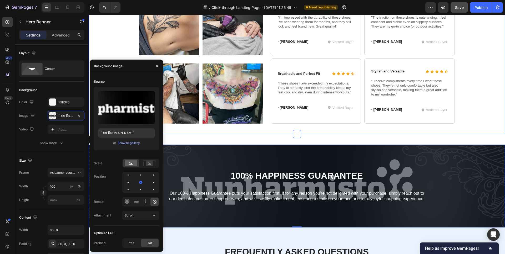
scroll to position [1763, 0]
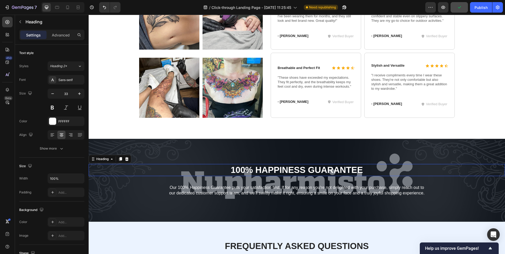
click at [265, 169] on h2 "100% Happiness Guarantee" at bounding box center [297, 170] width 416 height 12
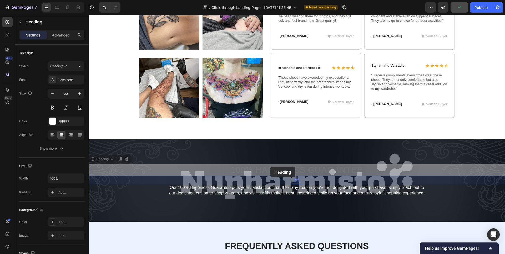
scroll to position [1753, 0]
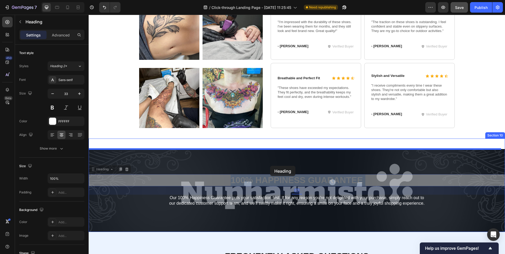
drag, startPoint x: 270, startPoint y: 170, endPoint x: 270, endPoint y: 166, distance: 3.4
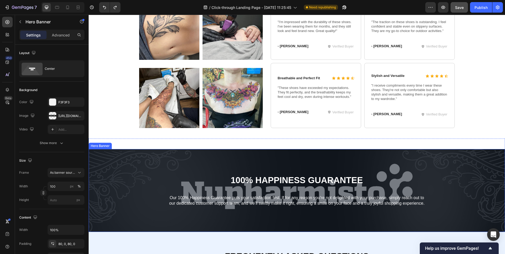
click at [274, 193] on div "100% Happiness Guarantee Heading Our 100% Happiness Guarantee puts your satisfa…" at bounding box center [297, 191] width 416 height 33
click at [258, 200] on p "Our 100% Happiness Guarantee puts your satisfaction first. If for any reason yo…" at bounding box center [296, 201] width 261 height 11
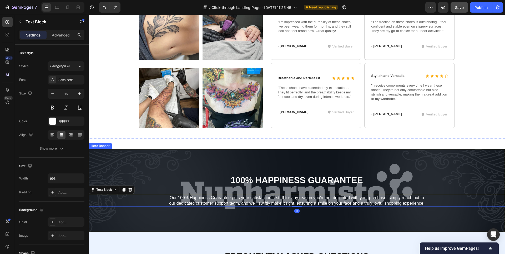
click at [268, 190] on div "100% Happiness Guarantee Heading Our 100% Happiness Guarantee puts your satisfa…" at bounding box center [297, 191] width 416 height 33
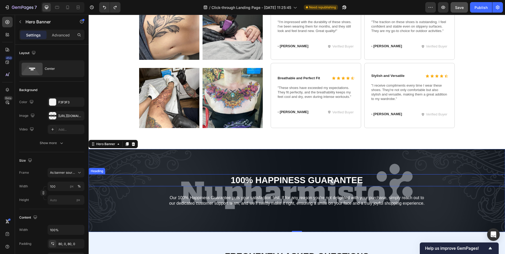
click at [295, 178] on h2 "100% Happiness Guarantee" at bounding box center [297, 181] width 416 height 12
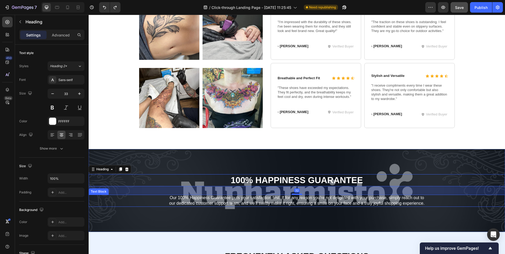
click at [272, 199] on p "Our 100% Happiness Guarantee puts your satisfaction first. If for any reason yo…" at bounding box center [296, 201] width 261 height 11
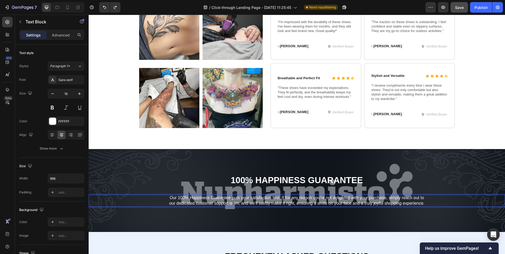
click at [179, 198] on p "Our 100% Happiness Guarantee puts your satisfaction first. If for any reason yo…" at bounding box center [296, 201] width 261 height 11
click at [166, 199] on p "Our 100% Happiness Guarantee puts your satisfaction first. If for any reason yo…" at bounding box center [296, 201] width 261 height 11
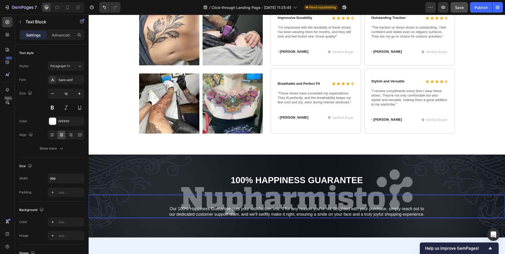
scroll to position [1744, 0]
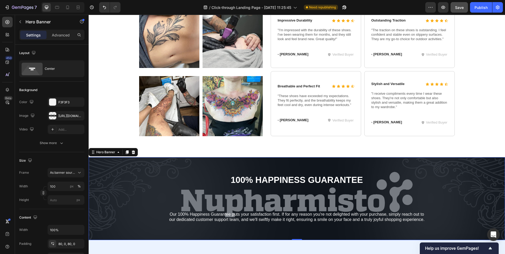
click at [281, 231] on div "100% Happiness Guarantee Heading Our 100% Happiness Guarantee puts your satisfa…" at bounding box center [297, 198] width 416 height 91
click at [282, 218] on p "Our 100% Happiness Guarantee puts your satisfaction first. If for any reason yo…" at bounding box center [296, 217] width 261 height 11
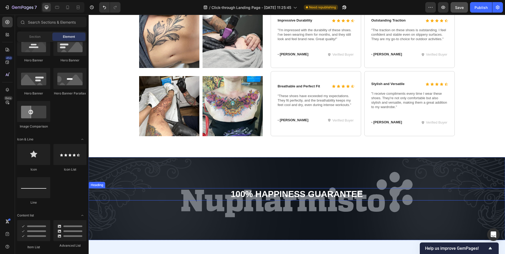
click at [279, 192] on h2 "100% Happiness Guarantee" at bounding box center [297, 194] width 416 height 12
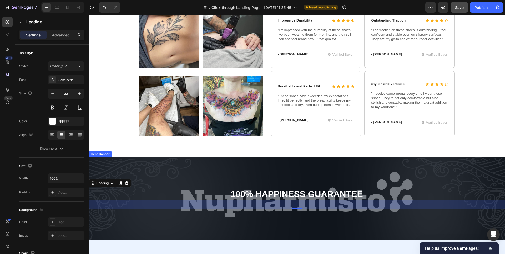
click at [128, 214] on div "100% Happiness Guarantee Heading 32" at bounding box center [297, 198] width 416 height 63
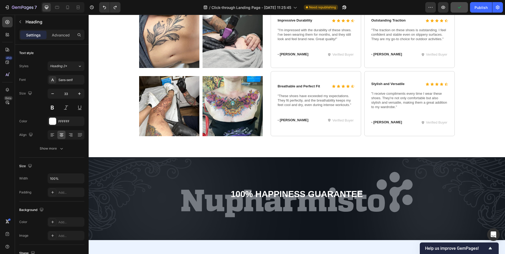
click at [270, 194] on h2 "100% Happiness Guarantee" at bounding box center [297, 194] width 416 height 12
click at [278, 192] on p "100% Happiness Guarantee" at bounding box center [296, 194] width 415 height 11
click at [228, 192] on p "100% Happiness Guarantee" at bounding box center [296, 194] width 415 height 11
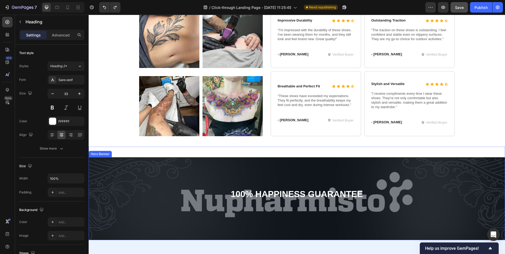
click at [280, 185] on div "100% Happiness Guarantee Heading" at bounding box center [297, 198] width 416 height 63
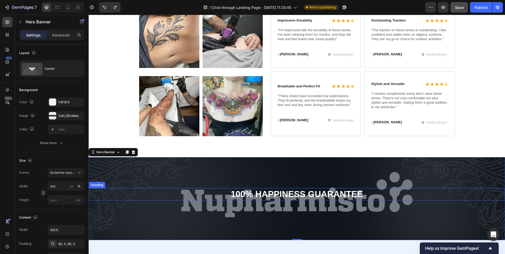
click at [250, 197] on p "100% Happiness Guarantee" at bounding box center [296, 194] width 415 height 11
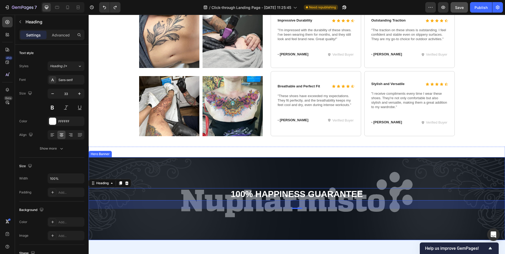
click at [233, 223] on div "100% Happiness Guarantee Heading 32" at bounding box center [297, 198] width 416 height 63
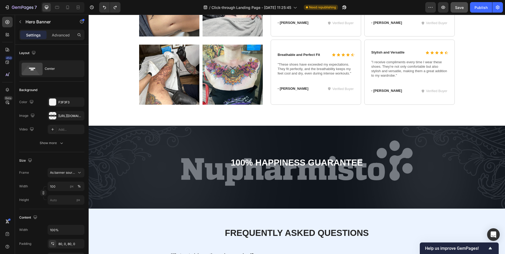
scroll to position [1757, 0]
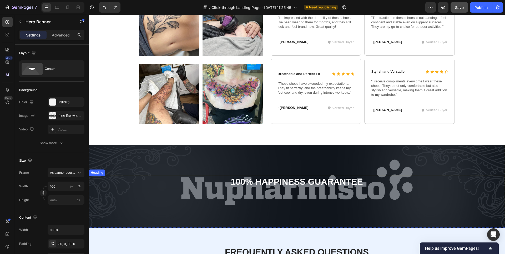
click at [307, 183] on h2 "100% Happiness Guarantee" at bounding box center [297, 182] width 416 height 12
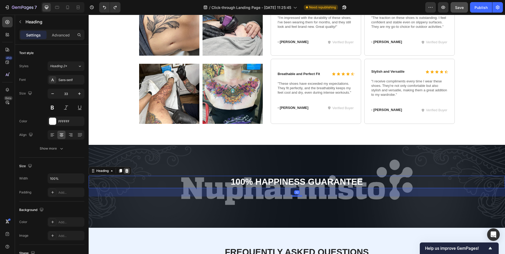
click at [129, 169] on icon at bounding box center [127, 171] width 4 height 4
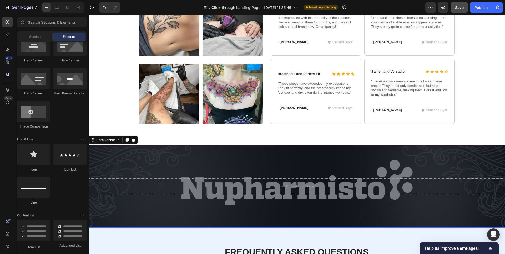
click at [431, 162] on div "Drop element here" at bounding box center [297, 187] width 416 height 58
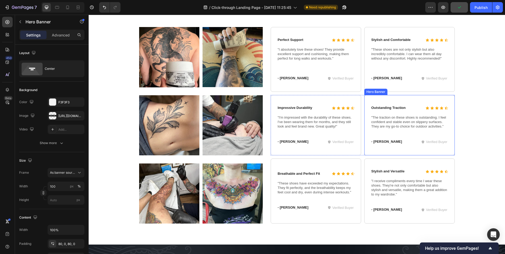
scroll to position [1529, 0]
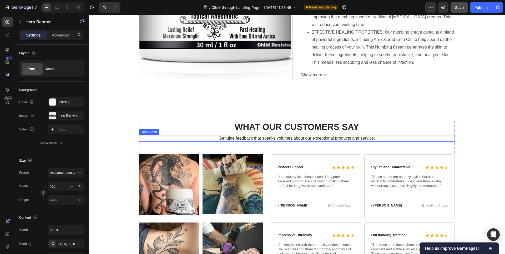
click at [286, 138] on p "Genuine feedback that speaks volumes about our exceptional products and service." at bounding box center [297, 139] width 314 height 6
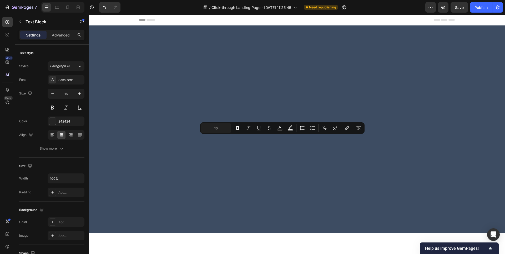
scroll to position [1529, 0]
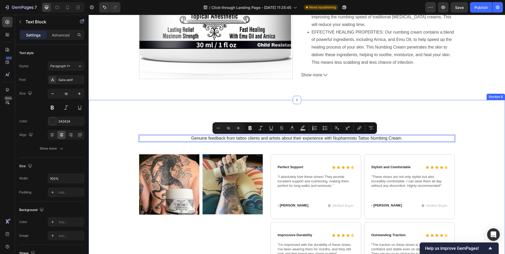
click at [447, 109] on div "What Our Customers Say Heading Genuine feedback from tattoo clients and artists…" at bounding box center [297, 231] width 416 height 262
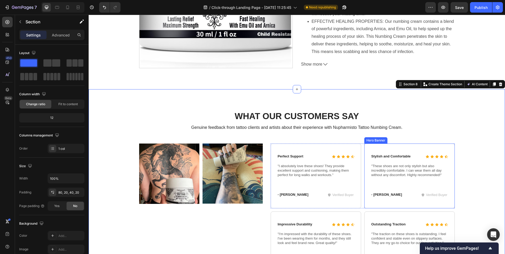
scroll to position [1541, 0]
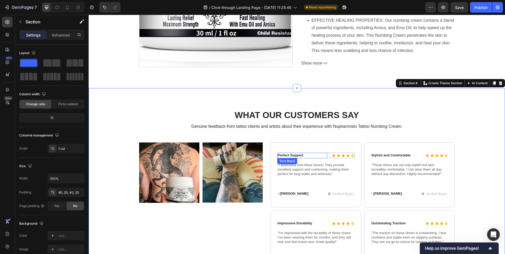
click at [295, 155] on p "Perfect Support" at bounding box center [302, 155] width 49 height 4
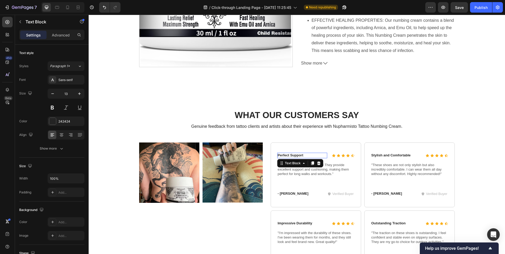
click at [295, 155] on p "Perfect Support" at bounding box center [302, 155] width 49 height 4
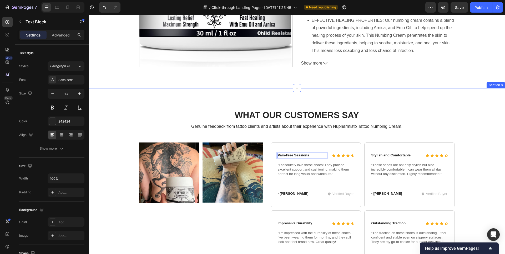
click at [436, 105] on div "What Our Customers Say Heading Genuine feedback from tattoo clients and artists…" at bounding box center [297, 219] width 416 height 262
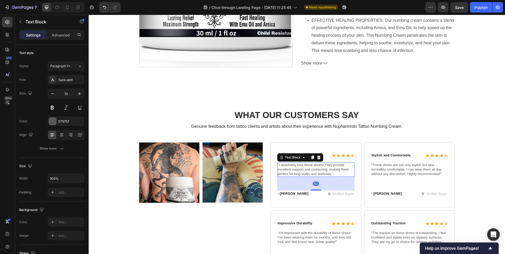
click at [308, 170] on p ""I absolutely love these shoes! They provide excellent support and cushioning, …" at bounding box center [316, 169] width 76 height 13
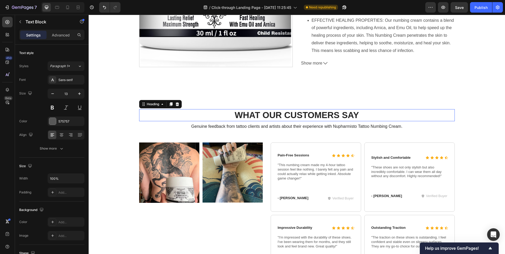
click at [438, 110] on h2 "What Our Customers Say" at bounding box center [296, 115] width 315 height 12
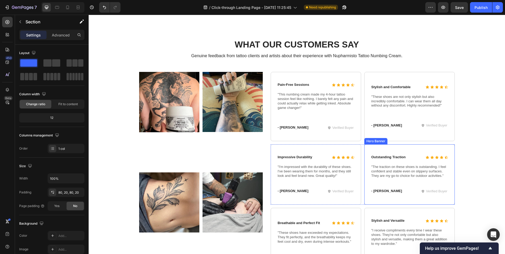
scroll to position [1582, 0]
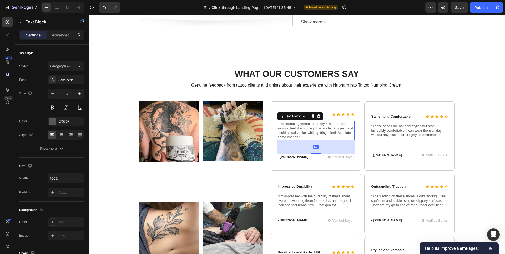
click at [304, 132] on p ""This numbing cream made my 4-hour tattoo session feel like nothing. I barely f…" at bounding box center [316, 131] width 76 height 18
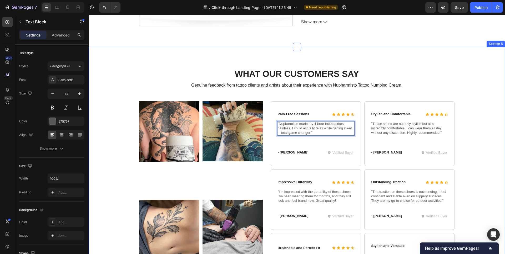
click at [483, 129] on div "What Our Customers Say Heading Genuine feedback from tattoo clients and artists…" at bounding box center [297, 183] width 406 height 230
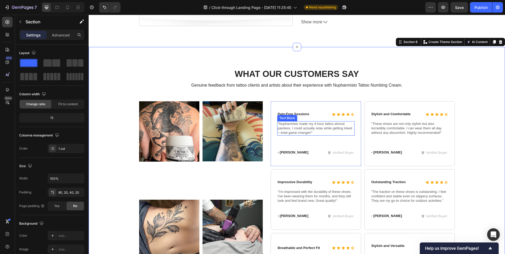
click at [313, 132] on p ""Nupharmisto made my 4-hour tattoo almost painless. I could actually relax whil…" at bounding box center [316, 128] width 76 height 13
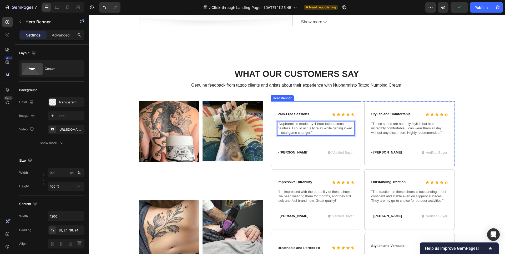
click at [307, 142] on div "Pain-Free Sessions Text Block Icon Icon Icon Icon Icon Icon List Row "Nupharmis…" at bounding box center [315, 134] width 77 height 44
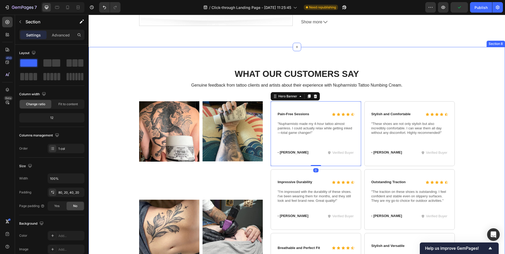
click at [478, 136] on div "What Our Customers Say Heading Genuine feedback from tattoo clients and artists…" at bounding box center [297, 183] width 406 height 230
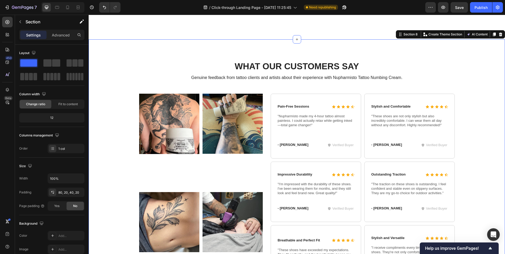
scroll to position [1590, 0]
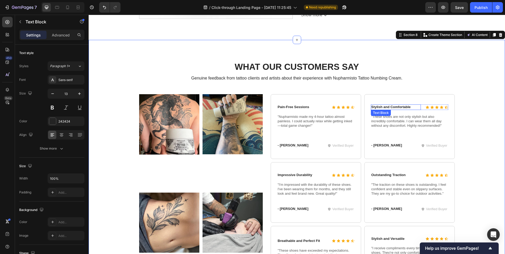
click at [398, 108] on p "Stylish and Comfortable" at bounding box center [395, 107] width 49 height 4
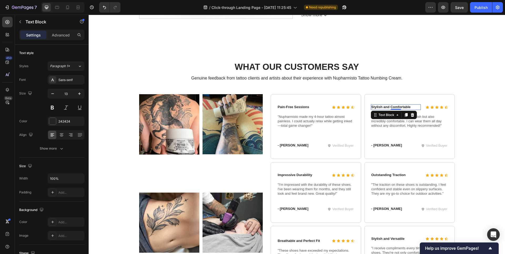
click at [398, 108] on p "Stylish and Comfortable" at bounding box center [395, 107] width 49 height 4
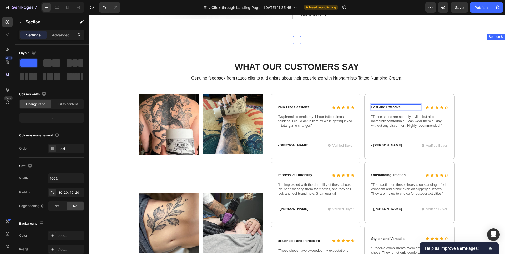
click at [490, 133] on div "What Our Customers Say Heading Genuine feedback from tattoo clients and artists…" at bounding box center [297, 176] width 406 height 230
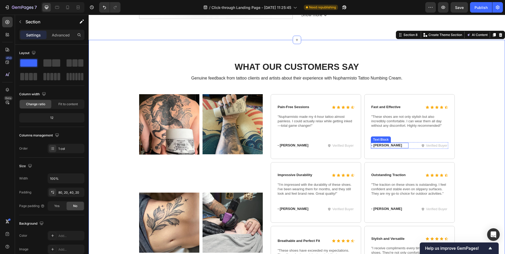
click at [398, 121] on p ""These shoes are not only stylish but also incredibly comfortable. I can wear t…" at bounding box center [409, 121] width 76 height 13
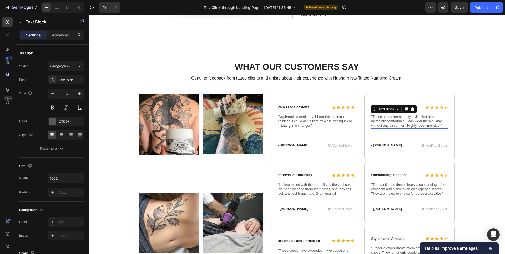
click at [398, 121] on p ""These shoes are not only stylish but also incredibly comfortable. I can wear t…" at bounding box center [409, 121] width 76 height 13
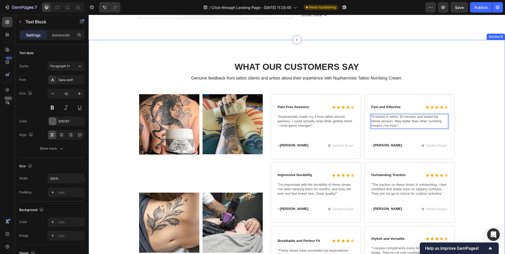
click at [473, 150] on div "What Our Customers Say Heading Genuine feedback from tattoo clients and artists…" at bounding box center [297, 176] width 406 height 230
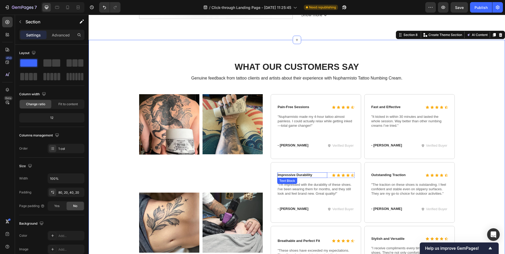
click at [303, 173] on p "Impressive Durability" at bounding box center [302, 175] width 49 height 4
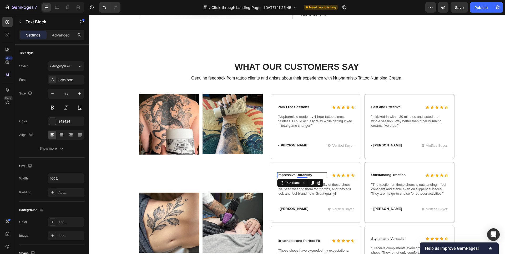
click at [303, 173] on p "Impressive Durability" at bounding box center [302, 175] width 49 height 4
click at [297, 192] on p ""I'm impressed with the durability of these shoes. I've been wearing them for m…" at bounding box center [316, 189] width 76 height 13
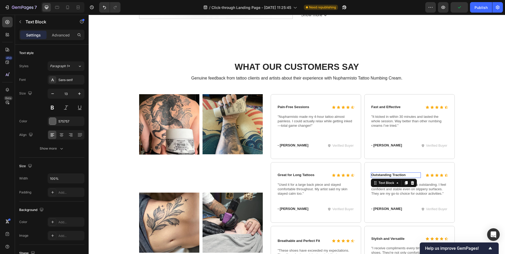
click at [407, 175] on p "Outstanding Traction" at bounding box center [395, 175] width 49 height 4
click at [402, 192] on p ""The traction on these shoes is outstanding. I feel confident and stable even o…" at bounding box center [409, 189] width 76 height 13
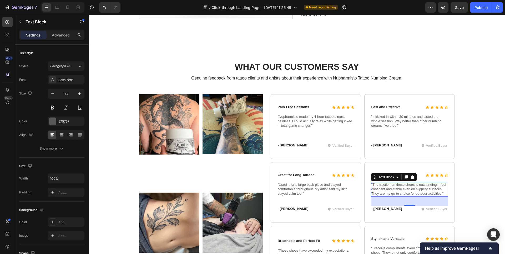
click at [407, 190] on p ""The traction on these shoes is outstanding. I feel confident and stable even o…" at bounding box center [409, 189] width 76 height 13
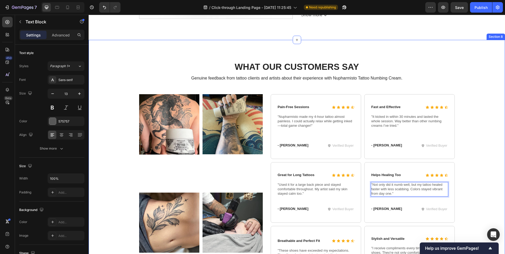
click at [471, 191] on div "What Our Customers Say Heading Genuine feedback from tattoo clients and artists…" at bounding box center [297, 176] width 406 height 230
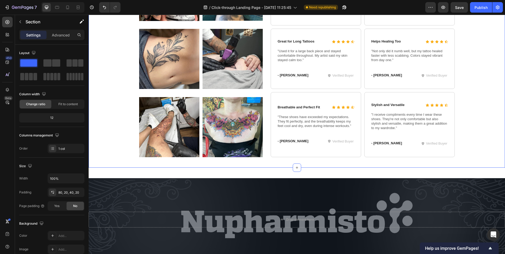
scroll to position [1724, 0]
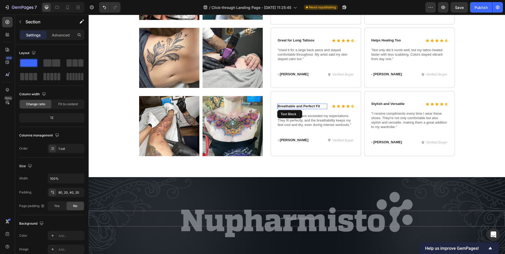
click at [295, 106] on p "Breathable and Perfect Fit" at bounding box center [302, 106] width 49 height 4
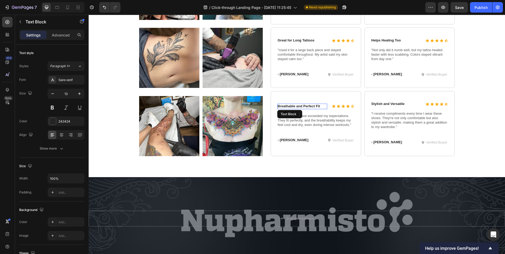
click at [295, 106] on p "Breathable and Perfect Fit" at bounding box center [302, 106] width 49 height 4
copy p "Breathable and Perfect Fit"
click at [312, 106] on p "Breathable and Perfect Fit" at bounding box center [302, 106] width 49 height 4
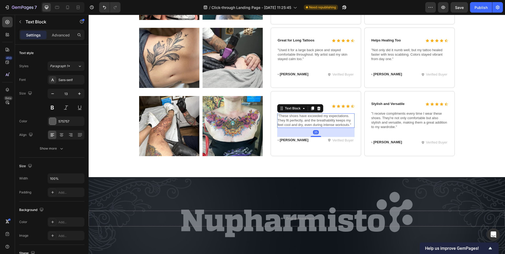
click at [320, 121] on p ""These shoes have exceeded my expectations. They fit perfectly, and the breatha…" at bounding box center [316, 120] width 76 height 13
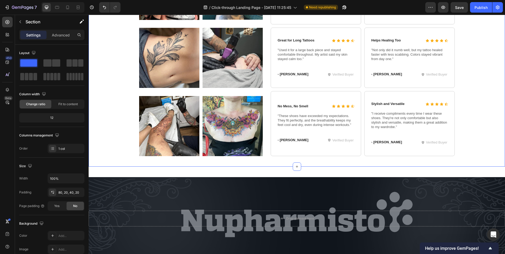
click at [473, 123] on div "What Our Customers Say Heading Genuine feedback from tattoo clients and artists…" at bounding box center [297, 41] width 406 height 230
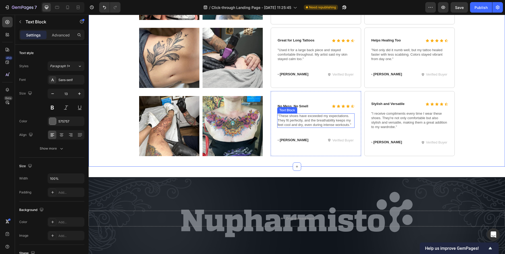
click at [316, 122] on p ""These shoes have exceeded my expectations. They fit perfectly, and the breatha…" at bounding box center [316, 120] width 76 height 13
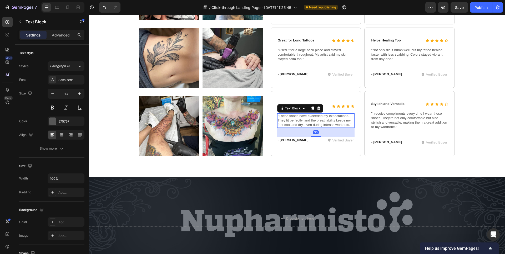
click at [316, 122] on p ""These shoes have exceeded my expectations. They fit perfectly, and the breatha…" at bounding box center [316, 120] width 76 height 13
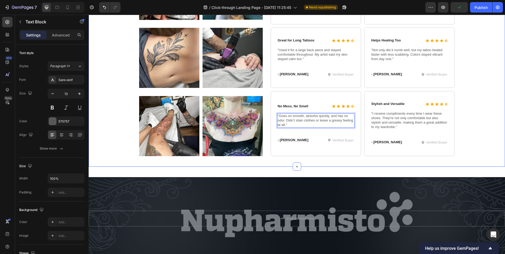
click at [470, 131] on div "What Our Customers Say Heading Genuine feedback from tattoo clients and artists…" at bounding box center [297, 41] width 406 height 230
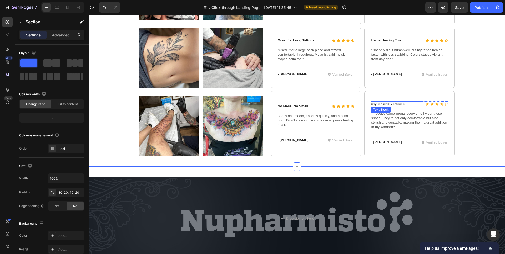
click at [391, 103] on p "Stylish and Versatile" at bounding box center [395, 104] width 49 height 4
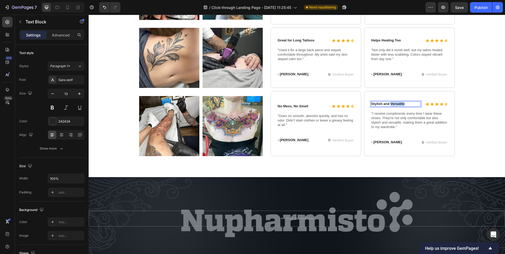
click at [391, 103] on p "Stylish and Versatile" at bounding box center [395, 104] width 49 height 4
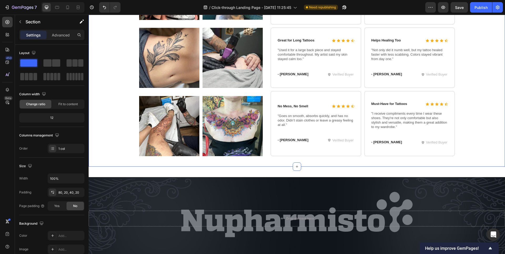
click at [466, 135] on div "What Our Customers Say Heading Genuine feedback from tattoo clients and artists…" at bounding box center [297, 41] width 406 height 230
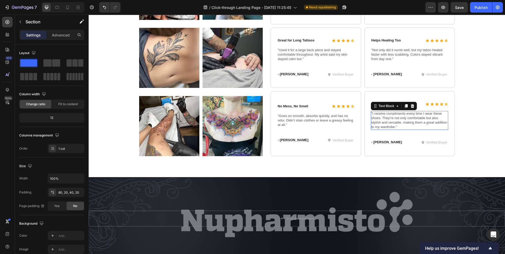
click at [405, 120] on p ""I receive compliments every time I wear these shoes. They're not only comforta…" at bounding box center [409, 121] width 76 height 18
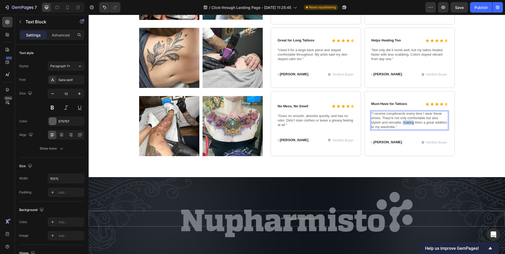
click at [405, 120] on p ""I receive compliments every time I wear these shoes. They're not only comforta…" at bounding box center [409, 121] width 76 height 18
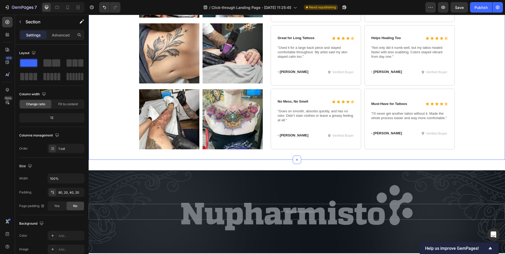
click at [471, 134] on div "What Our Customers Say Heading Genuine feedback from tattoo clients and artists…" at bounding box center [297, 37] width 406 height 226
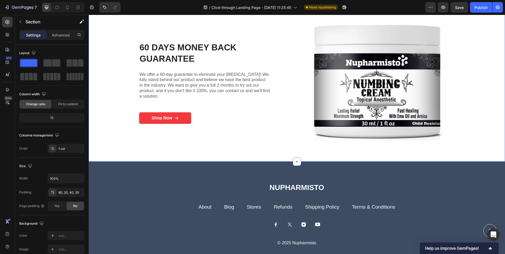
scroll to position [2232, 0]
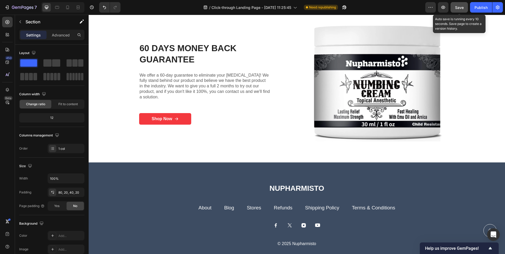
click at [457, 9] on span "Save" at bounding box center [459, 7] width 9 height 4
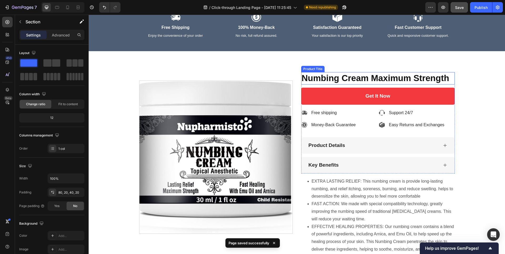
scroll to position [1334, 0]
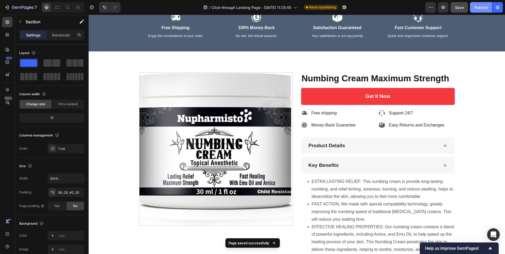
click at [478, 9] on div "Publish" at bounding box center [480, 8] width 13 height 6
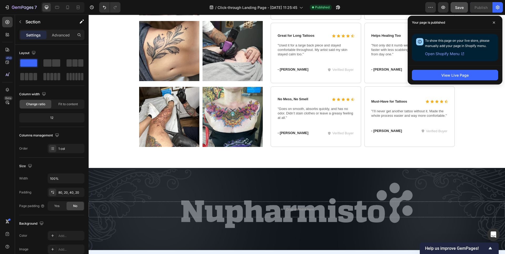
scroll to position [1717, 0]
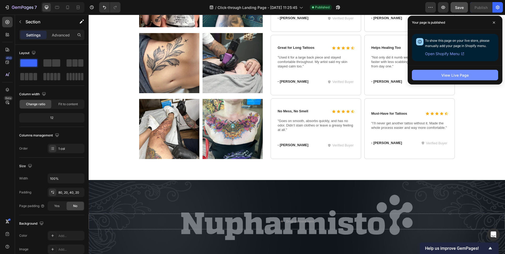
click at [451, 76] on div "View Live Page" at bounding box center [454, 76] width 27 height 6
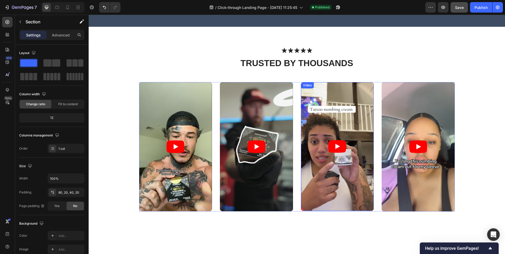
scroll to position [0, 0]
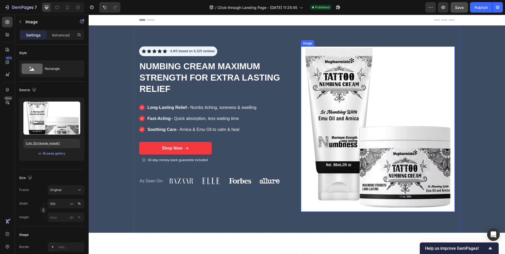
click at [375, 91] on img at bounding box center [378, 130] width 154 height 166
click at [59, 152] on div "Browse gallery" at bounding box center [54, 153] width 22 height 5
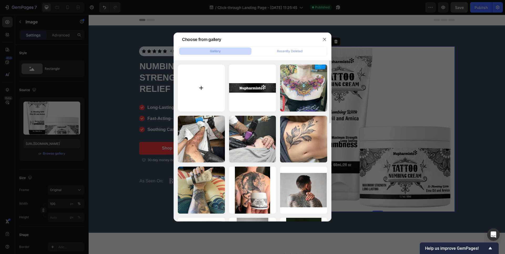
click at [198, 88] on input "file" at bounding box center [201, 88] width 47 height 47
type input "C:\fakepath\screenshot-20250926-152938.png"
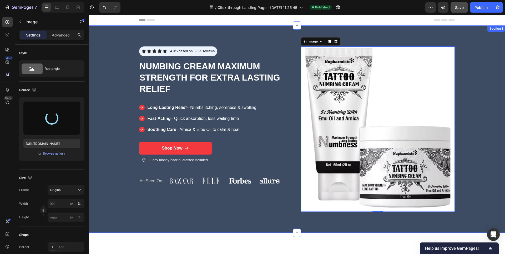
type input "[URL][DOMAIN_NAME]"
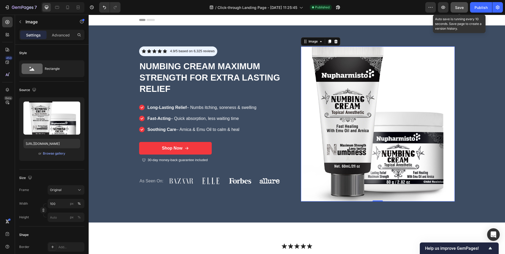
click at [460, 7] on span "Save" at bounding box center [459, 7] width 9 height 4
click at [458, 8] on span "Save" at bounding box center [459, 7] width 9 height 4
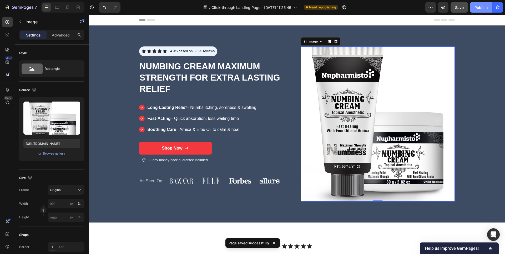
click at [479, 8] on div "Publish" at bounding box center [480, 8] width 13 height 6
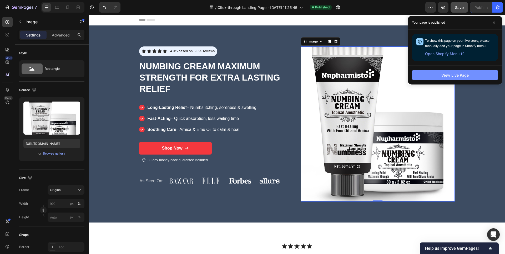
click at [451, 76] on div "View Live Page" at bounding box center [454, 76] width 27 height 6
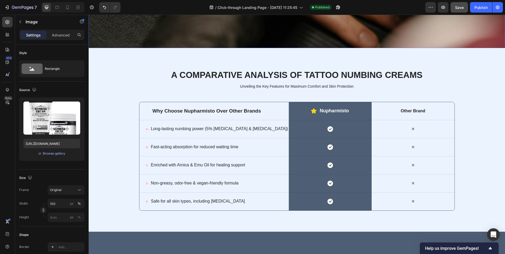
scroll to position [1049, 0]
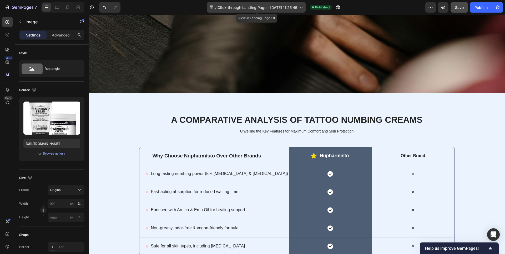
click at [235, 8] on span "Click-through Landing Page - [DATE] 11:25:45" at bounding box center [257, 8] width 80 height 6
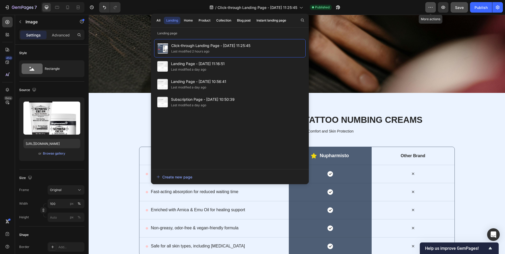
click at [429, 9] on icon "button" at bounding box center [430, 7] width 5 height 5
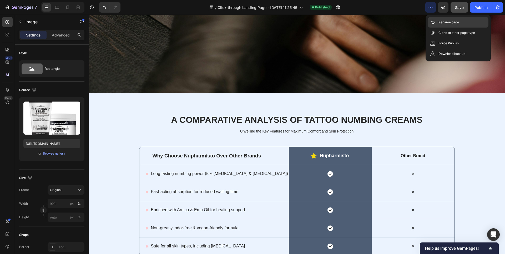
click at [443, 23] on p "Rename page" at bounding box center [448, 22] width 21 height 5
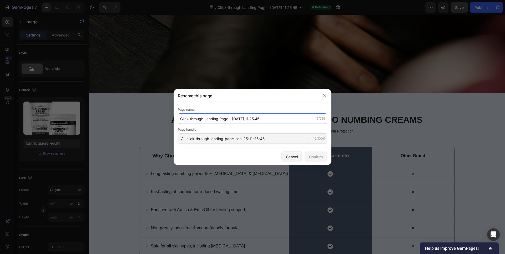
click at [267, 120] on input "Click-through Landing Page - [DATE] 11:25:45" at bounding box center [252, 119] width 149 height 11
paste input "Nupharmisto Tattoo Numbing Cream Maximum Strength"
type input "Nupharmisto Tattoo Numbing Cream Maximum Strength"
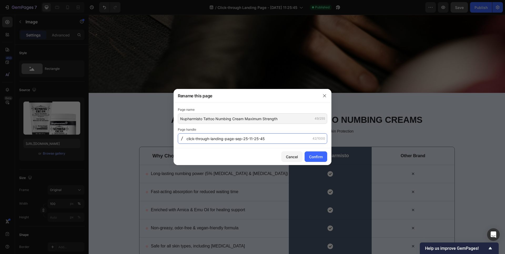
click at [275, 137] on input "click-through-landing-page-sep-25-11-25-45" at bounding box center [252, 139] width 149 height 11
paste input "Nupharmisto-Tattoo-Numbing-Cream-Maximum-Strength"
type input "Nupharmisto-Tattoo-Numbing-Cream-Maximum-Strength"
click at [315, 156] on div "Confirm" at bounding box center [316, 157] width 14 height 6
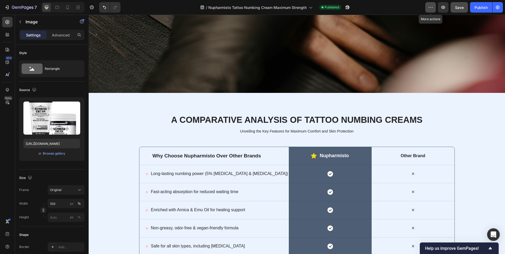
click at [431, 10] on icon "button" at bounding box center [430, 7] width 5 height 5
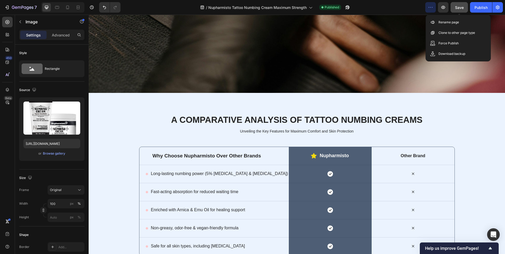
click at [461, 10] on div "Save" at bounding box center [459, 8] width 9 height 6
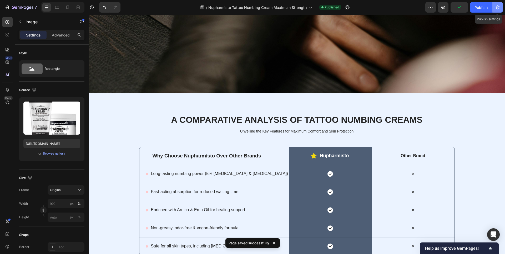
click at [495, 7] on icon "button" at bounding box center [497, 7] width 5 height 5
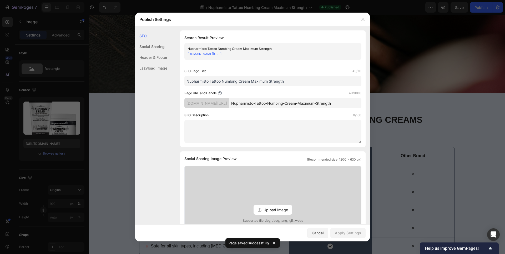
click at [211, 128] on textarea at bounding box center [272, 131] width 177 height 23
paste textarea "Nupharmisto Tattoo Numbing Cream Maximum Strength"
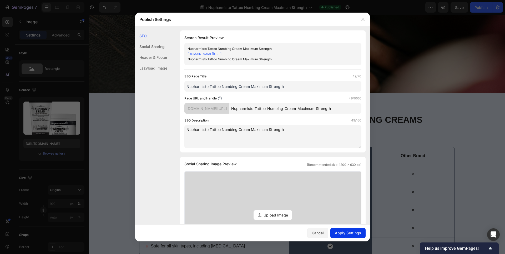
type textarea "Nupharmisto Tattoo Numbing Cream Maximum Strength"
click at [353, 233] on div "Apply Settings" at bounding box center [348, 233] width 26 height 6
click at [365, 19] on icon "button" at bounding box center [363, 19] width 4 height 4
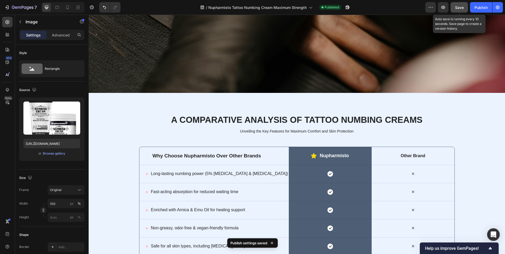
click at [460, 8] on span "Save" at bounding box center [459, 7] width 9 height 4
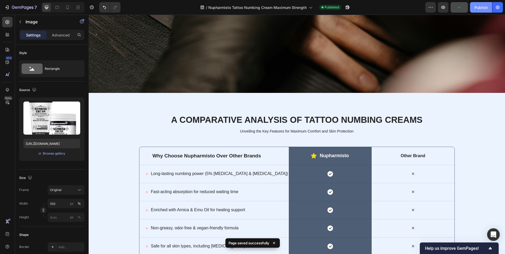
click at [480, 10] on div "Publish" at bounding box center [480, 8] width 13 height 6
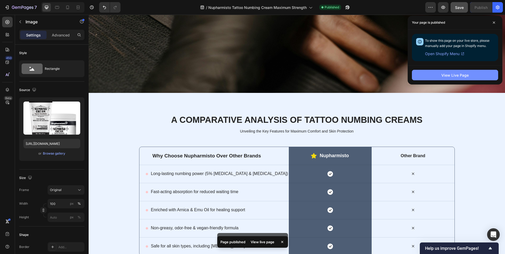
click at [453, 74] on div "View Live Page" at bounding box center [454, 76] width 27 height 6
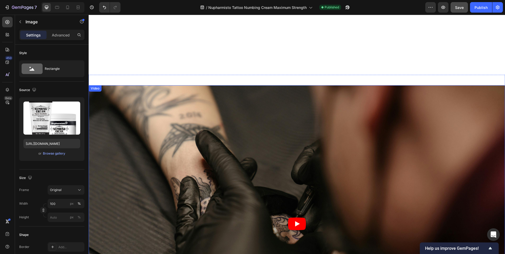
scroll to position [779, 0]
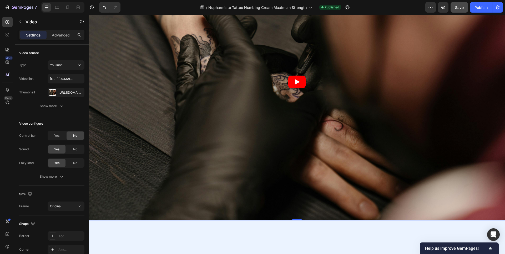
click at [127, 82] on div "Video Section 4 You can create reusable sections Create Theme Section AI Conten…" at bounding box center [297, 77] width 416 height 288
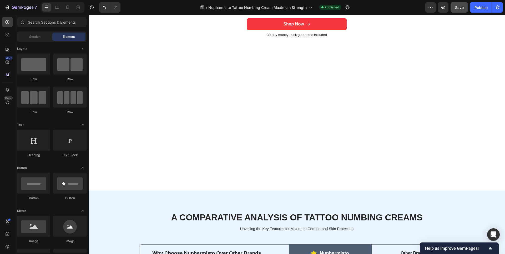
scroll to position [476, 0]
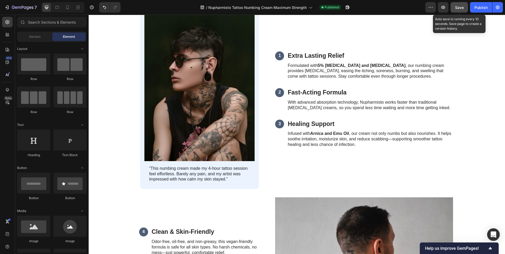
click at [465, 8] on button "Save" at bounding box center [458, 7] width 17 height 11
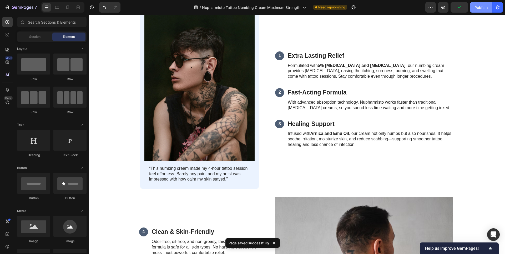
click at [478, 9] on div "Publish" at bounding box center [480, 8] width 13 height 6
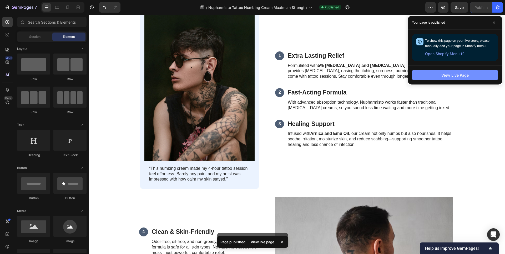
click at [448, 76] on div "View Live Page" at bounding box center [454, 76] width 27 height 6
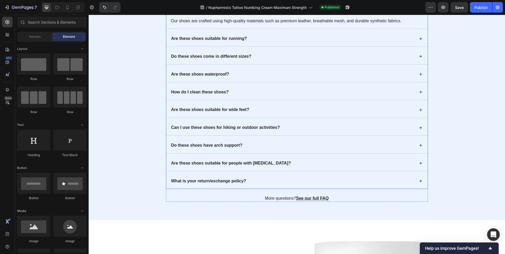
scroll to position [1661, 0]
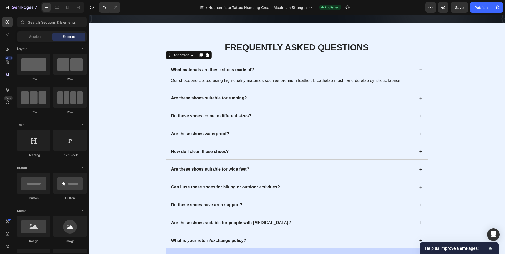
click at [326, 96] on div "Are these shoes suitable for running?" at bounding box center [291, 98] width 243 height 7
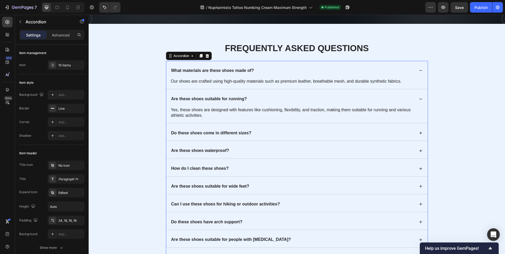
click at [304, 130] on div "Do these shoes come in different sizes?" at bounding box center [291, 133] width 243 height 7
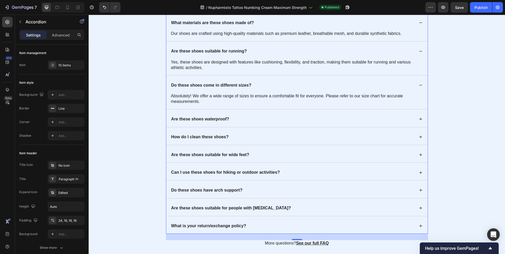
scroll to position [1701, 0]
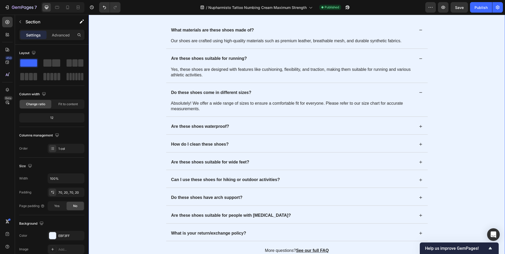
click at [466, 162] on div "Frequently Asked Questions Heading What materials are these shoes made of? Our …" at bounding box center [297, 128] width 406 height 253
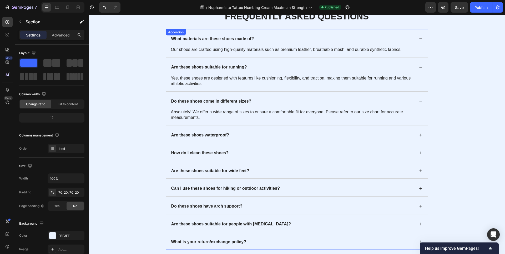
scroll to position [1692, 0]
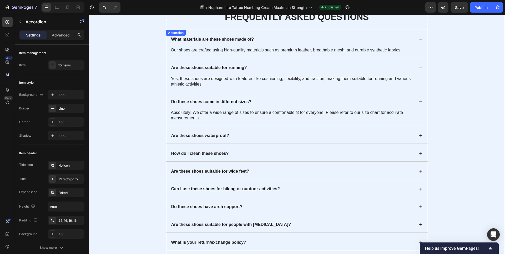
click at [418, 40] on icon at bounding box center [421, 40] width 6 height 6
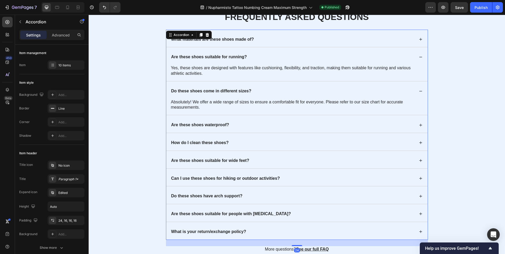
click at [418, 58] on icon at bounding box center [421, 57] width 6 height 6
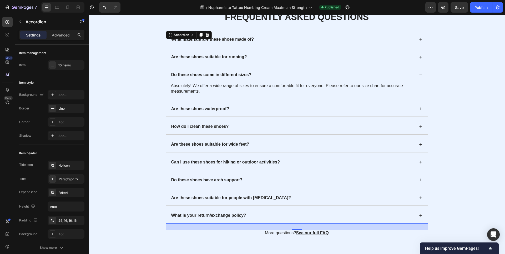
click at [421, 75] on icon at bounding box center [421, 75] width 6 height 6
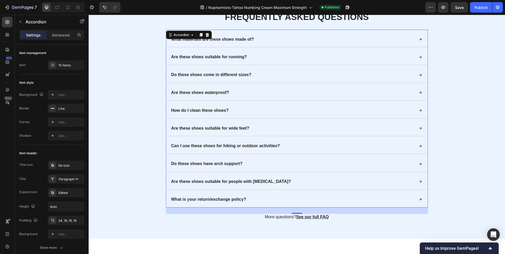
click at [332, 75] on div "Do these shoes come in different sizes?" at bounding box center [291, 74] width 243 height 7
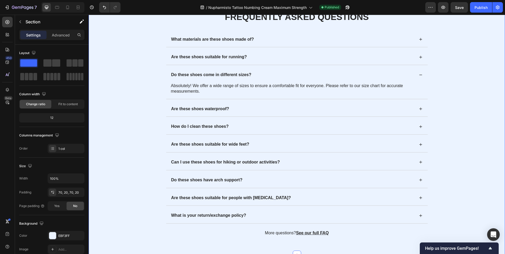
click at [474, 102] on div "Frequently Asked Questions Heading What materials are these shoes made of? Are …" at bounding box center [297, 124] width 406 height 226
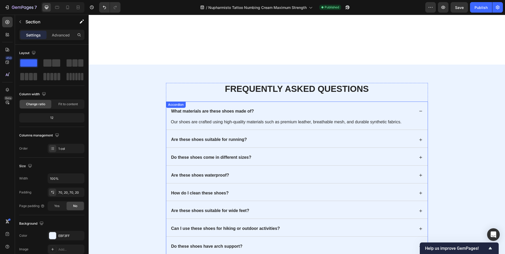
scroll to position [1545, 0]
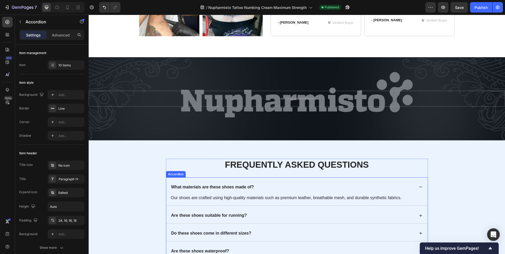
click at [239, 187] on p "What materials are these shoes made of?" at bounding box center [212, 188] width 83 height 6
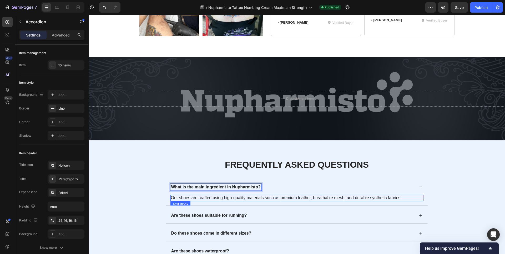
click at [232, 196] on p "Our shoes are crafted using high-quality materials such as premium leather, bre…" at bounding box center [297, 199] width 252 height 6
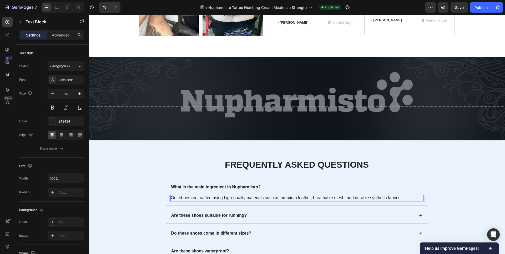
click at [264, 196] on p "Our shoes are crafted using high-quality materials such as premium leather, bre…" at bounding box center [297, 199] width 252 height 6
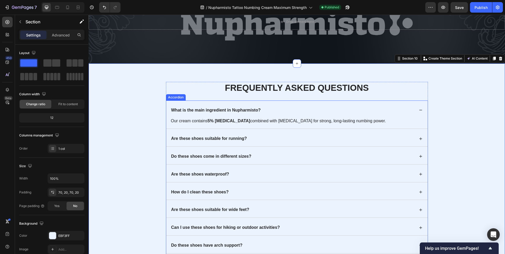
scroll to position [1624, 0]
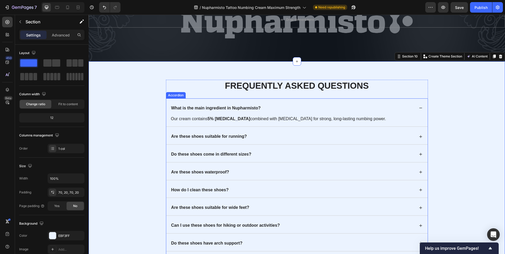
click at [217, 135] on p "Are these shoes suitable for running?" at bounding box center [209, 137] width 76 height 6
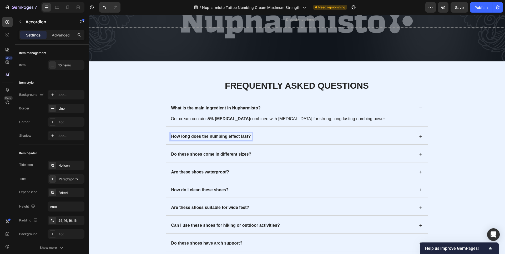
click at [418, 136] on icon at bounding box center [421, 137] width 6 height 6
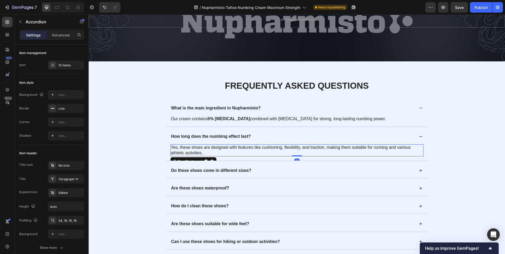
click at [209, 145] on p "Yes, these shoes are designed with features like cushioning, flexibility, and t…" at bounding box center [297, 150] width 252 height 11
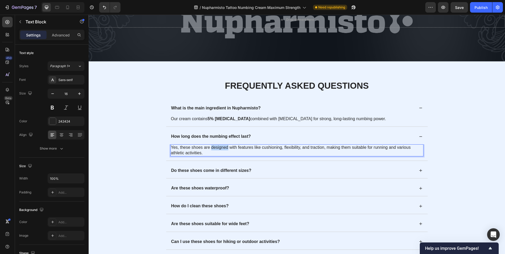
click at [209, 145] on p "Yes, these shoes are designed with features like cushioning, flexibility, and t…" at bounding box center [297, 150] width 252 height 11
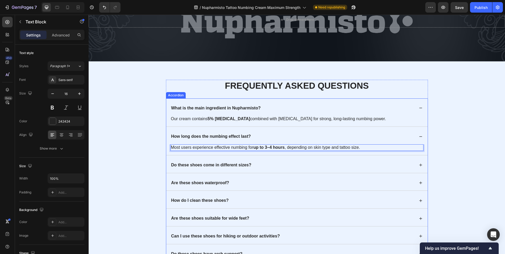
click at [206, 163] on p "Do these shoes come in different sizes?" at bounding box center [211, 166] width 80 height 6
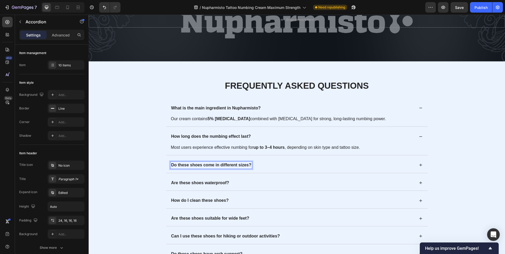
click at [213, 164] on p "Do these shoes come in different sizes?" at bounding box center [211, 166] width 80 height 6
click at [365, 164] on div "How quickly does it start working?" at bounding box center [291, 165] width 243 height 7
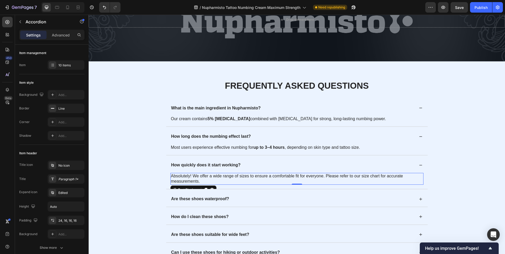
click at [227, 175] on p "Absolutely! We offer a wide range of sizes to ensure a comfortable fit for ever…" at bounding box center [297, 179] width 252 height 11
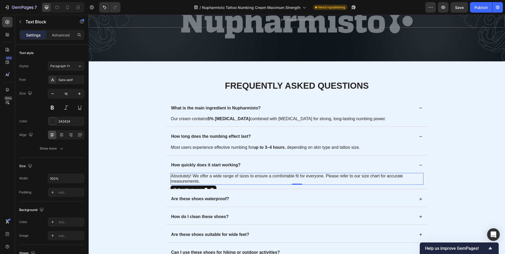
click at [227, 175] on p "Absolutely! We offer a wide range of sizes to ensure a comfortable fit for ever…" at bounding box center [297, 179] width 252 height 11
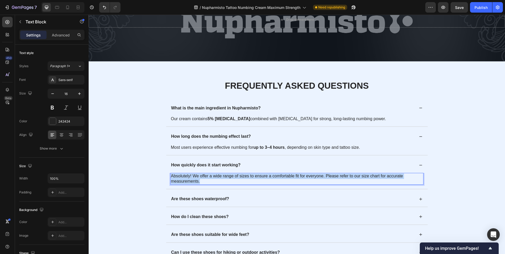
click at [227, 175] on p "Absolutely! We offer a wide range of sizes to ensure a comfortable fit for ever…" at bounding box center [297, 179] width 252 height 11
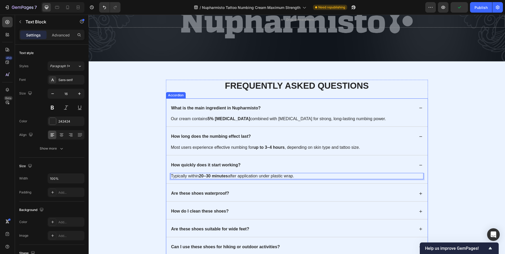
click at [213, 191] on p "Are these shoes waterproof?" at bounding box center [200, 194] width 58 height 6
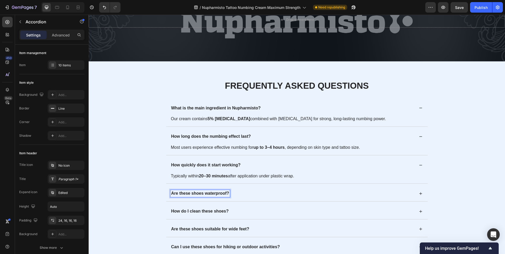
click at [216, 192] on p "Are these shoes waterproof?" at bounding box center [200, 194] width 58 height 6
click at [418, 193] on icon at bounding box center [421, 194] width 6 height 6
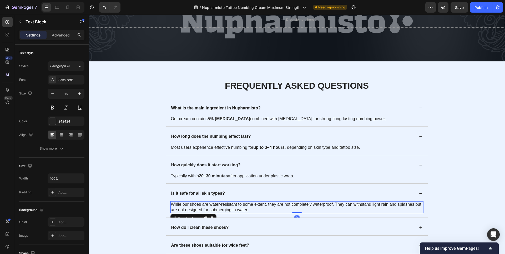
click at [225, 206] on p "While our shoes are water-resistant to some extent, they are not completely wat…" at bounding box center [297, 207] width 252 height 11
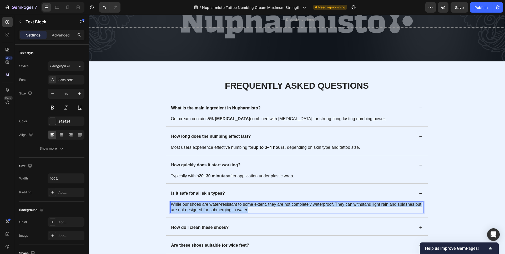
click at [225, 206] on p "While our shoes are water-resistant to some extent, they are not completely wat…" at bounding box center [297, 207] width 252 height 11
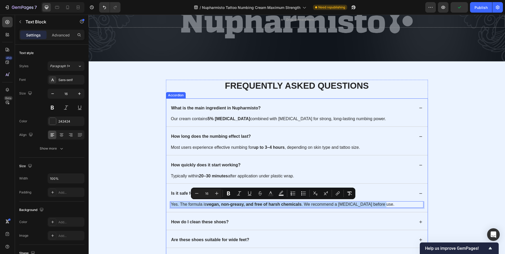
click at [218, 220] on p "How do I clean these shoes?" at bounding box center [200, 223] width 58 height 6
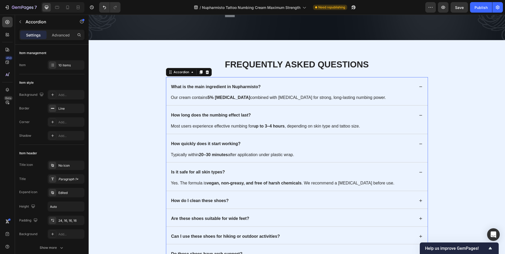
scroll to position [1649, 0]
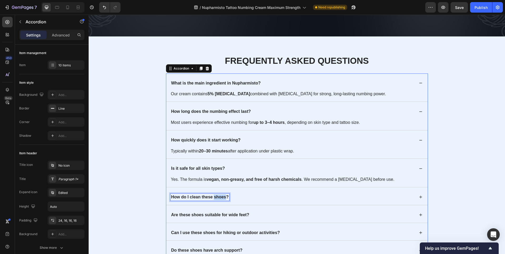
click at [217, 196] on p "How do I clean these shoes?" at bounding box center [200, 198] width 58 height 6
click at [410, 196] on div "Can it be used for other procedures besides tattoos?" at bounding box center [291, 197] width 243 height 7
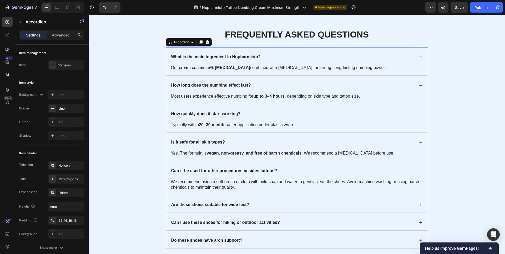
scroll to position [1678, 0]
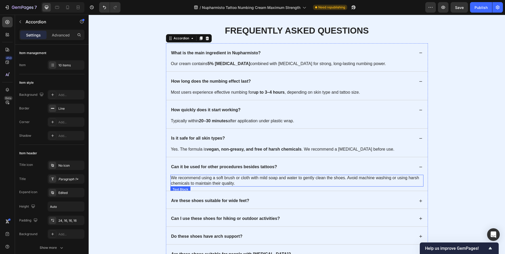
click at [224, 182] on p "We recommend using a soft brush or cloth with mild soap and water to gently cle…" at bounding box center [297, 181] width 252 height 11
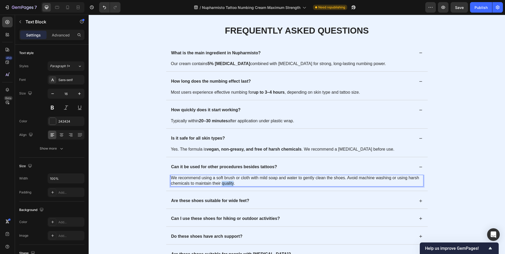
click at [224, 182] on p "We recommend using a soft brush or cloth with mild soap and water to gently cle…" at bounding box center [297, 181] width 252 height 11
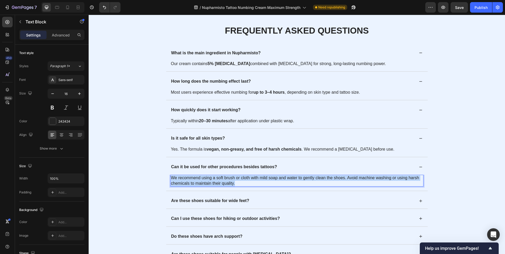
click at [224, 182] on p "We recommend using a soft brush or cloth with mild soap and water to gently cle…" at bounding box center [297, 181] width 252 height 11
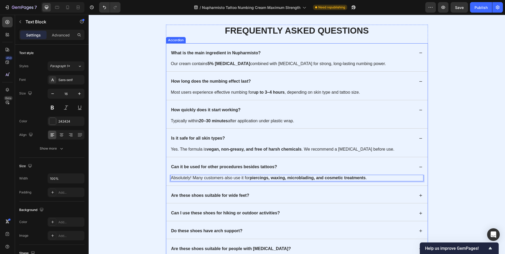
click at [228, 195] on p "Are these shoes suitable for wide feet?" at bounding box center [210, 196] width 78 height 6
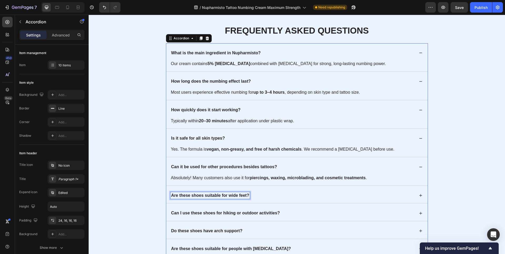
click at [228, 195] on p "Are these shoes suitable for wide feet?" at bounding box center [210, 196] width 78 height 6
click at [418, 196] on icon at bounding box center [421, 196] width 6 height 6
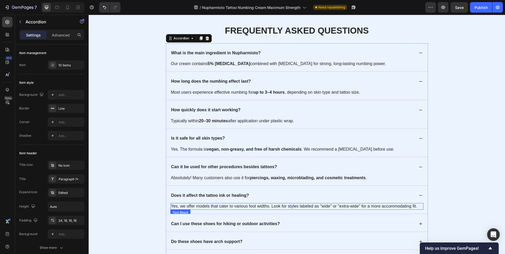
click at [228, 206] on p "Yes, we offer models that cater to various foot widths. Look for styles labeled…" at bounding box center [297, 207] width 252 height 6
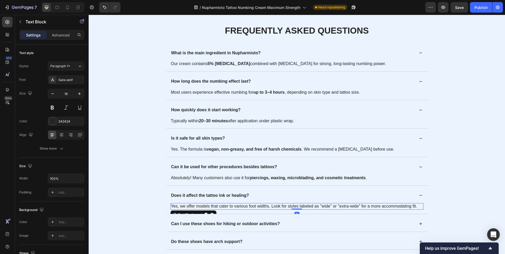
click at [228, 206] on p "Yes, we offer models that cater to various foot widths. Look for styles labeled…" at bounding box center [297, 207] width 252 height 6
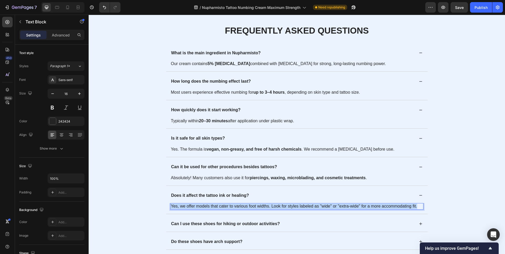
click at [228, 206] on p "Yes, we offer models that cater to various foot widths. Look for styles labeled…" at bounding box center [297, 207] width 252 height 6
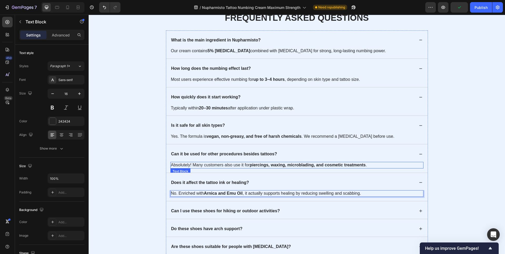
scroll to position [1708, 0]
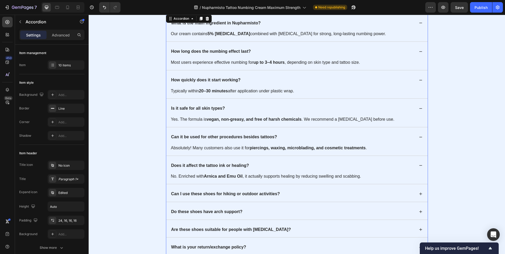
click at [228, 193] on p "Can I use these shoes for hiking or outdoor activities?" at bounding box center [225, 195] width 109 height 6
click at [235, 194] on p "Can I use these shoes for hiking or outdoor activities?" at bounding box center [225, 195] width 109 height 6
click at [419, 194] on icon at bounding box center [420, 194] width 3 height 3
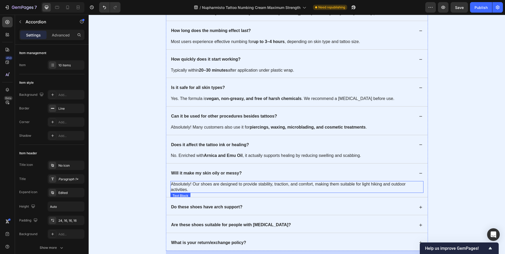
scroll to position [1730, 0]
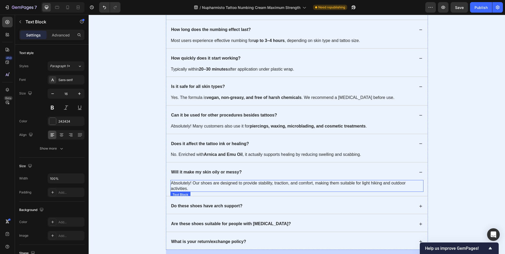
click at [254, 184] on p "Absolutely! Our shoes are designed to provide stability, traction, and comfort,…" at bounding box center [297, 186] width 252 height 11
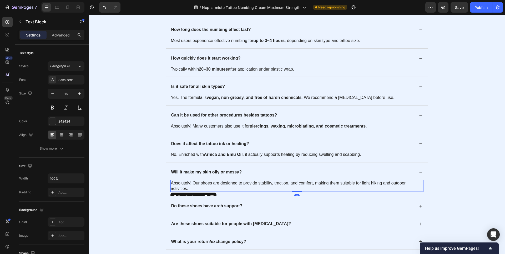
click at [254, 184] on p "Absolutely! Our shoes are designed to provide stability, traction, and comfort,…" at bounding box center [297, 186] width 252 height 11
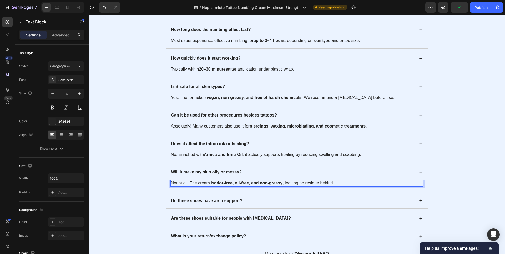
click at [450, 190] on div "Frequently Asked Questions Heading What is the main ingredient in Nupharmisto? …" at bounding box center [297, 115] width 406 height 285
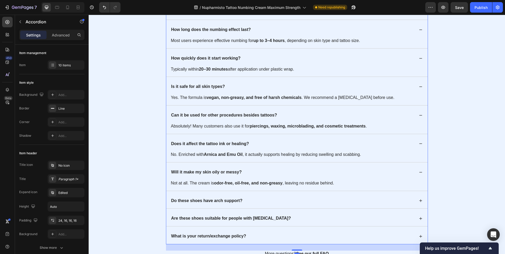
click at [216, 198] on p "Do these shoes have arch support?" at bounding box center [206, 201] width 71 height 6
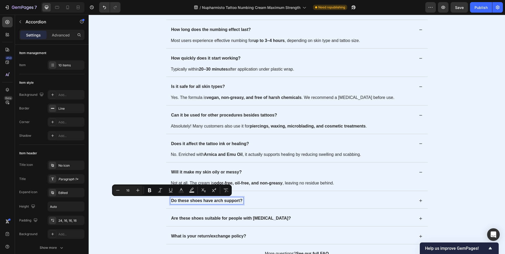
click at [227, 200] on p "Do these shoes have arch support?" at bounding box center [206, 201] width 71 height 6
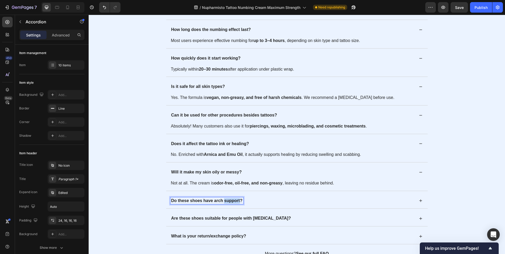
click at [227, 200] on p "Do these shoes have arch support?" at bounding box center [206, 201] width 71 height 6
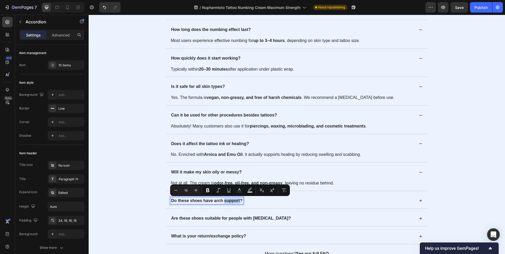
click at [225, 201] on p "Do these shoes have arch support?" at bounding box center [206, 201] width 71 height 6
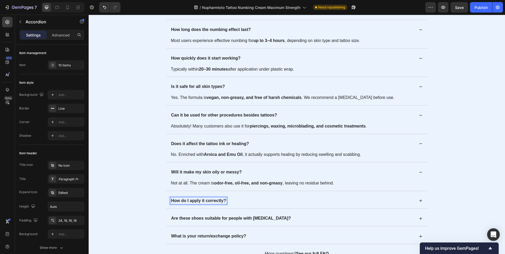
click at [441, 198] on div "Frequently Asked Questions Heading What is the main ingredient in Nupharmisto? …" at bounding box center [297, 115] width 406 height 285
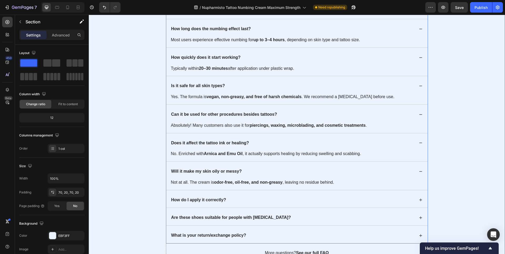
scroll to position [1731, 0]
click at [251, 199] on div "How do I apply it correctly?" at bounding box center [291, 200] width 243 height 7
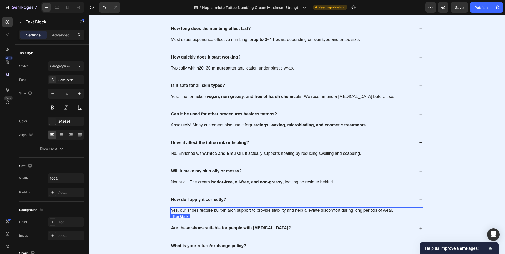
click at [207, 209] on p "Yes, our shoes feature built-in arch support to provide stability and help alle…" at bounding box center [297, 211] width 252 height 6
click at [209, 211] on p "Yes, our shoes feature built-in arch support to provide stability and help alle…" at bounding box center [297, 211] width 252 height 6
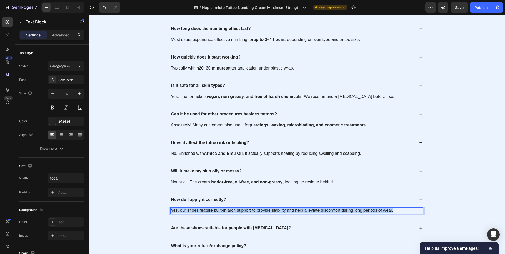
click at [209, 211] on p "Yes, our shoes feature built-in arch support to provide stability and help alle…" at bounding box center [297, 211] width 252 height 6
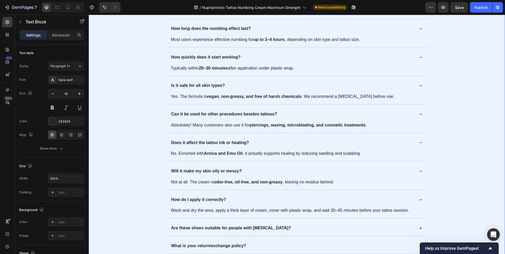
click at [459, 203] on div "Frequently Asked Questions Heading What is the main ingredient in Nupharmisto? …" at bounding box center [297, 119] width 406 height 295
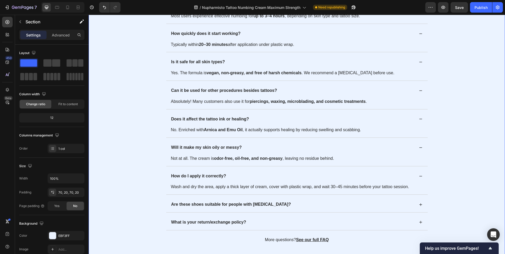
scroll to position [1771, 0]
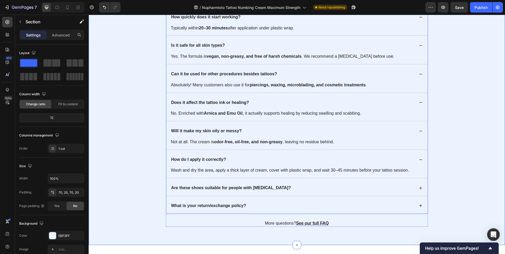
click at [228, 188] on p "Are these shoes suitable for people with [MEDICAL_DATA]?" at bounding box center [231, 189] width 120 height 6
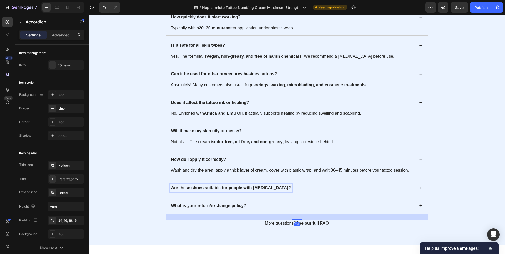
click at [228, 188] on p "Are these shoes suitable for people with [MEDICAL_DATA]?" at bounding box center [231, 189] width 120 height 6
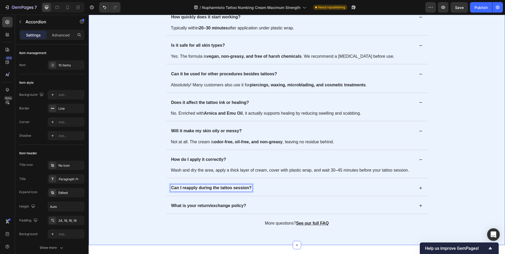
click at [458, 186] on div "Frequently Asked Questions Heading What is the main ingredient in Nupharmisto? …" at bounding box center [297, 79] width 406 height 295
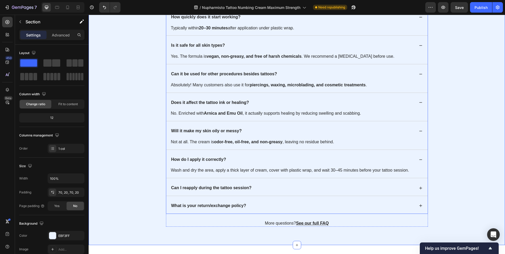
click at [418, 189] on icon at bounding box center [421, 189] width 6 height 6
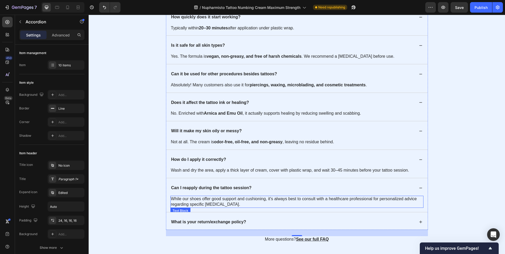
click at [240, 200] on p "While our shoes offer good support and cushioning, it's always best to consult …" at bounding box center [297, 202] width 252 height 11
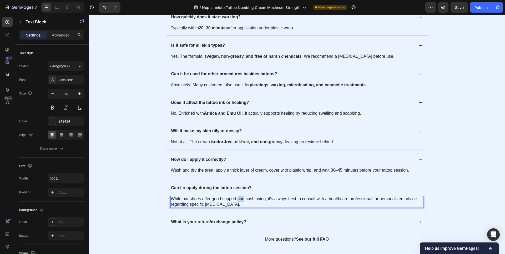
click at [240, 200] on p "While our shoes offer good support and cushioning, it's always best to consult …" at bounding box center [297, 202] width 252 height 11
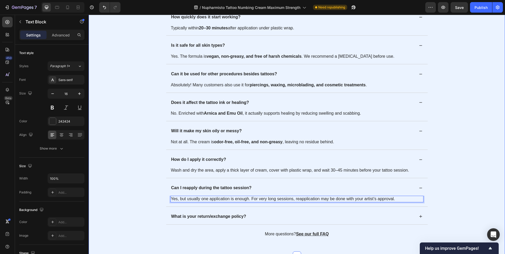
click at [444, 190] on div "Frequently Asked Questions Heading What is the main ingredient in Nupharmisto? …" at bounding box center [297, 85] width 406 height 306
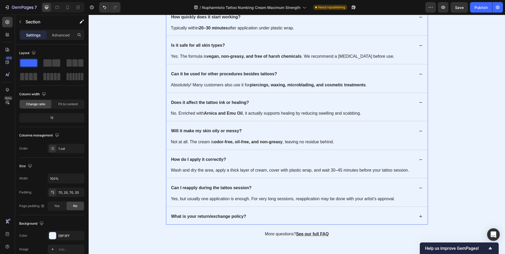
click at [209, 218] on p "What is your return/exchange policy?" at bounding box center [208, 217] width 75 height 6
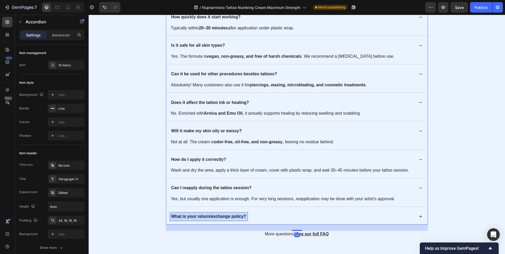
click at [209, 218] on p "What is your return/exchange policy?" at bounding box center [208, 217] width 75 height 6
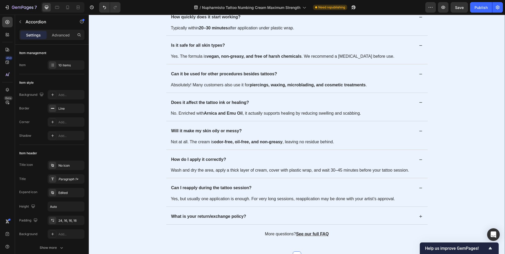
click at [449, 193] on div "Frequently Asked Questions Heading What is the main ingredient in Nupharmisto? …" at bounding box center [297, 85] width 406 height 306
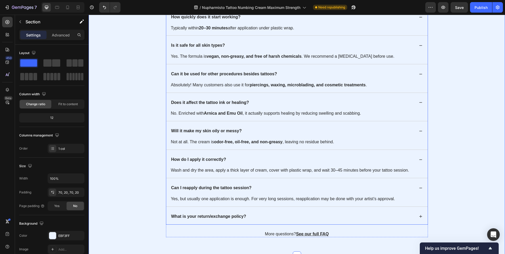
click at [419, 218] on icon at bounding box center [420, 217] width 3 height 3
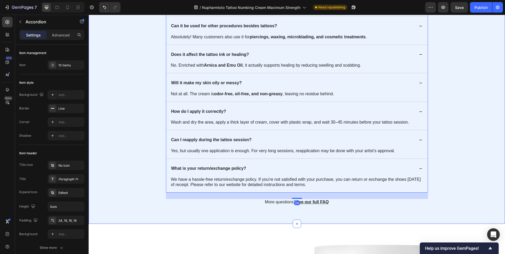
scroll to position [1824, 0]
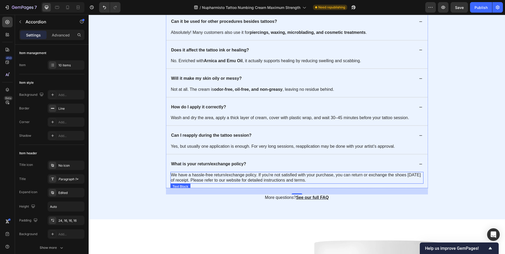
click at [258, 177] on p "We have a hassle-free return/exchange policy. If you're not satisfied with your…" at bounding box center [297, 178] width 252 height 11
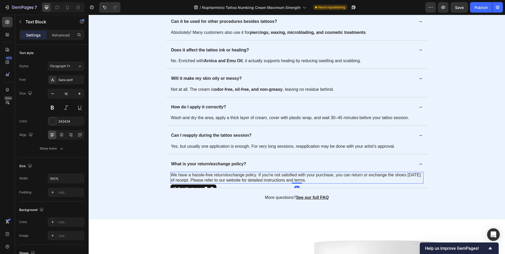
click at [258, 177] on p "We have a hassle-free return/exchange policy. If you're not satisfied with your…" at bounding box center [297, 178] width 252 height 11
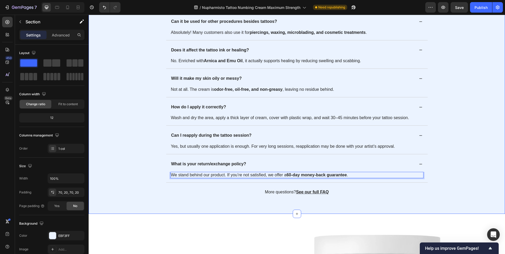
click at [453, 175] on div "Frequently Asked Questions Heading What is the main ingredient in Nupharmisto? …" at bounding box center [297, 37] width 406 height 317
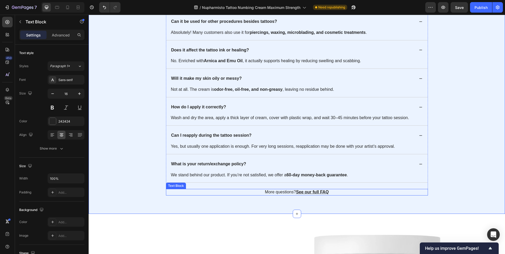
click at [281, 192] on p "More questions? See our full FAQ" at bounding box center [296, 193] width 261 height 6
click at [207, 184] on icon at bounding box center [207, 184] width 4 height 4
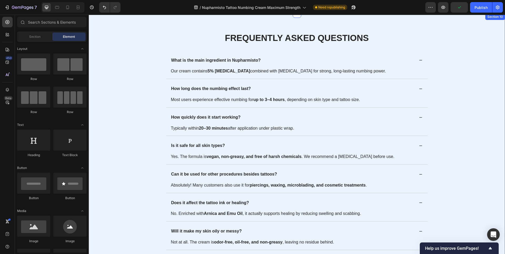
scroll to position [1669, 0]
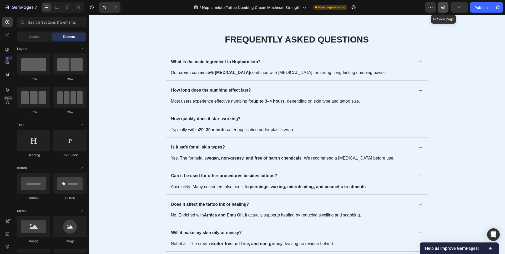
click at [445, 8] on icon "button" at bounding box center [443, 7] width 4 height 3
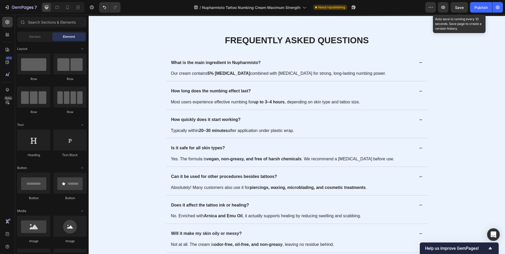
click at [455, 10] on div "Save" at bounding box center [459, 8] width 9 height 6
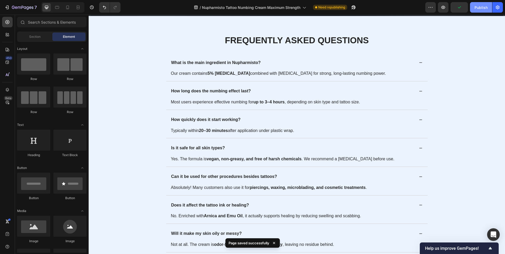
click at [478, 8] on div "Publish" at bounding box center [480, 8] width 13 height 6
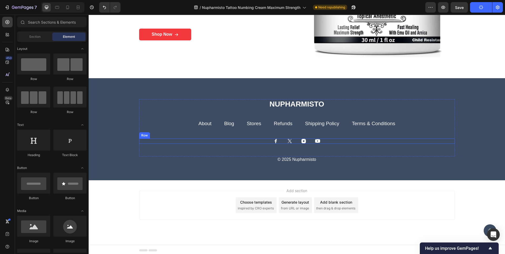
scroll to position [2113, 0]
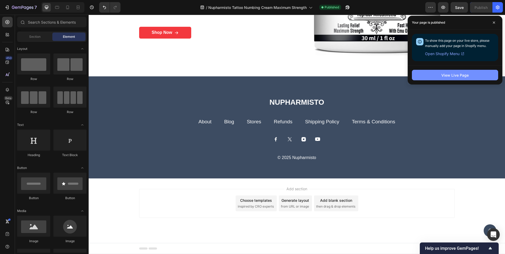
click at [465, 79] on button "View Live Page" at bounding box center [455, 75] width 86 height 11
